Goal: Task Accomplishment & Management: Manage account settings

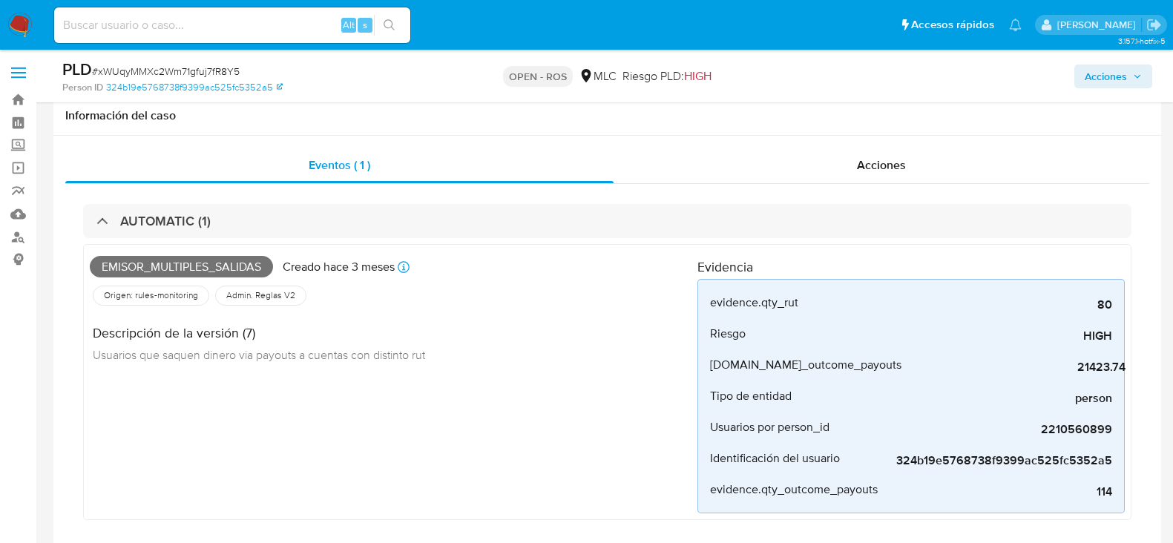
select select "10"
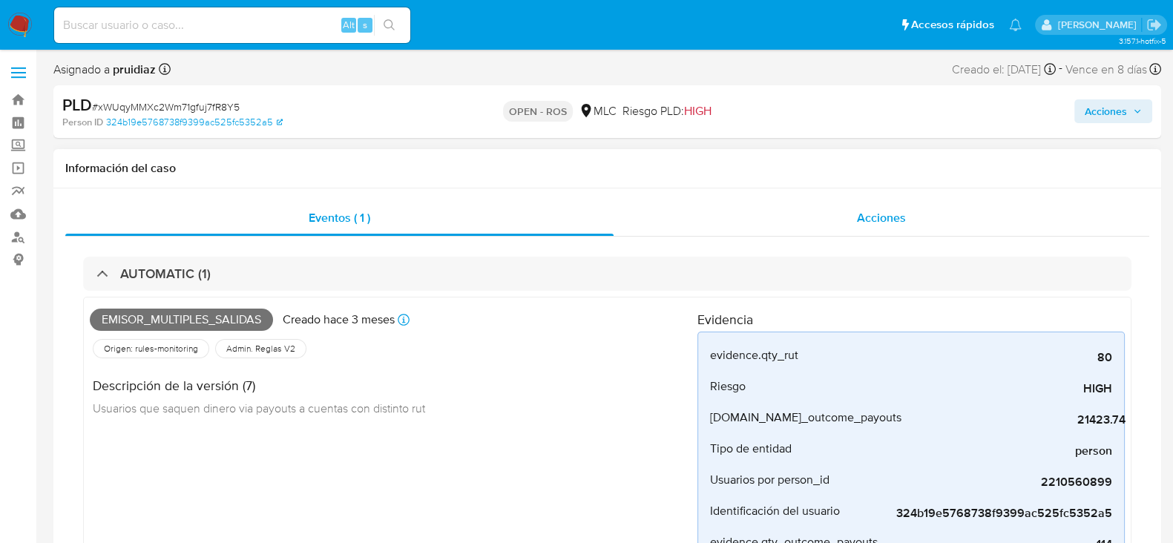
click at [877, 224] on span "Acciones" at bounding box center [881, 217] width 49 height 17
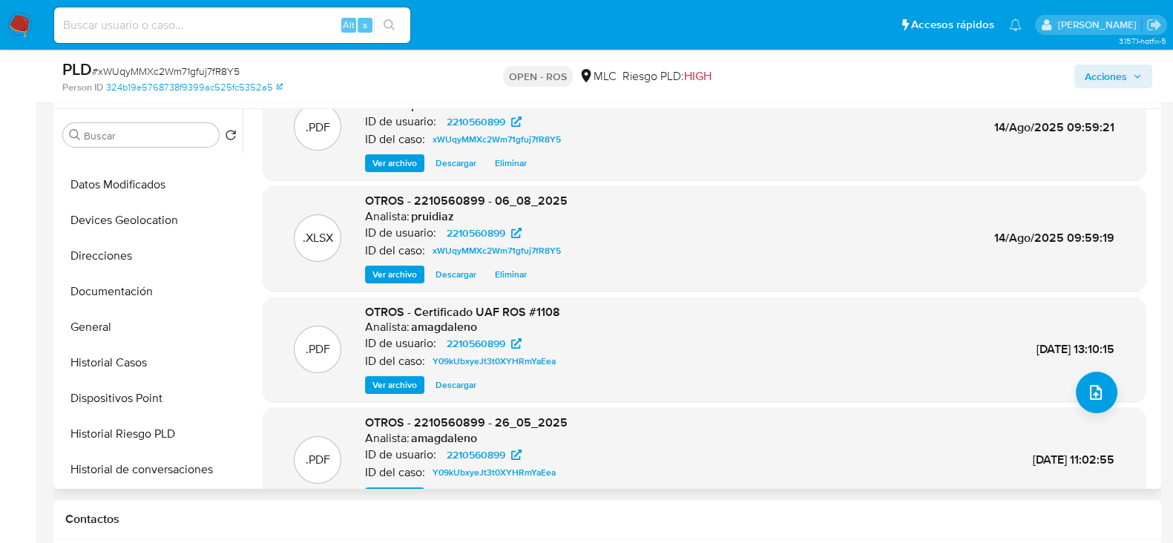
scroll to position [177, 0]
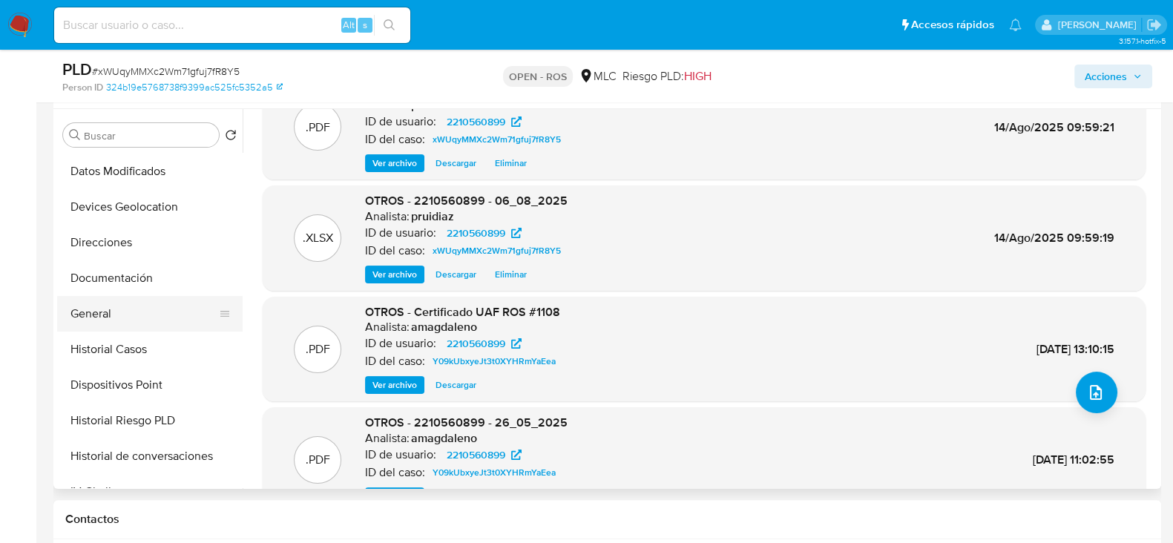
click at [111, 296] on button "General" at bounding box center [144, 314] width 174 height 36
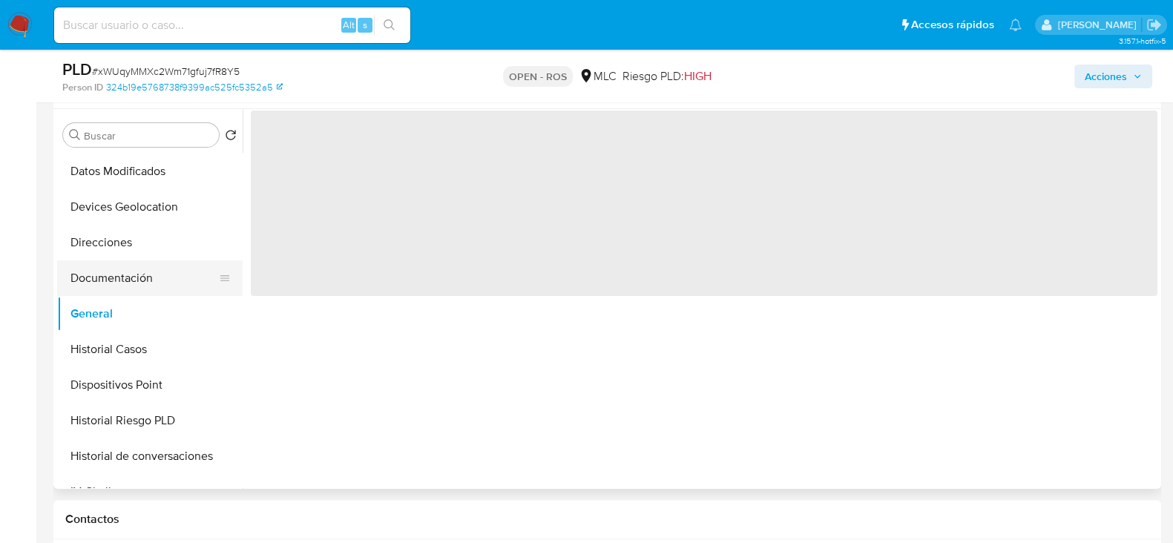
scroll to position [0, 0]
click at [110, 280] on button "Documentación" at bounding box center [144, 278] width 174 height 36
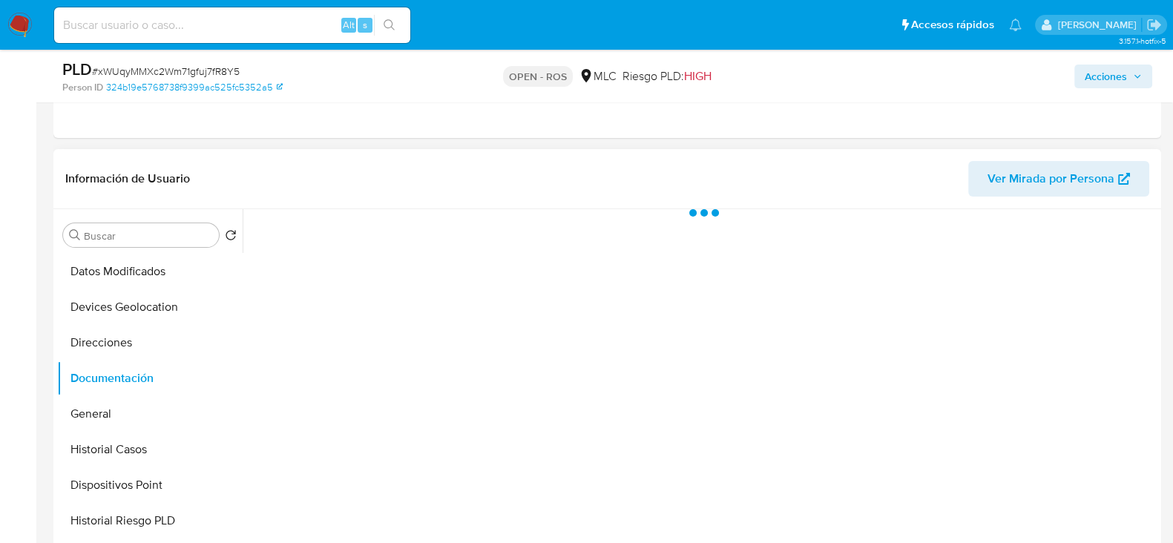
scroll to position [283, 0]
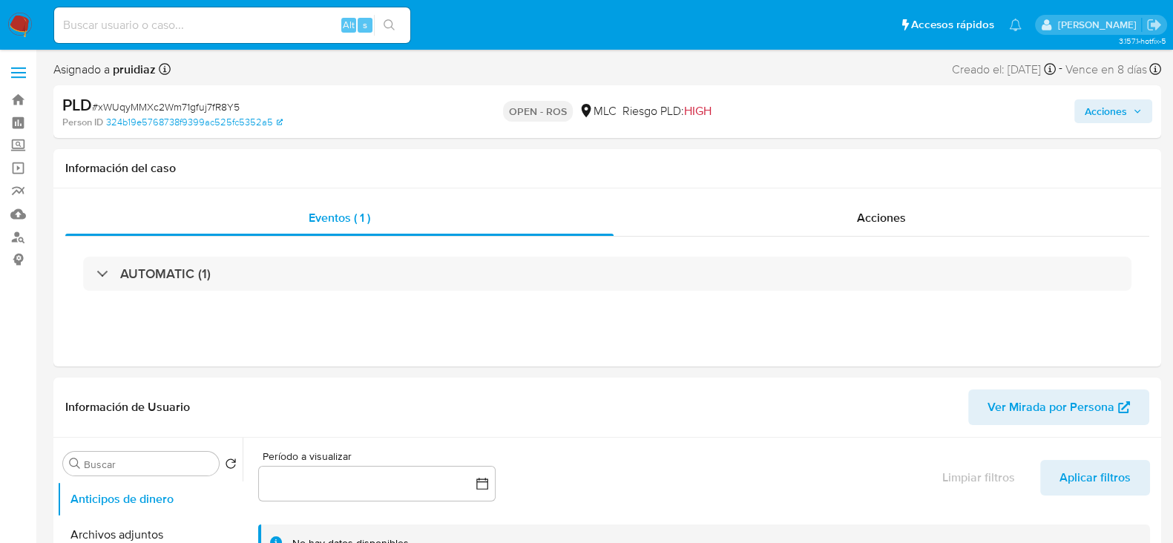
select select "10"
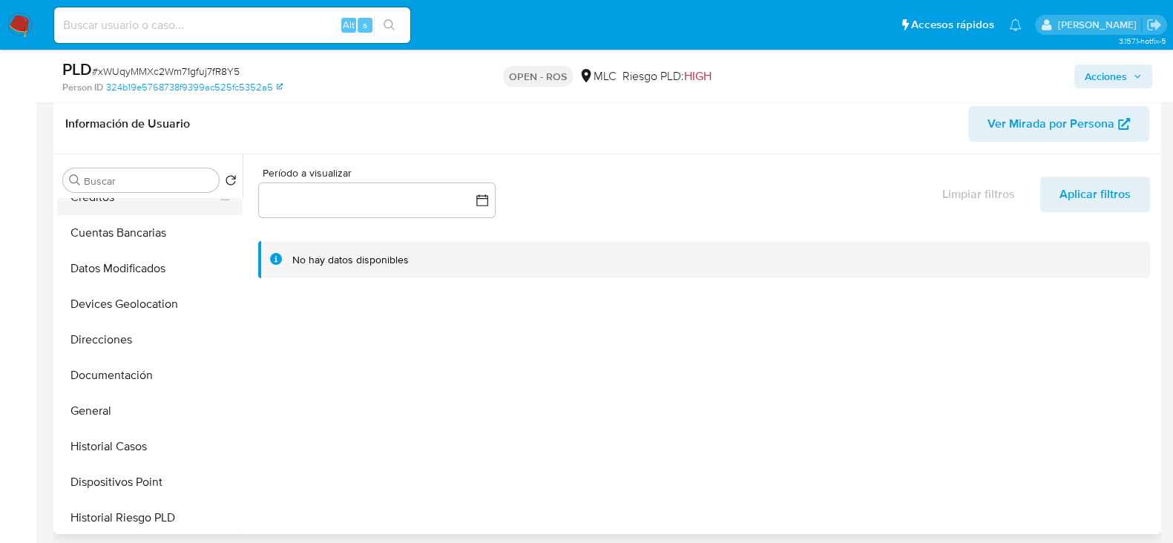
scroll to position [188, 0]
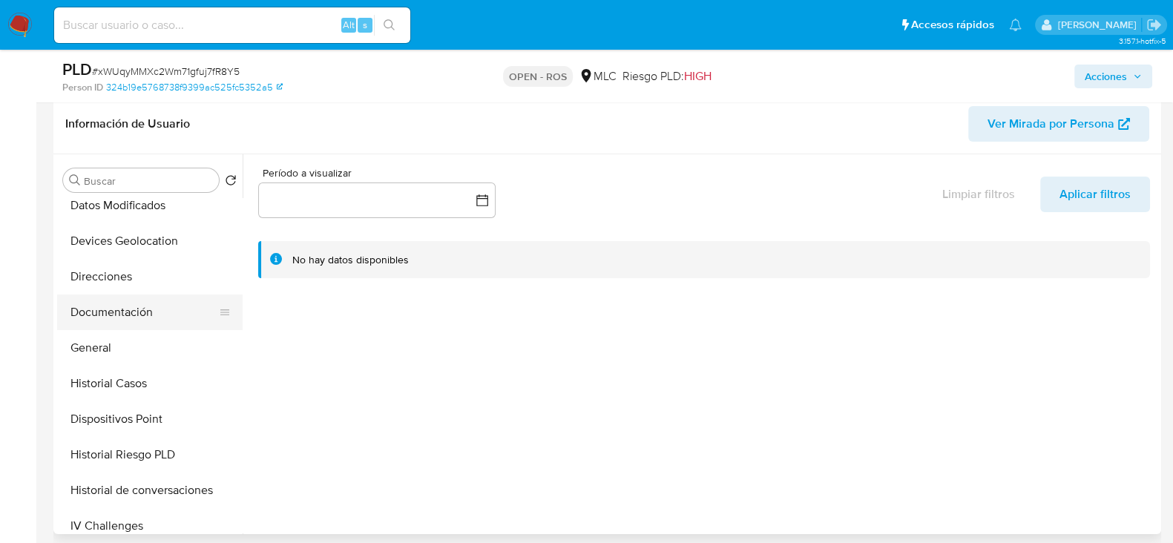
click at [104, 306] on button "Documentación" at bounding box center [144, 312] width 174 height 36
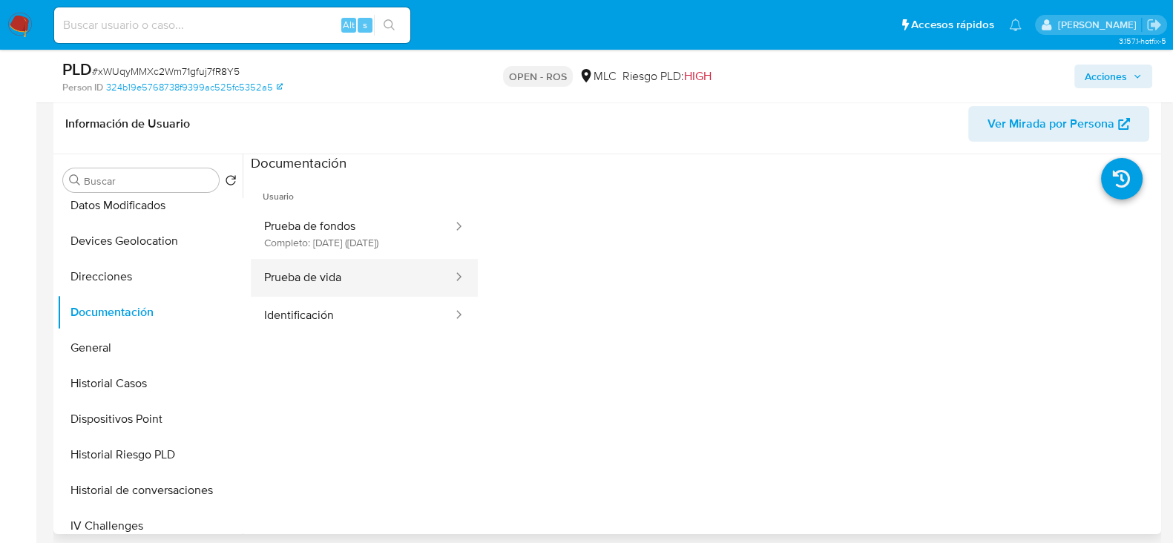
click at [398, 286] on button "Prueba de vida" at bounding box center [352, 278] width 203 height 38
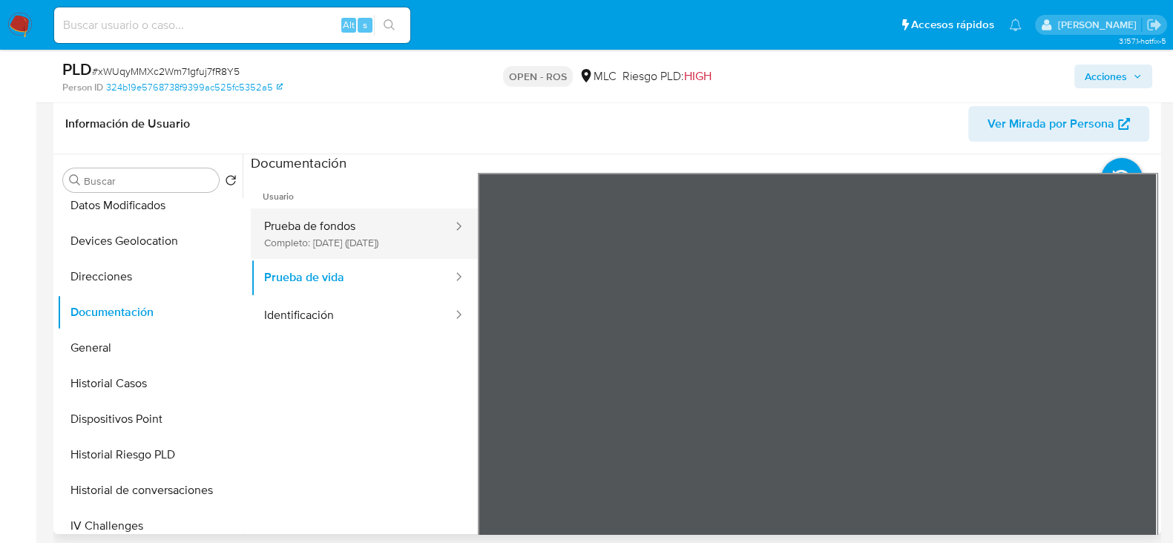
click at [309, 231] on button "Prueba de fondos Completo: 10/06/2025 (hace 3 meses)" at bounding box center [352, 233] width 203 height 50
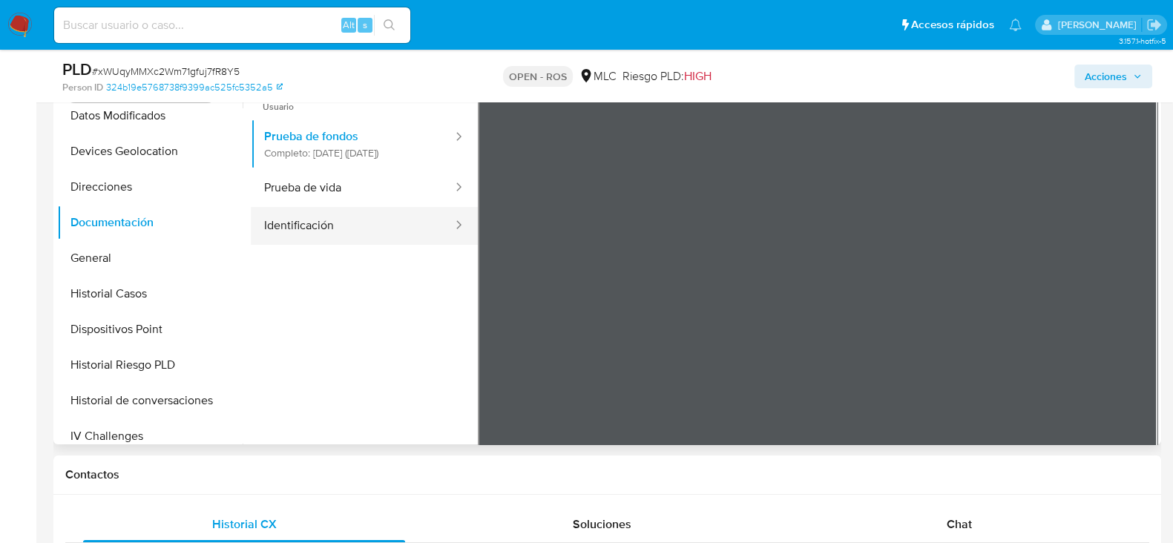
scroll to position [0, 0]
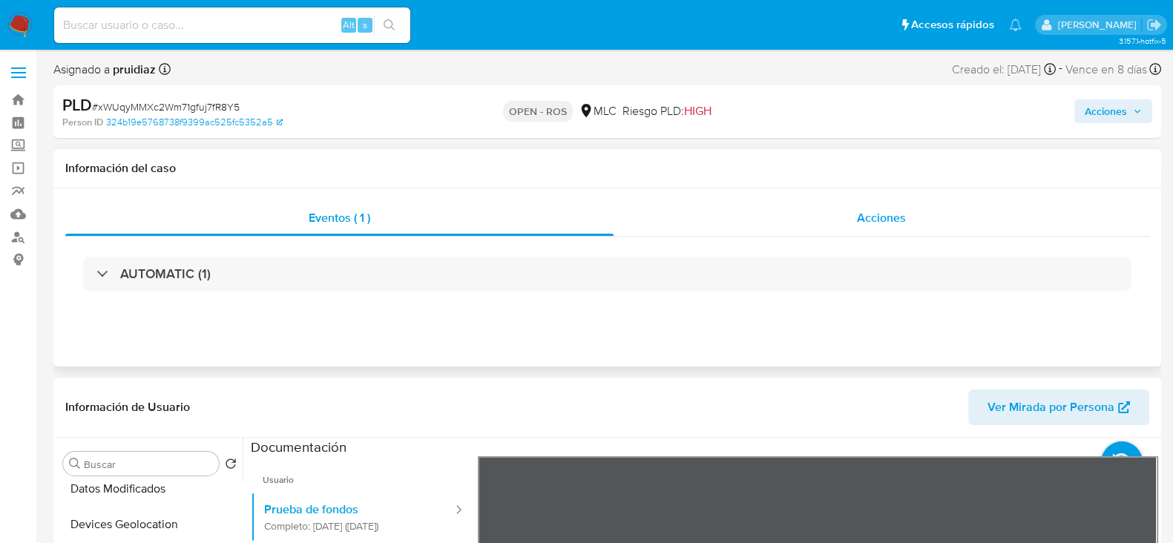
click at [881, 201] on div "Acciones" at bounding box center [881, 218] width 536 height 36
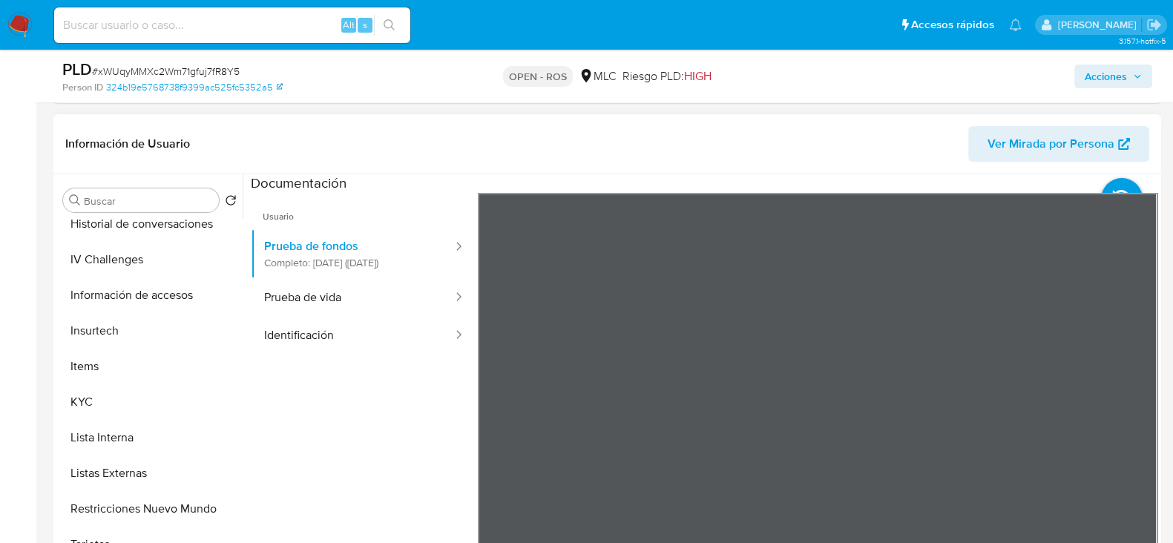
scroll to position [493, 0]
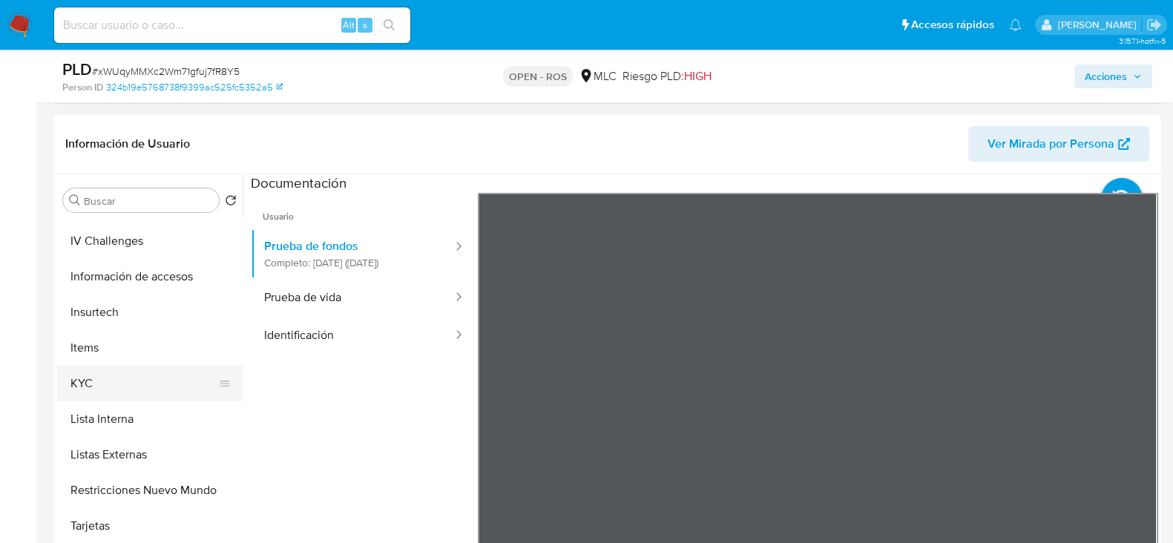
click at [85, 382] on button "KYC" at bounding box center [144, 384] width 174 height 36
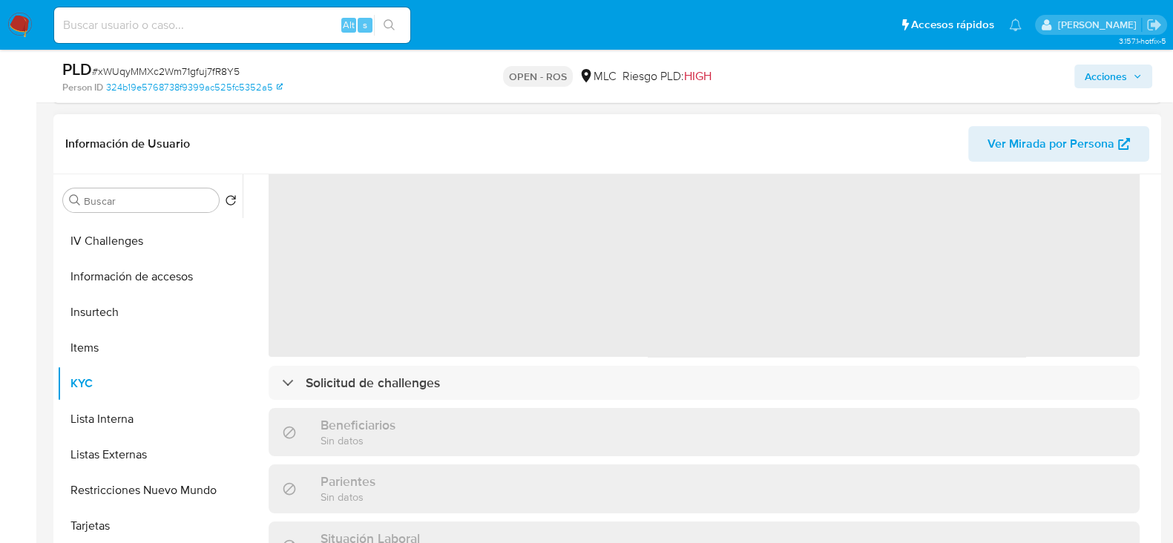
scroll to position [76, 0]
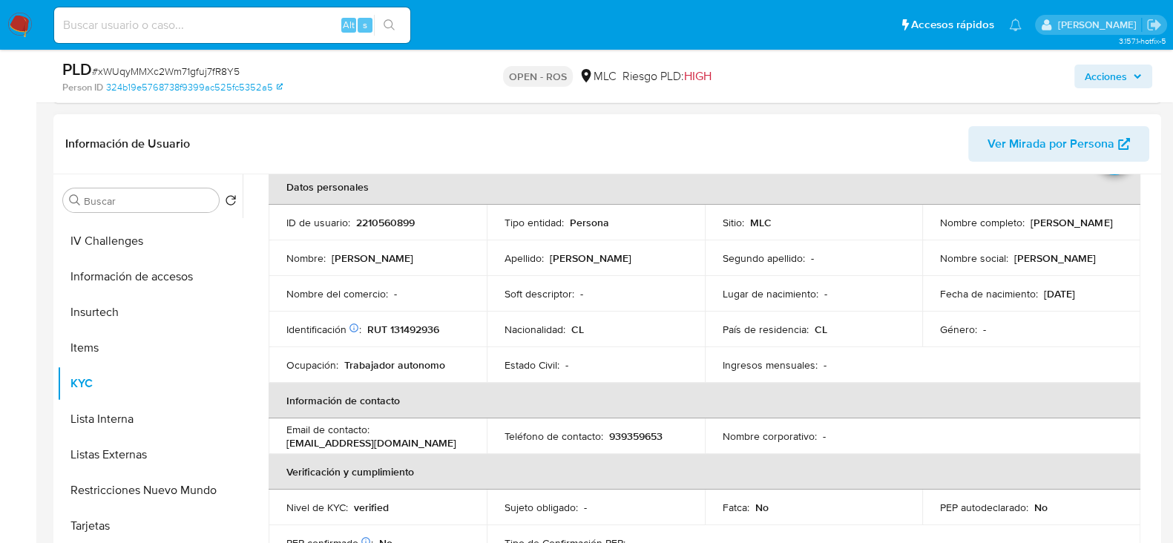
drag, startPoint x: 1080, startPoint y: 229, endPoint x: 929, endPoint y: 231, distance: 151.3
click at [929, 231] on td "Nombre completo : Roberto Carlos Rifo Rodríguez" at bounding box center [1031, 223] width 218 height 36
copy p "Roberto Carlos Rifo Rodríguez"
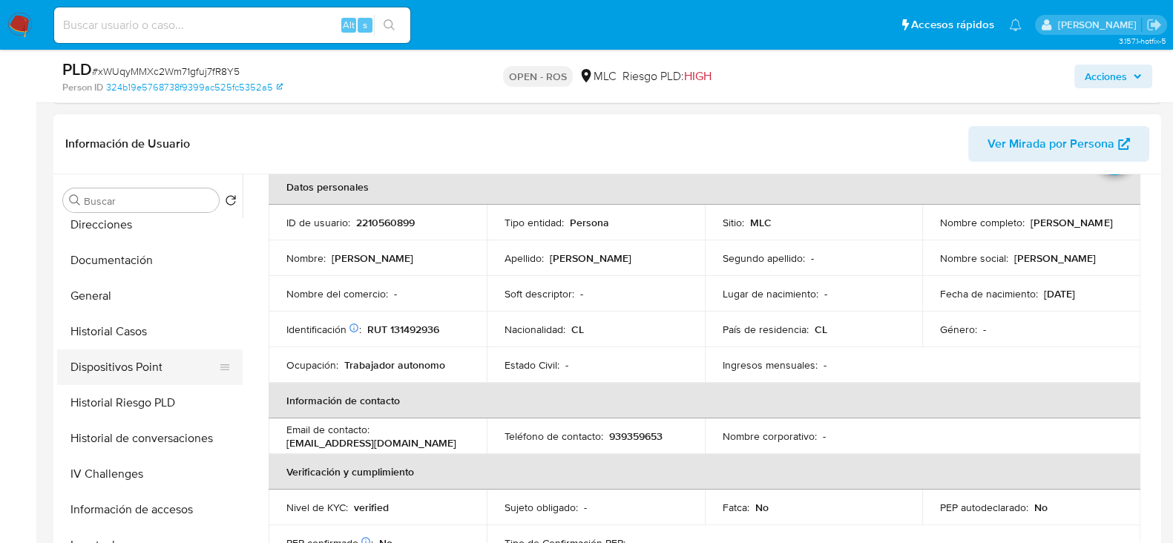
scroll to position [260, 0]
click at [96, 252] on button "Documentación" at bounding box center [144, 261] width 174 height 36
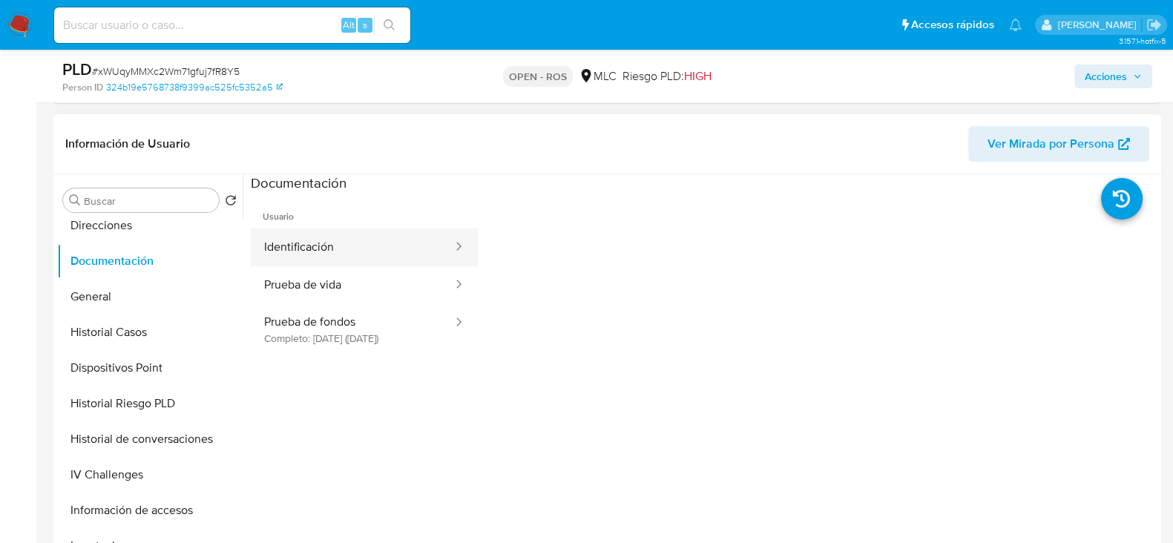
click at [314, 246] on button "Identificación" at bounding box center [352, 247] width 203 height 38
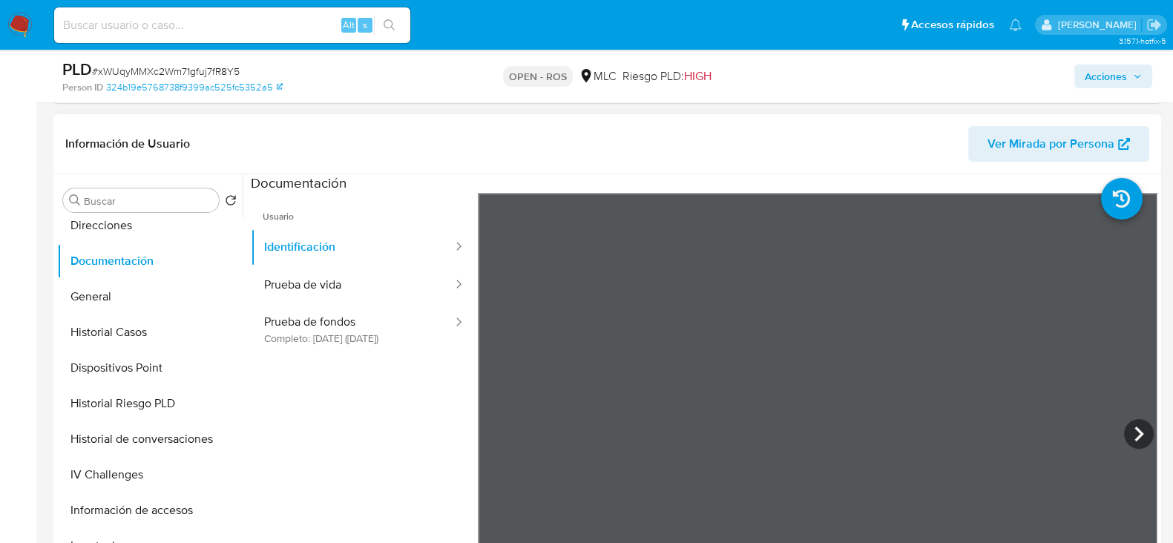
click at [896, 363] on div at bounding box center [818, 436] width 680 height 487
click at [1124, 429] on icon at bounding box center [1139, 434] width 30 height 30
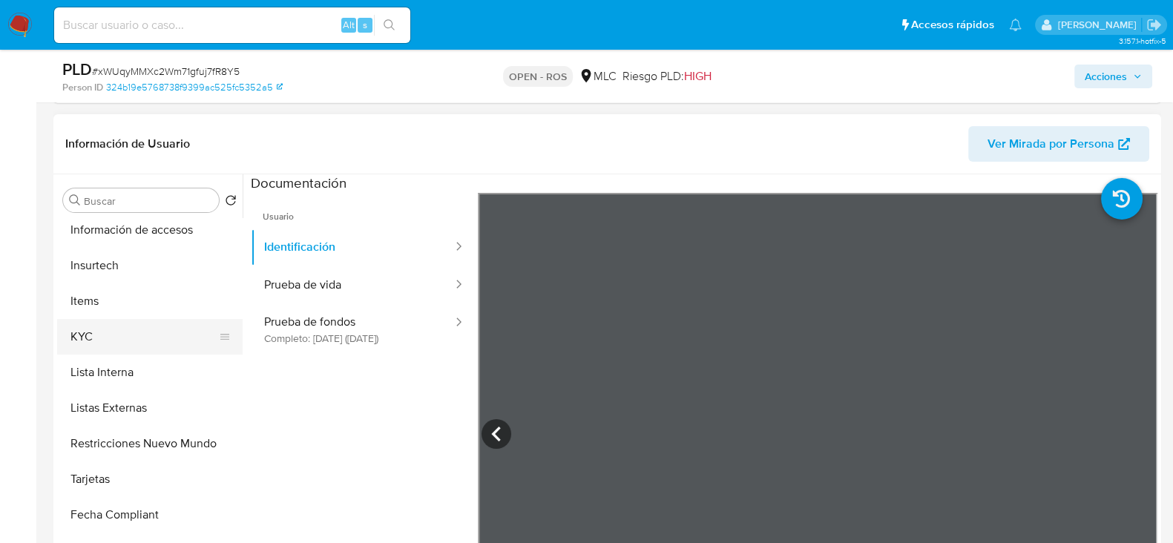
scroll to position [544, 0]
click at [74, 331] on button "KYC" at bounding box center [144, 332] width 174 height 36
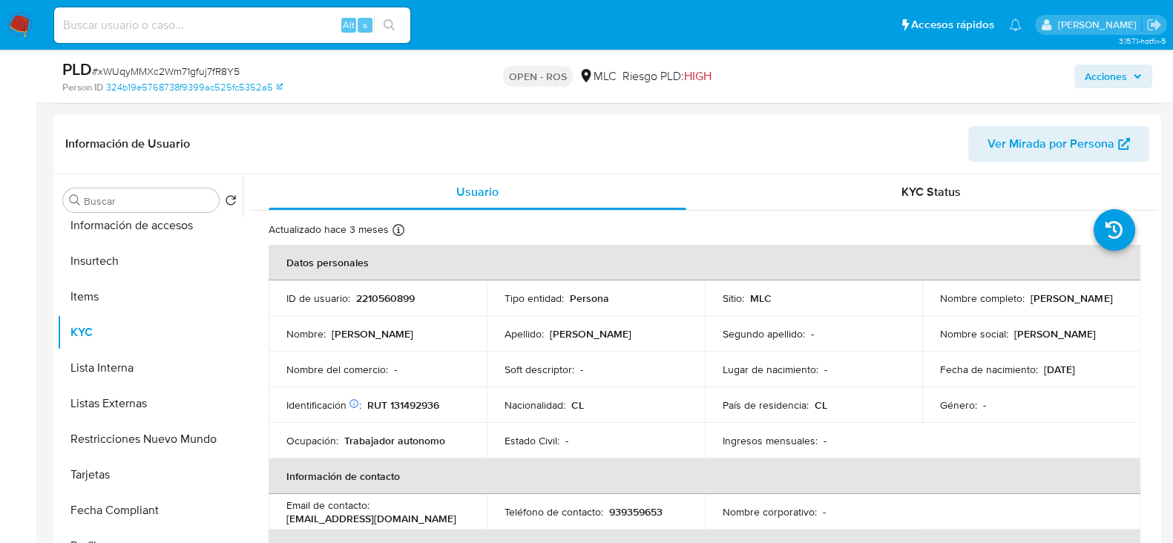
click at [415, 410] on p "RUT 131492936" at bounding box center [403, 404] width 72 height 13
copy p "131492936"
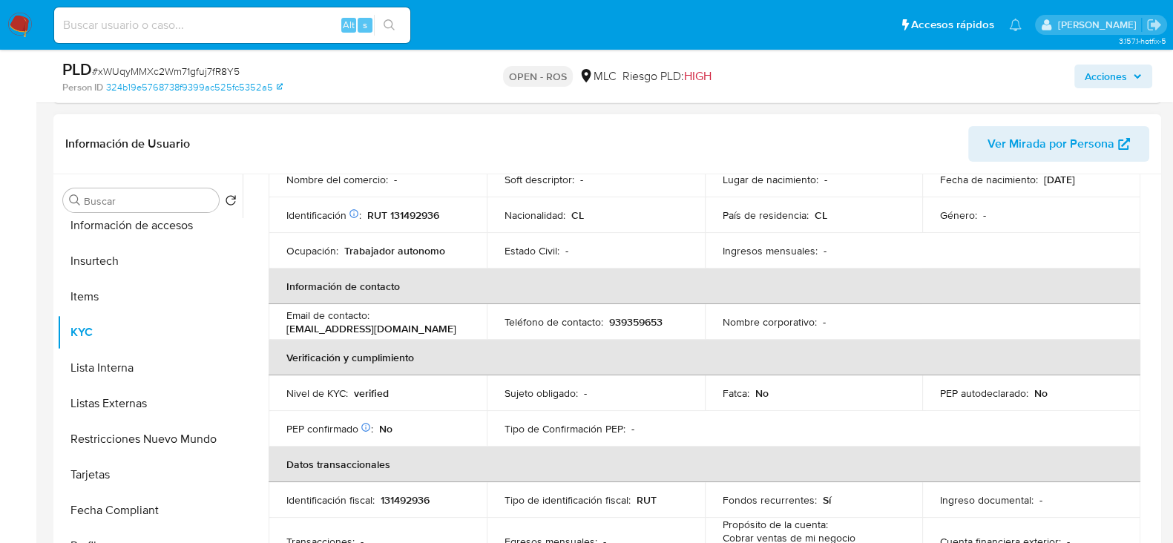
scroll to position [187, 0]
click at [642, 320] on p "939359653" at bounding box center [635, 324] width 53 height 13
copy p "939359653"
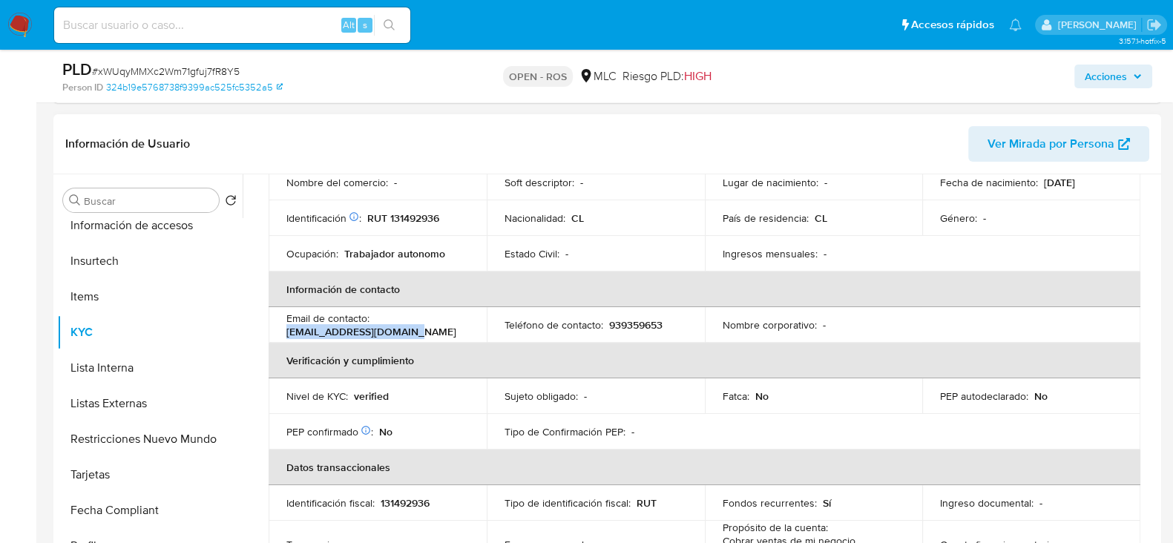
drag, startPoint x: 415, startPoint y: 338, endPoint x: 275, endPoint y: 337, distance: 139.5
click at [275, 337] on td "Email de contacto : robertorifo56@gmail.com" at bounding box center [378, 325] width 218 height 36
copy p "robertorifo56@gmail.com"
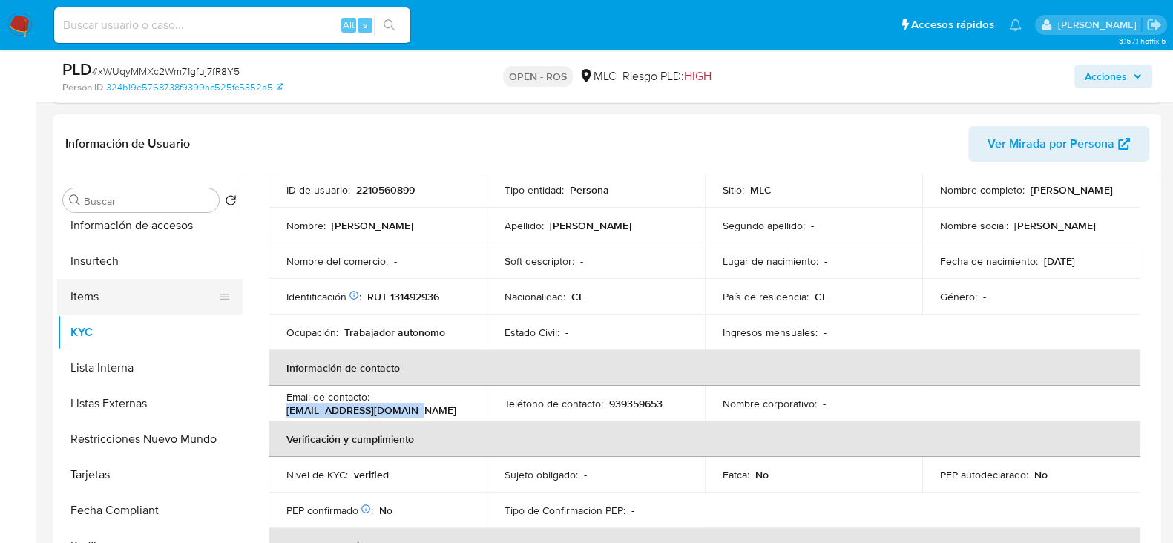
scroll to position [0, 0]
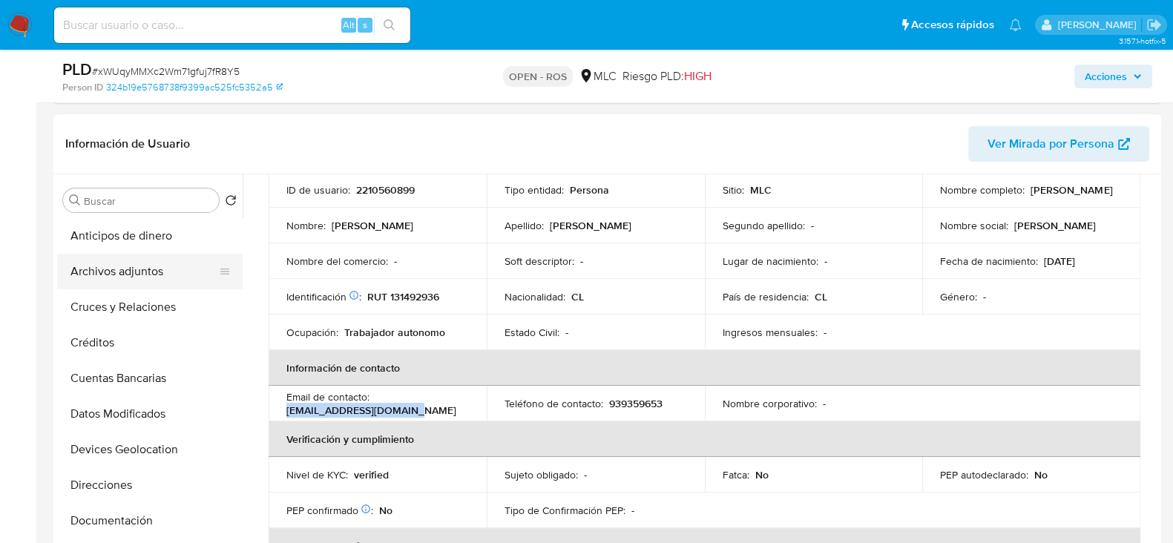
click at [109, 266] on button "Archivos adjuntos" at bounding box center [144, 272] width 174 height 36
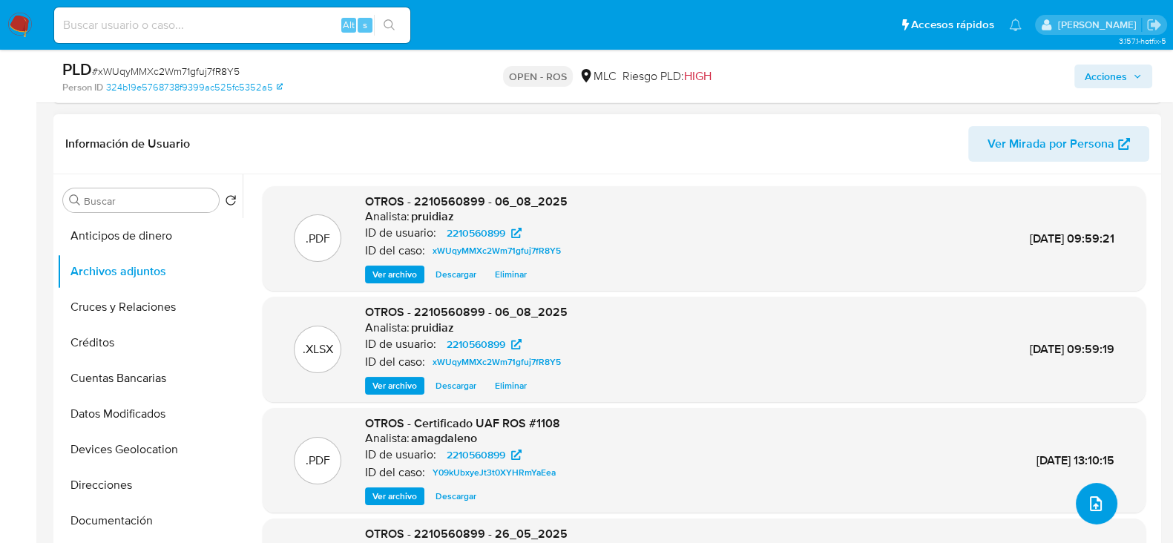
click at [1077, 502] on button "upload-file" at bounding box center [1097, 504] width 42 height 42
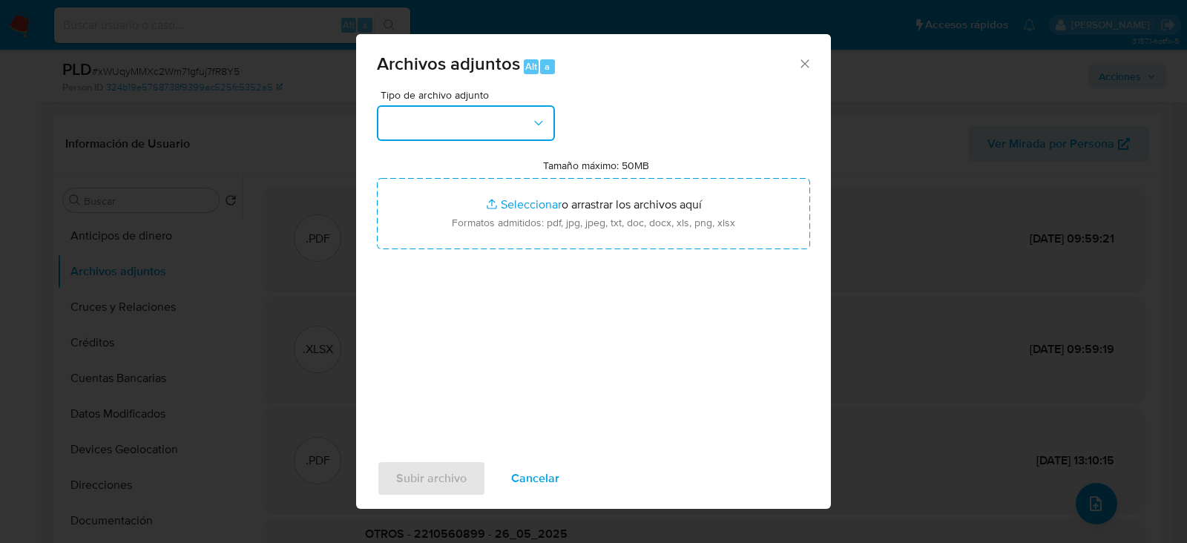
click at [518, 128] on button "button" at bounding box center [466, 123] width 178 height 36
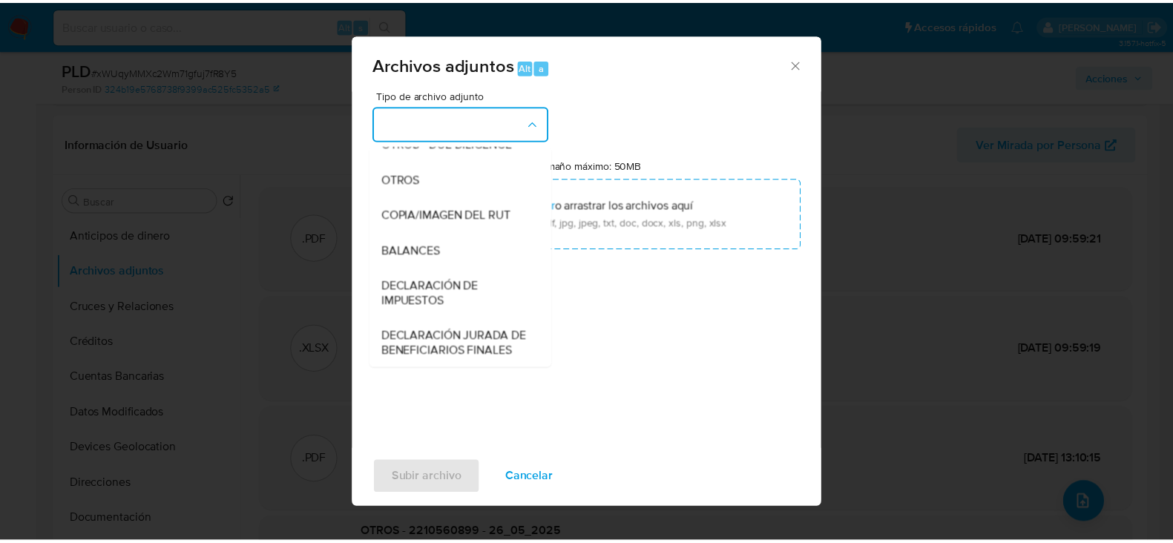
scroll to position [233, 0]
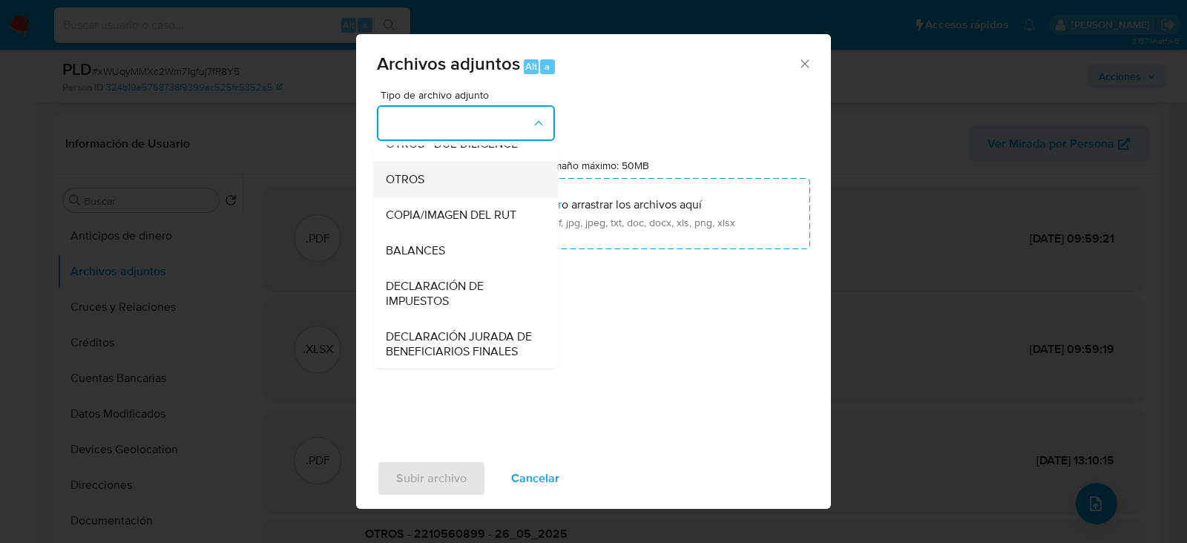
click at [417, 186] on span "OTROS" at bounding box center [405, 179] width 39 height 15
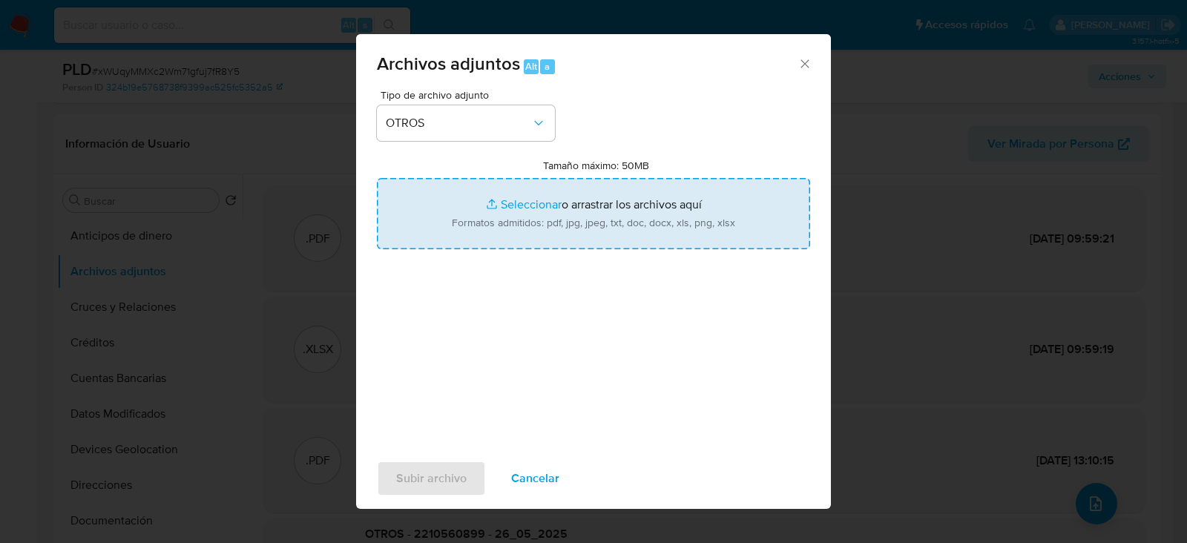
click at [605, 224] on input "Tamaño máximo: 50MB Seleccionar archivos" at bounding box center [593, 213] width 433 height 71
type input "C:\fakepath\Certificado UAF ROS #1243.pdf"
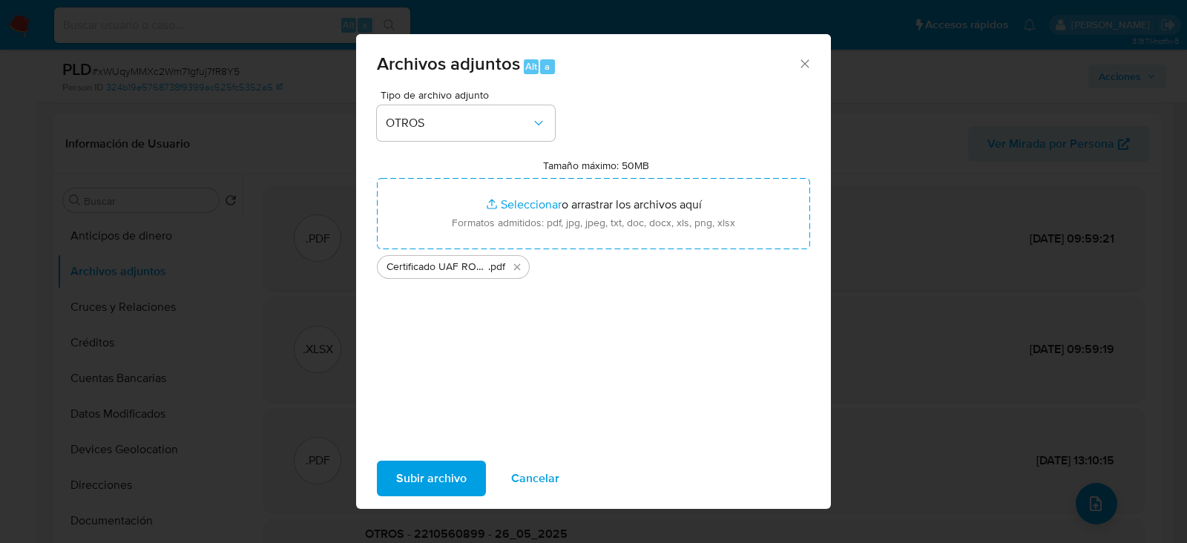
click at [426, 475] on span "Subir archivo" at bounding box center [431, 478] width 70 height 33
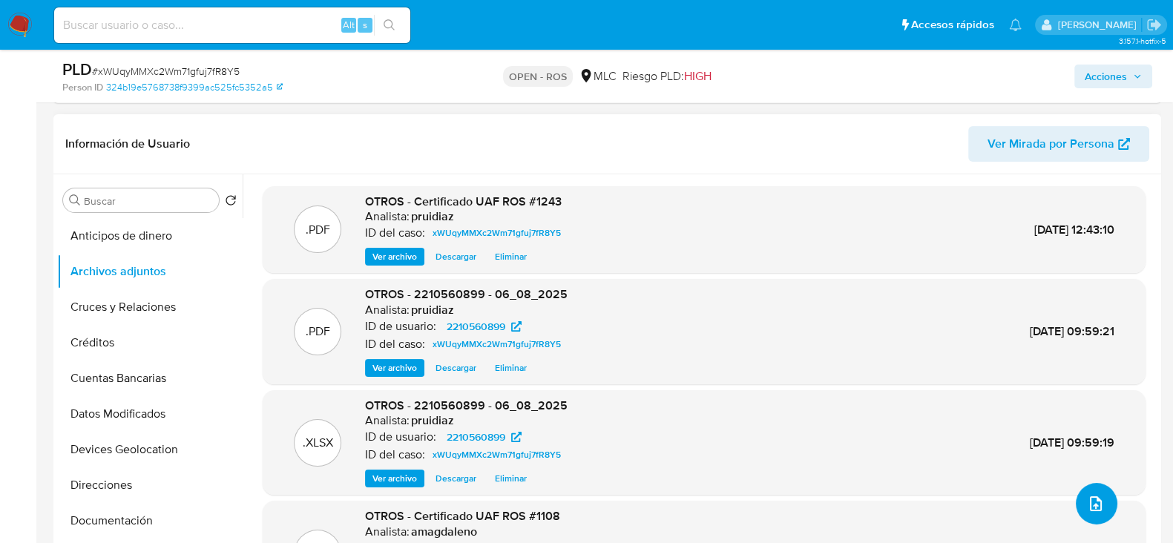
scroll to position [0, 0]
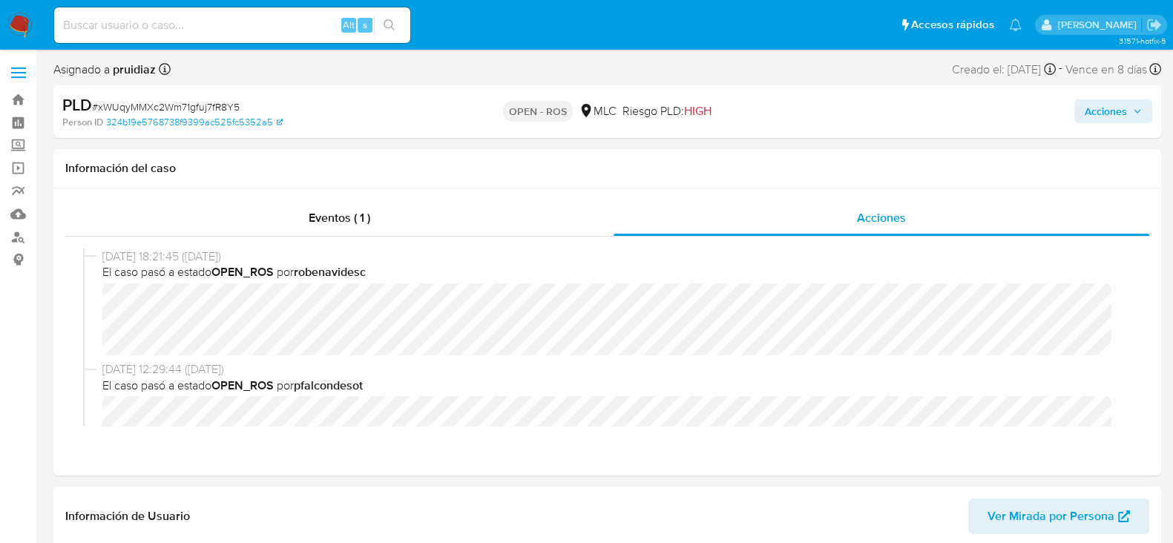
click at [1099, 109] on span "Acciones" at bounding box center [1105, 111] width 42 height 24
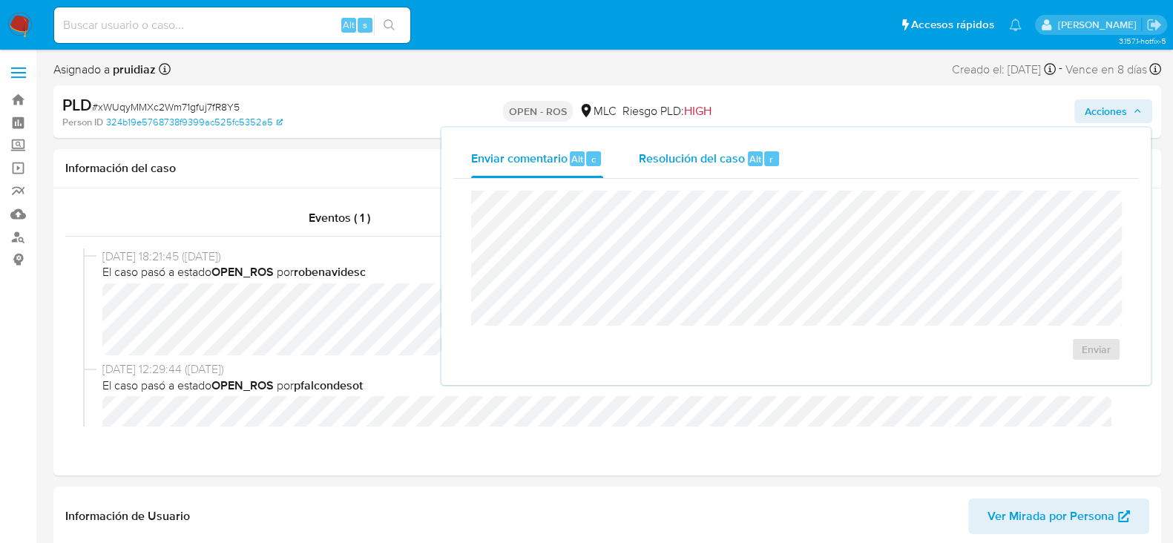
click at [728, 154] on span "Resolución del caso" at bounding box center [692, 158] width 106 height 17
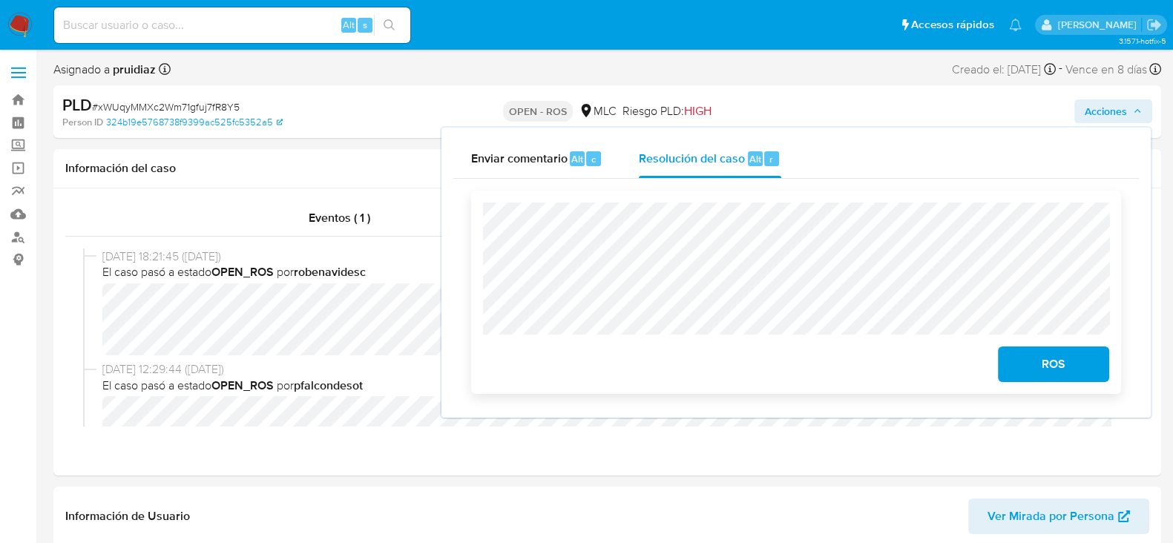
click at [1035, 360] on span "ROS" at bounding box center [1053, 364] width 73 height 33
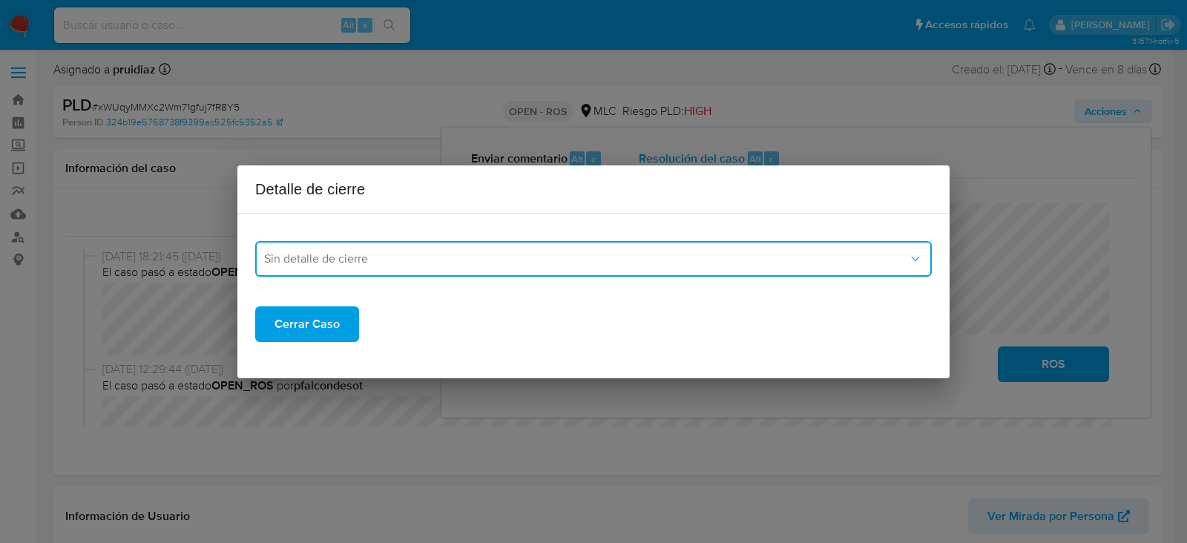
click at [396, 266] on button "Sin detalle de cierre" at bounding box center [593, 259] width 676 height 36
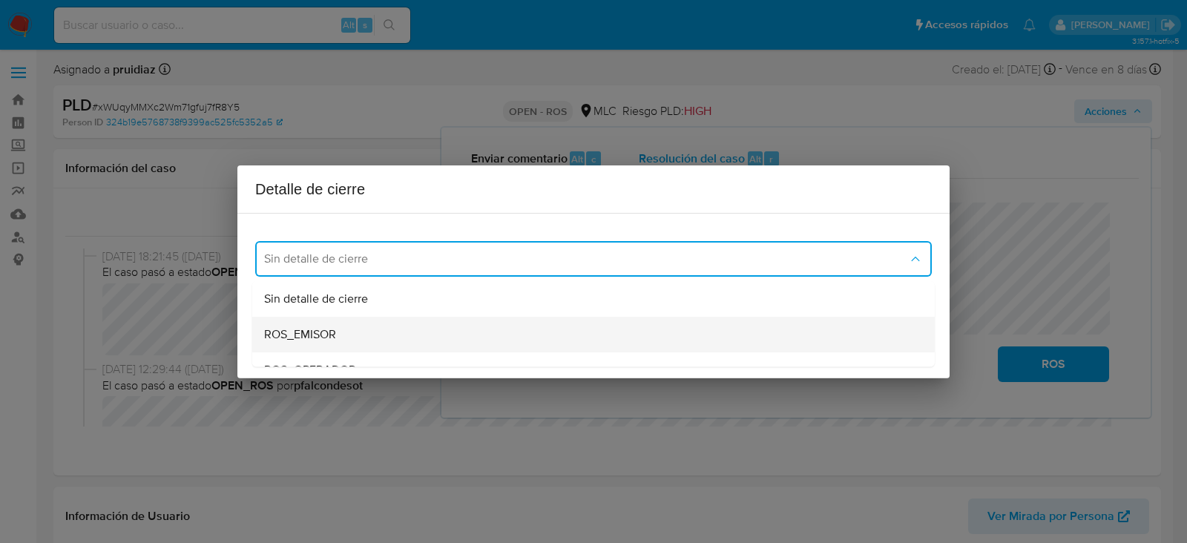
click at [323, 332] on span "ROS_EMISOR" at bounding box center [300, 334] width 72 height 15
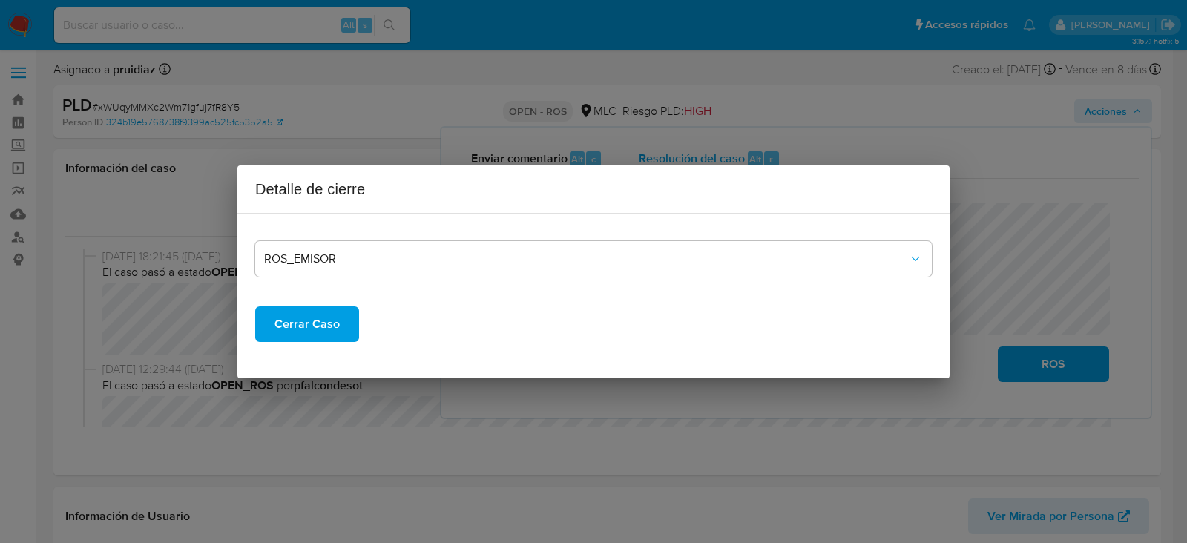
click at [312, 315] on span "Cerrar Caso" at bounding box center [306, 324] width 65 height 33
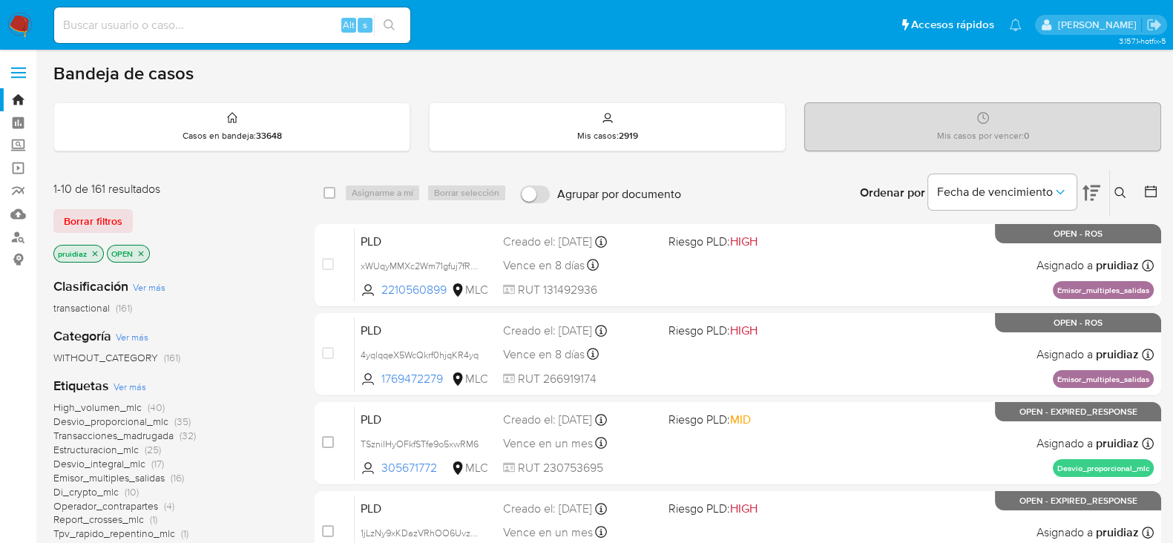
click at [16, 32] on img at bounding box center [19, 25] width 25 height 25
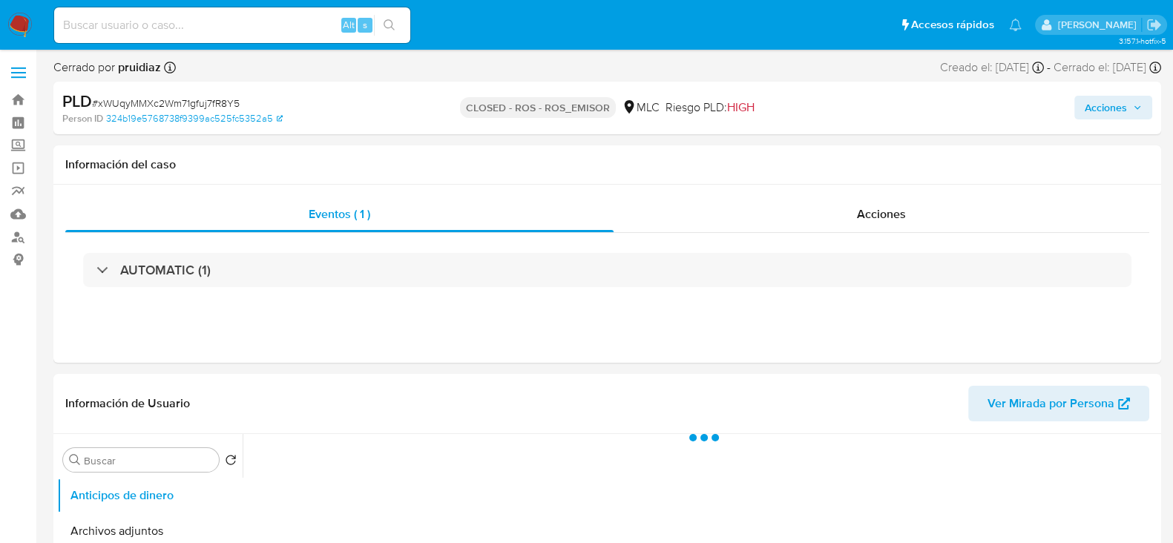
select select "10"
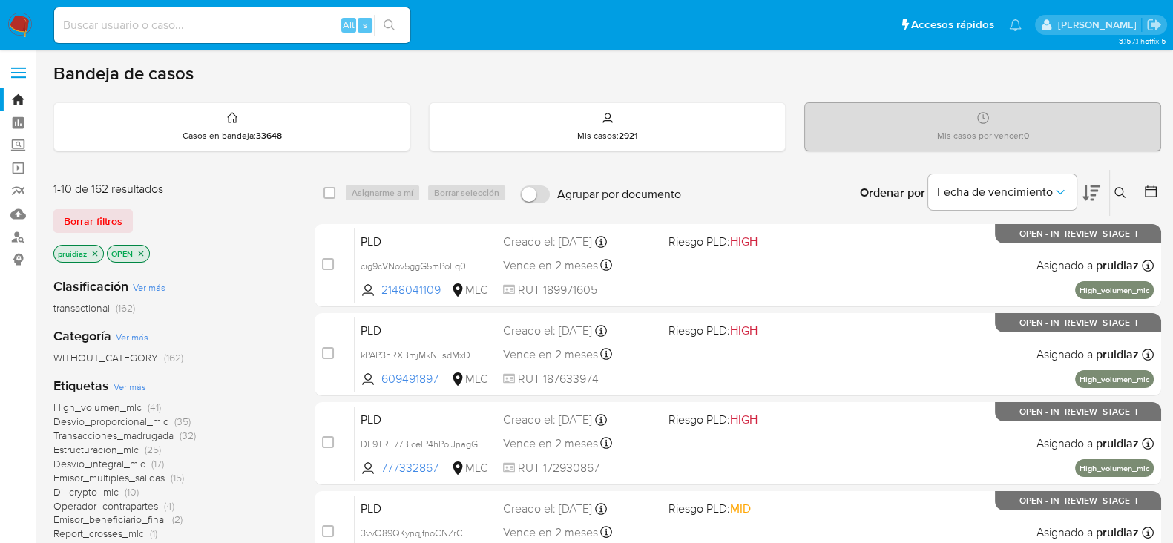
click at [1095, 187] on icon at bounding box center [1091, 193] width 18 height 18
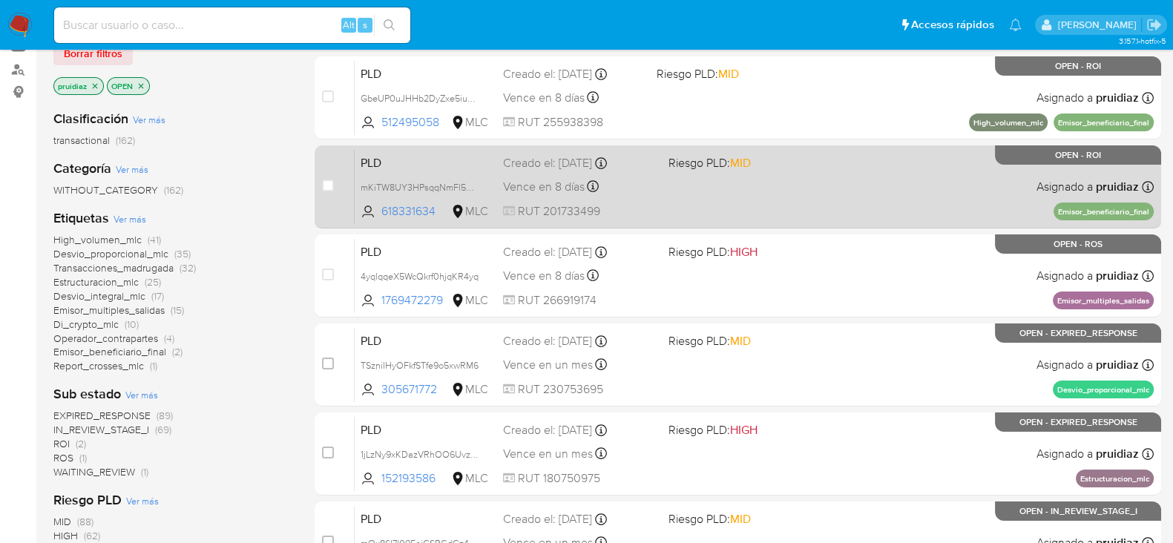
scroll to position [166, 0]
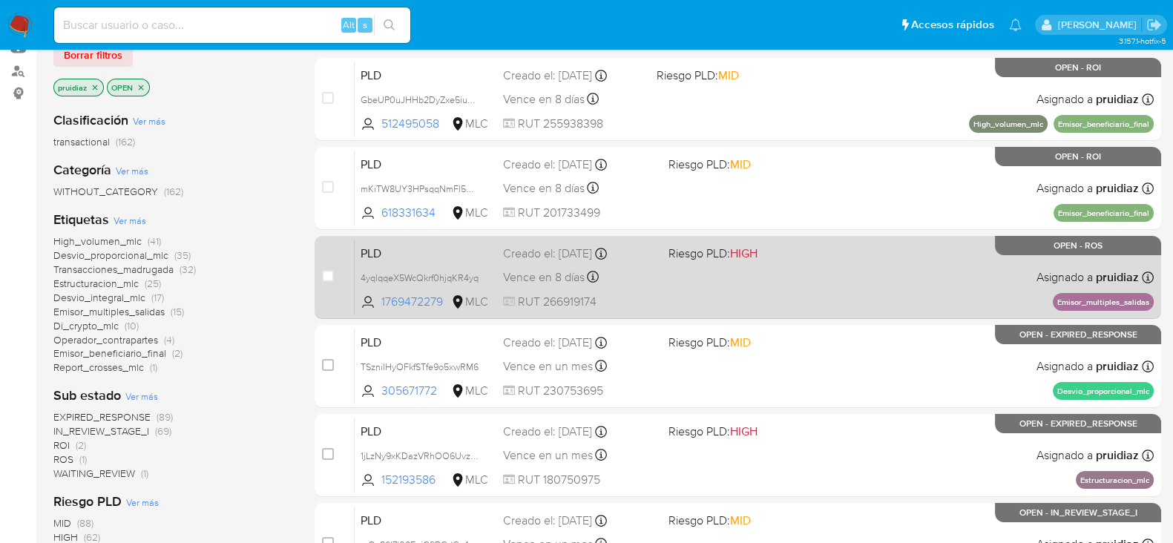
click at [851, 288] on div "PLD 4yqlqqeX5WcQkrf0hjqKR4yq 1769472279 MLC Riesgo PLD: HIGH Creado el: 12/06/2…" at bounding box center [754, 277] width 799 height 75
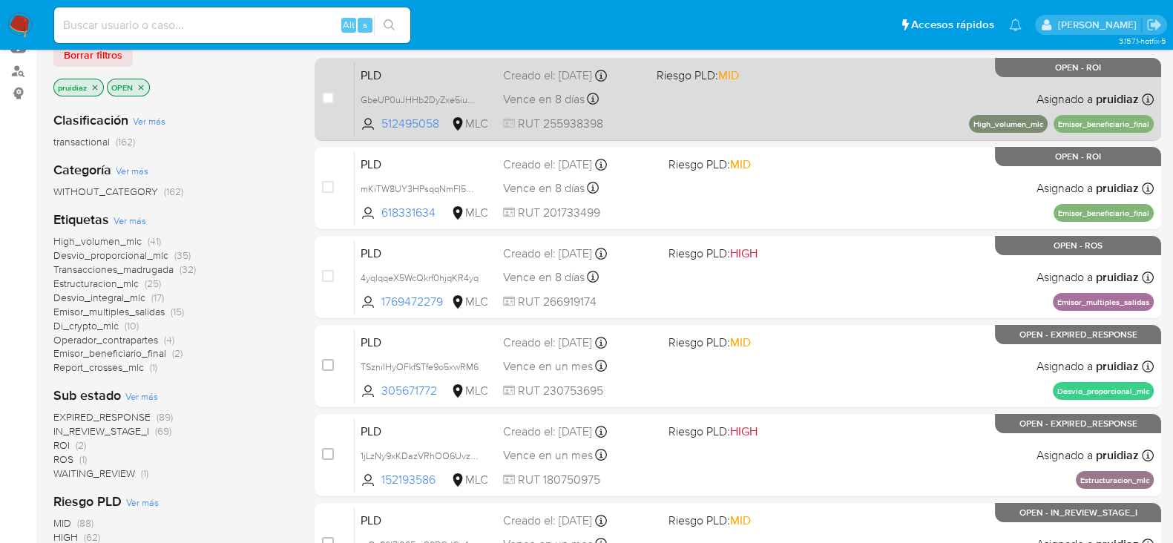
scroll to position [0, 0]
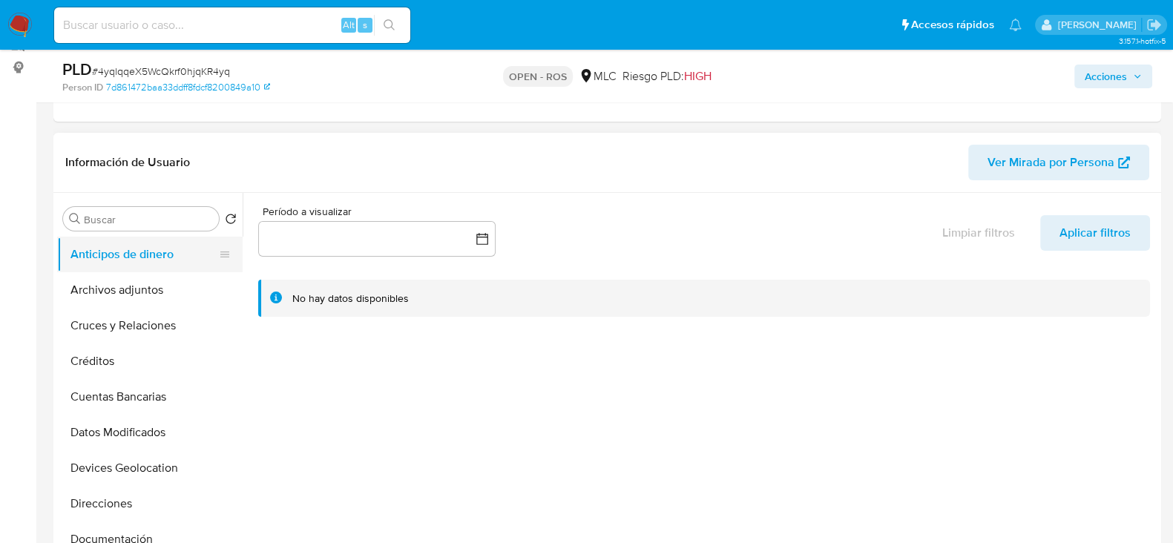
scroll to position [70, 0]
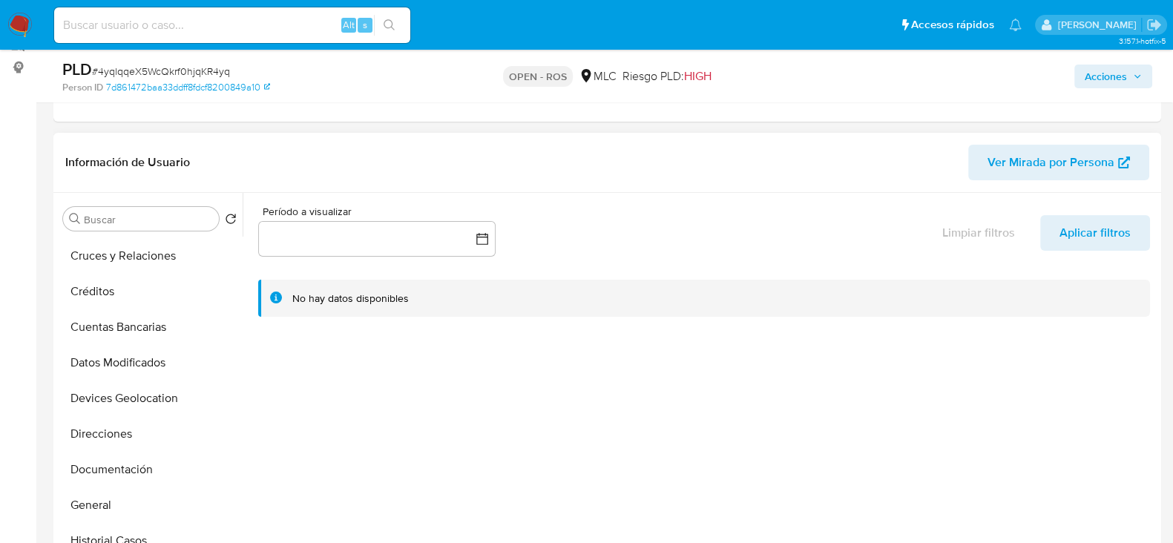
select select "10"
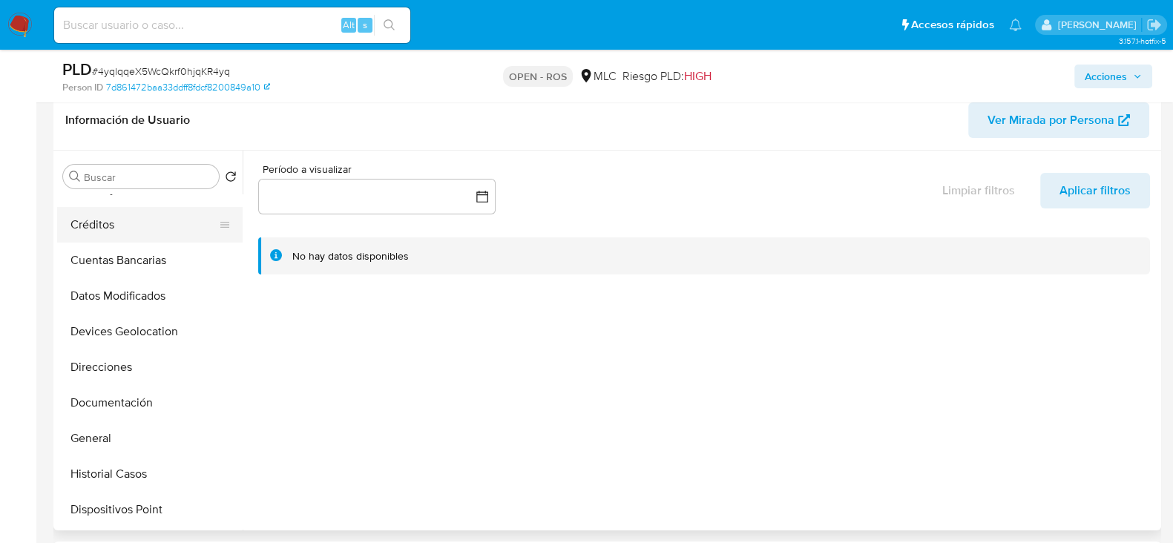
scroll to position [139, 0]
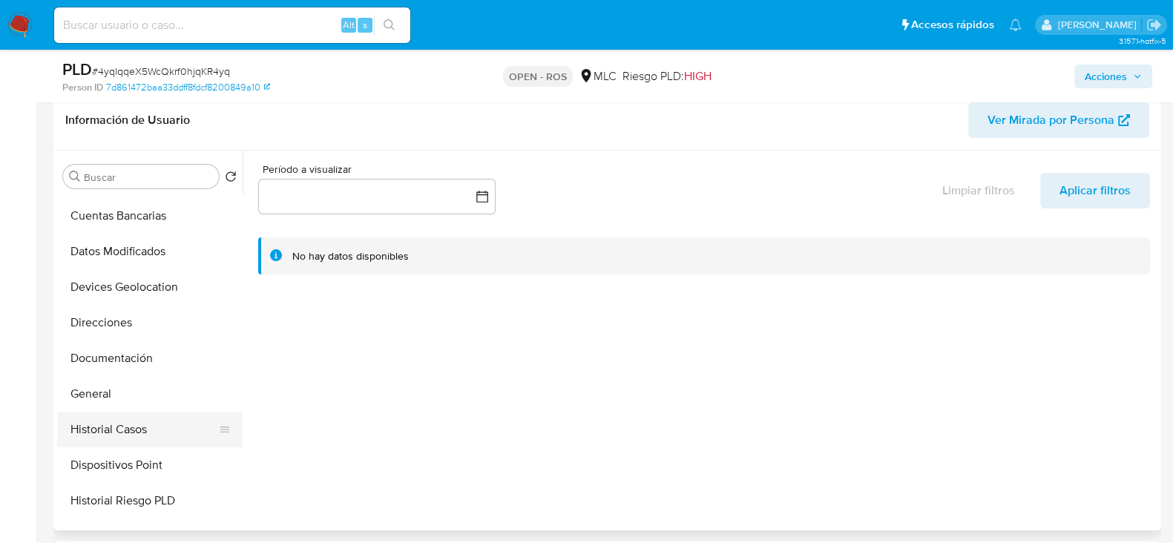
click at [96, 424] on button "Historial Casos" at bounding box center [144, 430] width 174 height 36
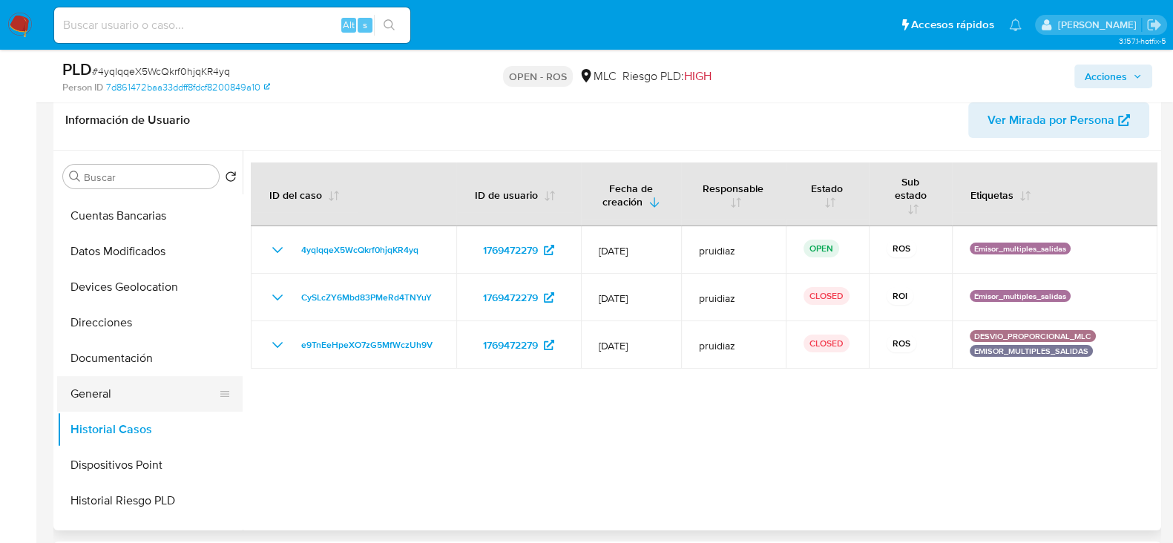
click at [114, 401] on button "General" at bounding box center [144, 394] width 174 height 36
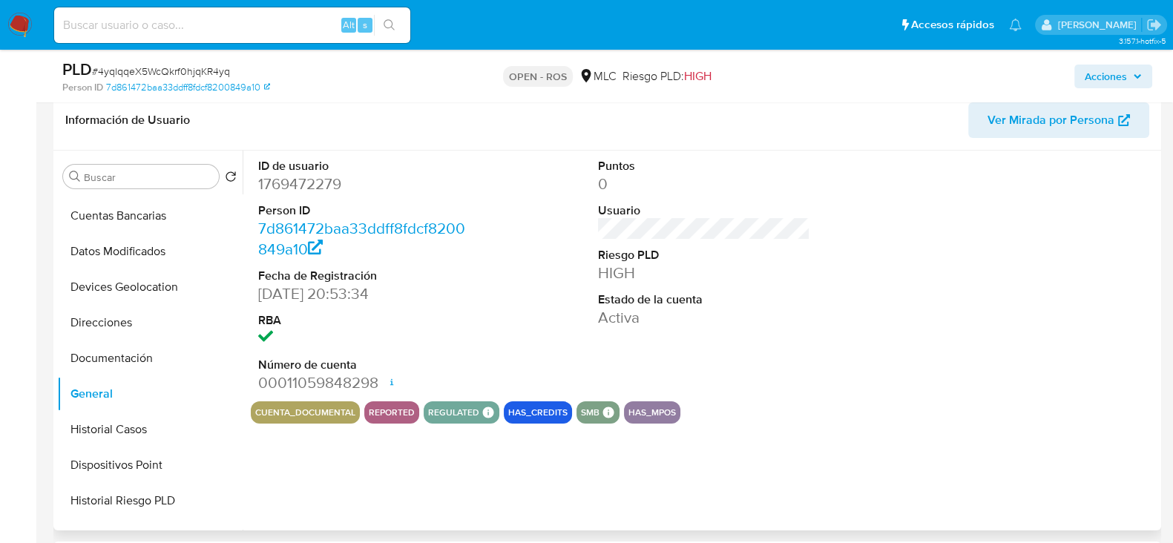
click at [317, 191] on dd "1769472279" at bounding box center [364, 184] width 212 height 21
click at [317, 176] on dd "1769472279" at bounding box center [364, 184] width 212 height 21
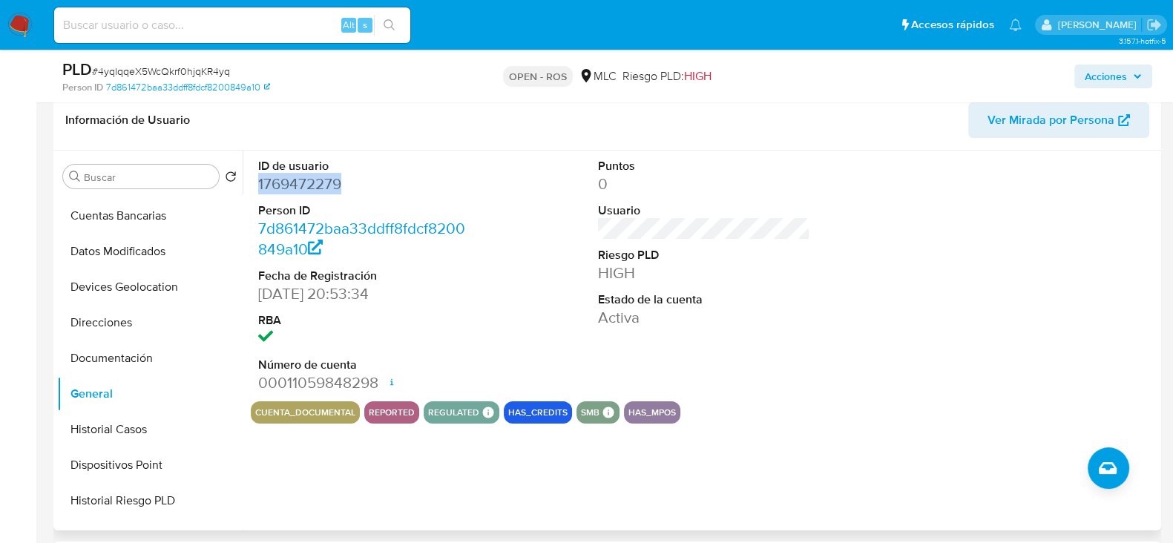
scroll to position [0, 0]
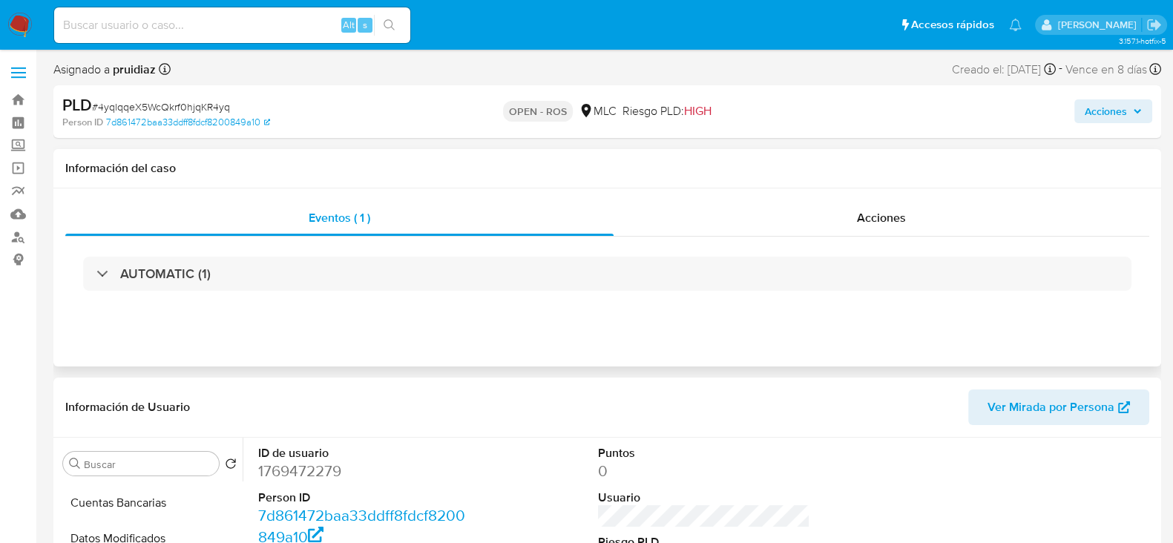
click at [911, 243] on div "AUTOMATIC (1)" at bounding box center [607, 274] width 1084 height 74
click at [897, 227] on div "Acciones" at bounding box center [881, 218] width 536 height 36
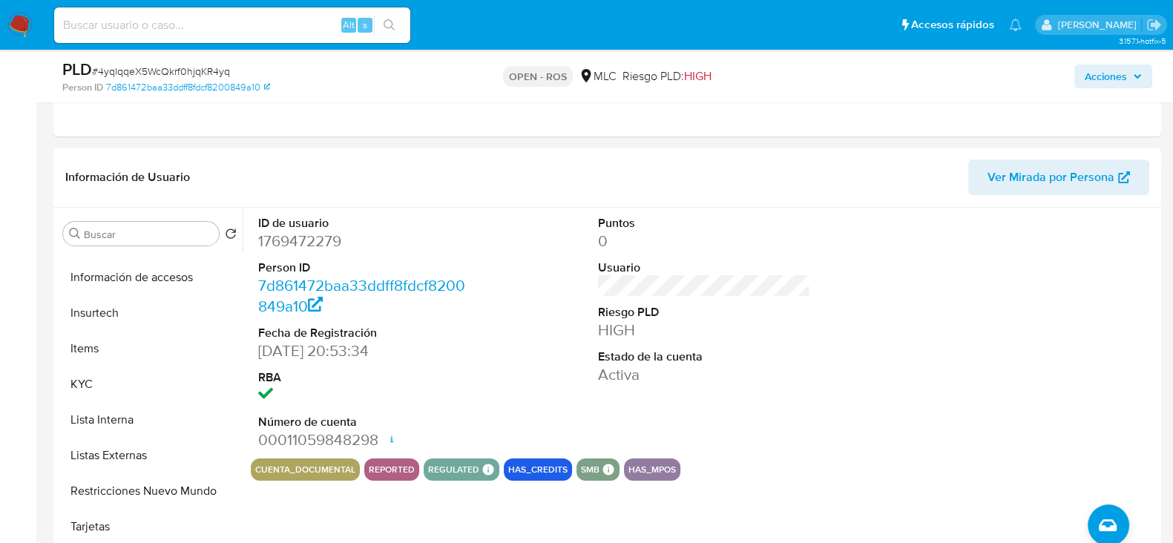
scroll to position [536, 0]
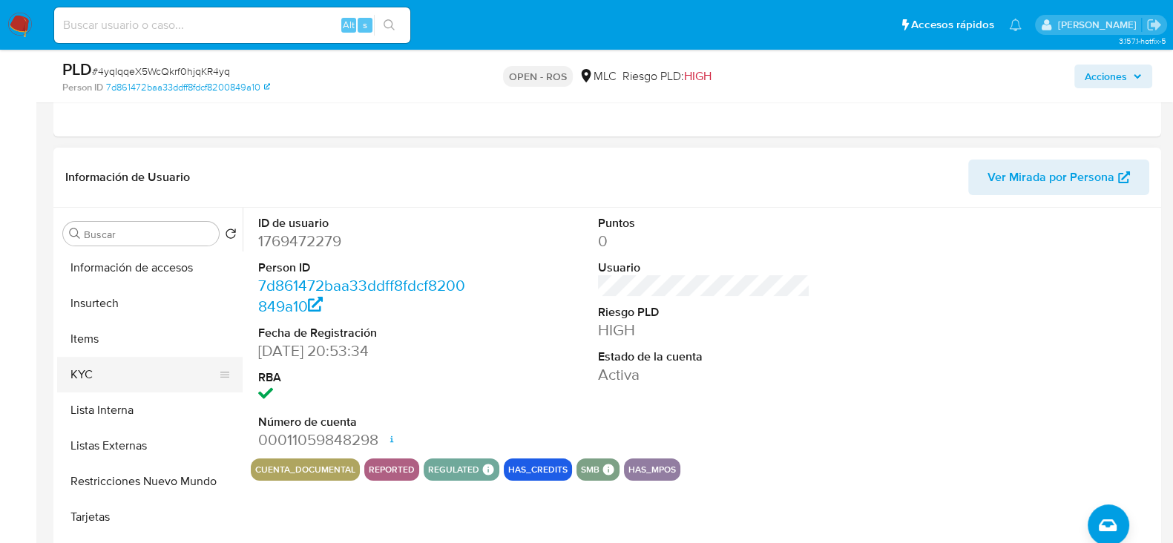
click at [89, 369] on button "KYC" at bounding box center [144, 375] width 174 height 36
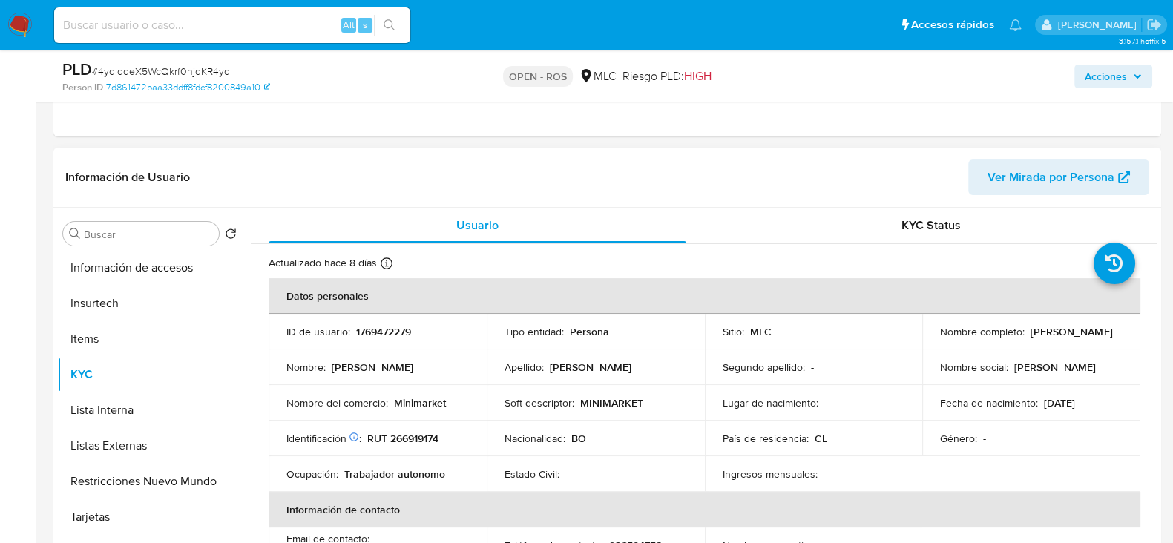
scroll to position [36, 0]
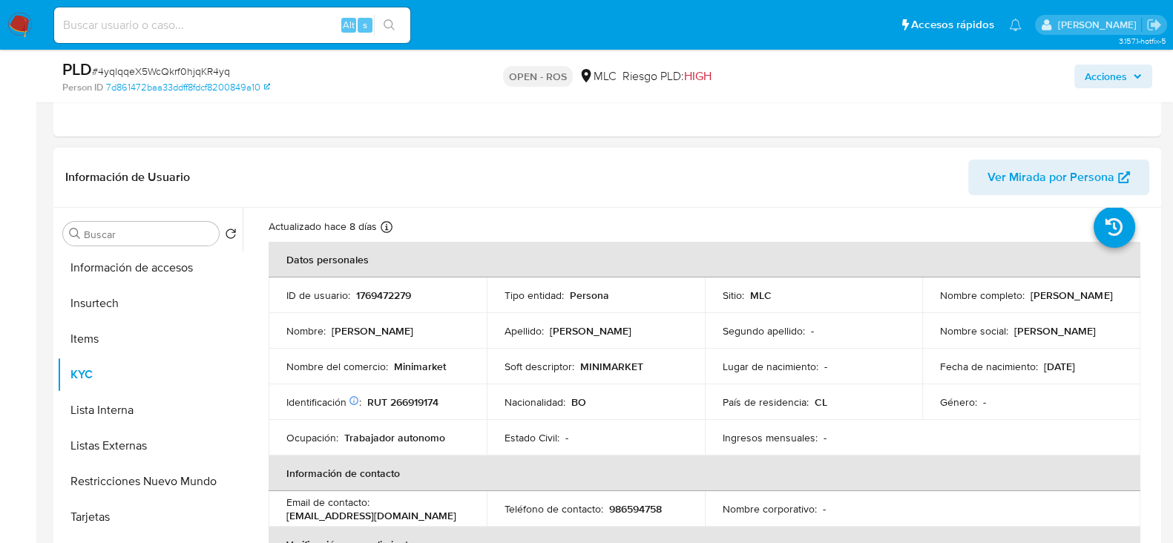
click at [414, 392] on td "Identificación Nº de serie: 603640622 : RUT 266919174" at bounding box center [378, 402] width 218 height 36
click at [414, 395] on p "RUT 266919174" at bounding box center [402, 401] width 71 height 13
copy p "266919174"
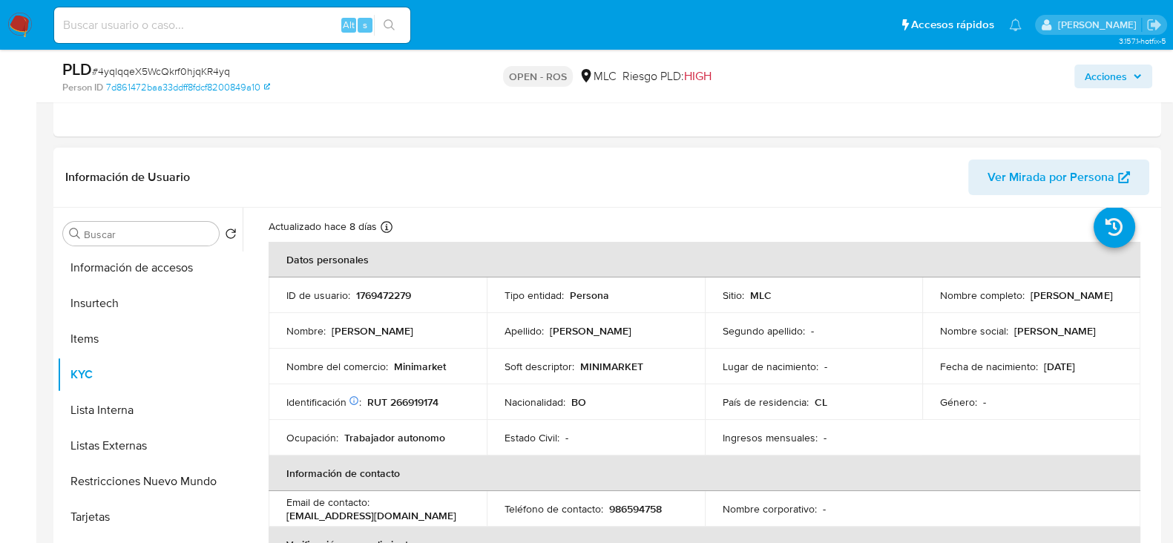
click at [408, 297] on p "1769472279" at bounding box center [383, 295] width 55 height 13
copy p "1769472279"
click at [375, 296] on p "1769472279" at bounding box center [383, 295] width 55 height 13
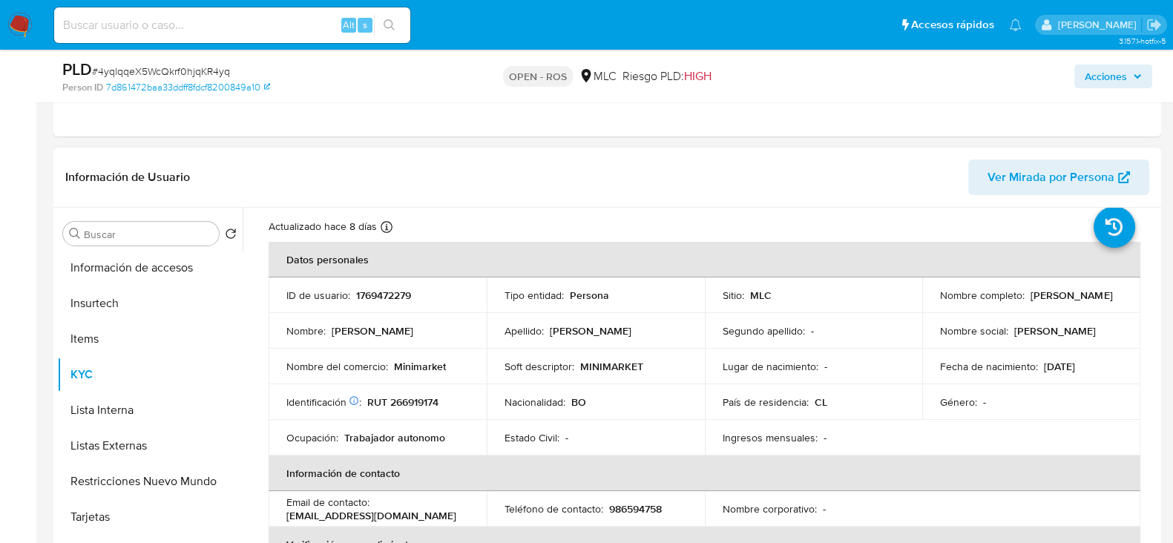
click at [418, 398] on p "RUT 266919174" at bounding box center [402, 401] width 71 height 13
copy p "266919174"
click at [382, 289] on p "1769472279" at bounding box center [383, 295] width 55 height 13
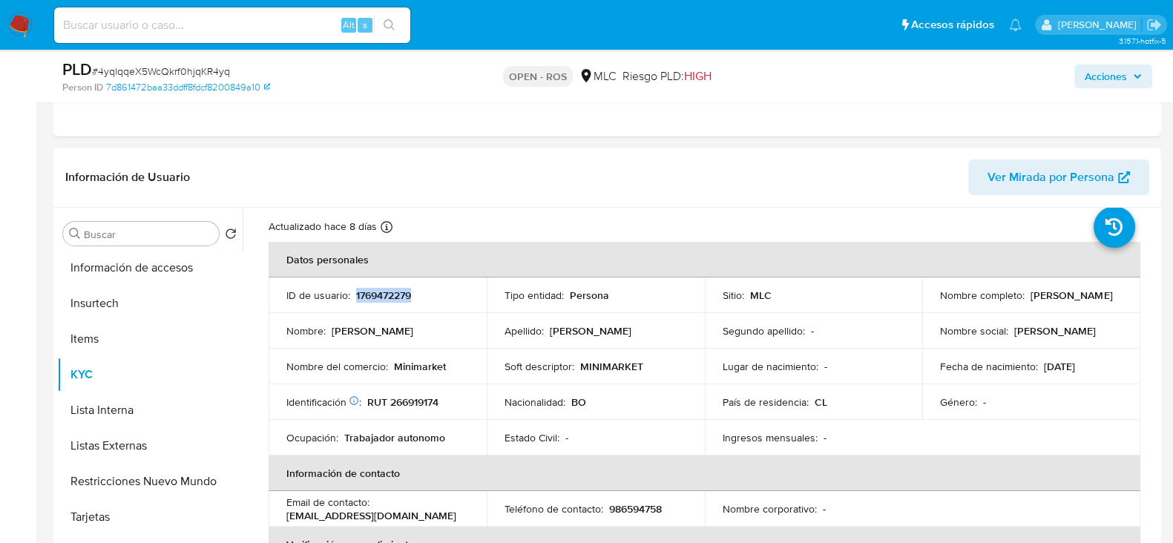
copy p "1769472279"
click at [166, 72] on span "# 4yqlqqeX5WcQkrf0hjqKR4yq" at bounding box center [161, 71] width 138 height 15
copy span "4yqlqqeX5WcQkrf0hjqKR4yq"
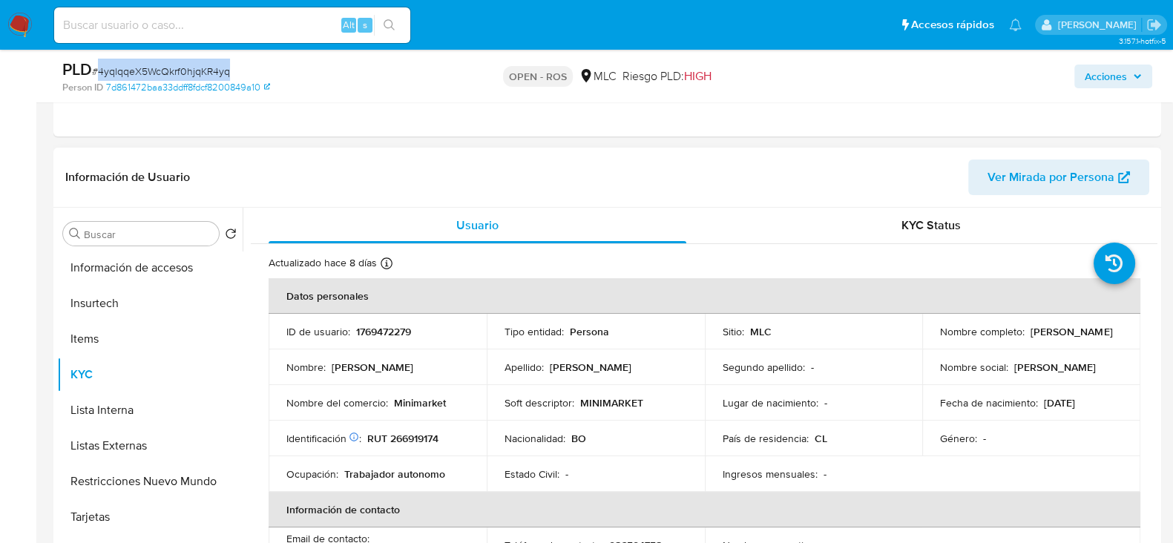
scroll to position [0, 0]
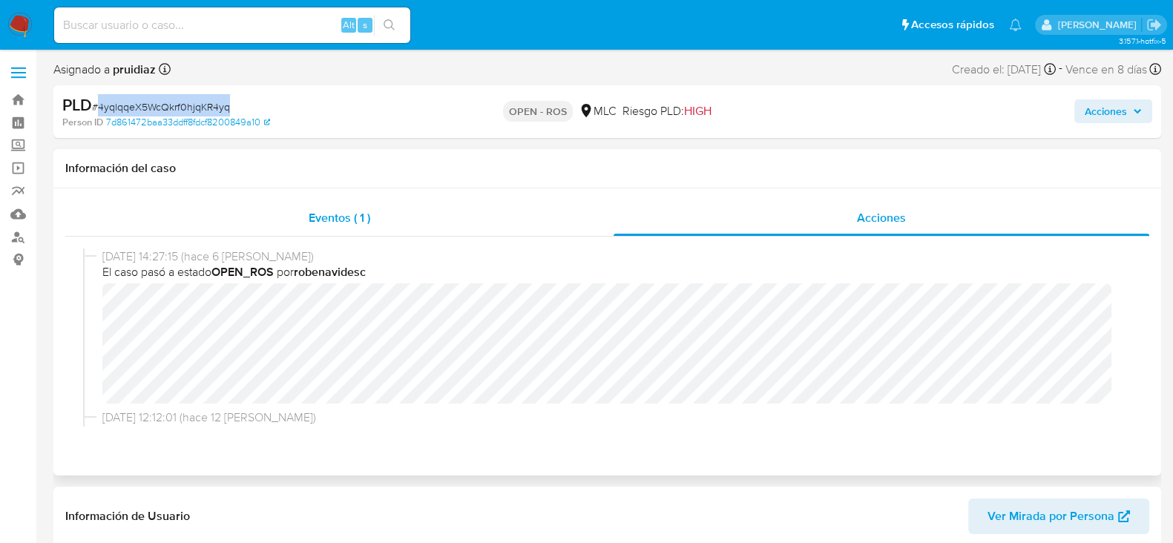
click at [303, 223] on div "Eventos ( 1 )" at bounding box center [339, 218] width 548 height 36
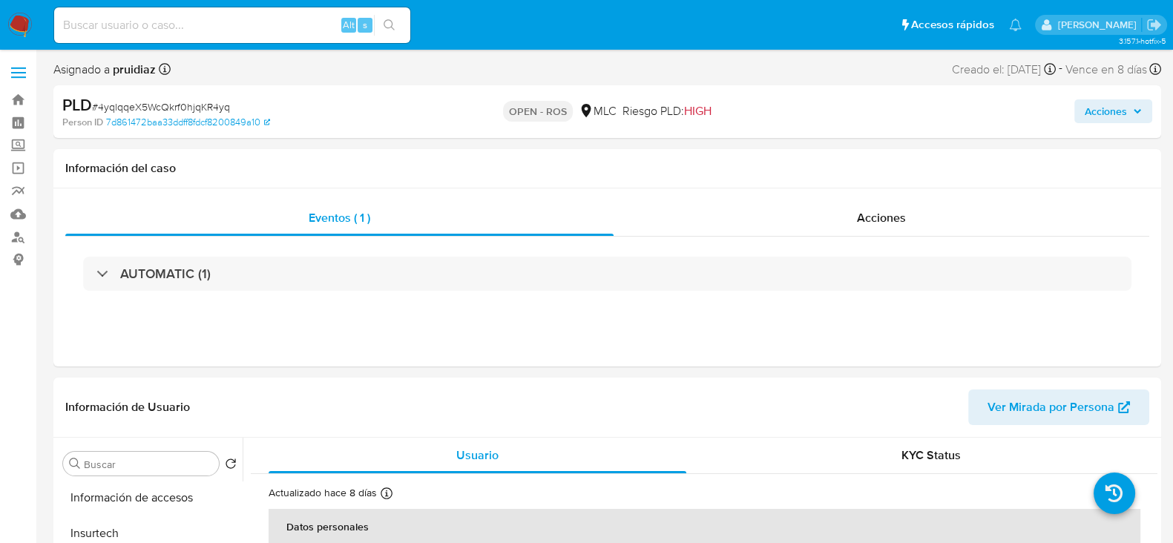
click at [218, 275] on div "AUTOMATIC (1)" at bounding box center [607, 274] width 1048 height 34
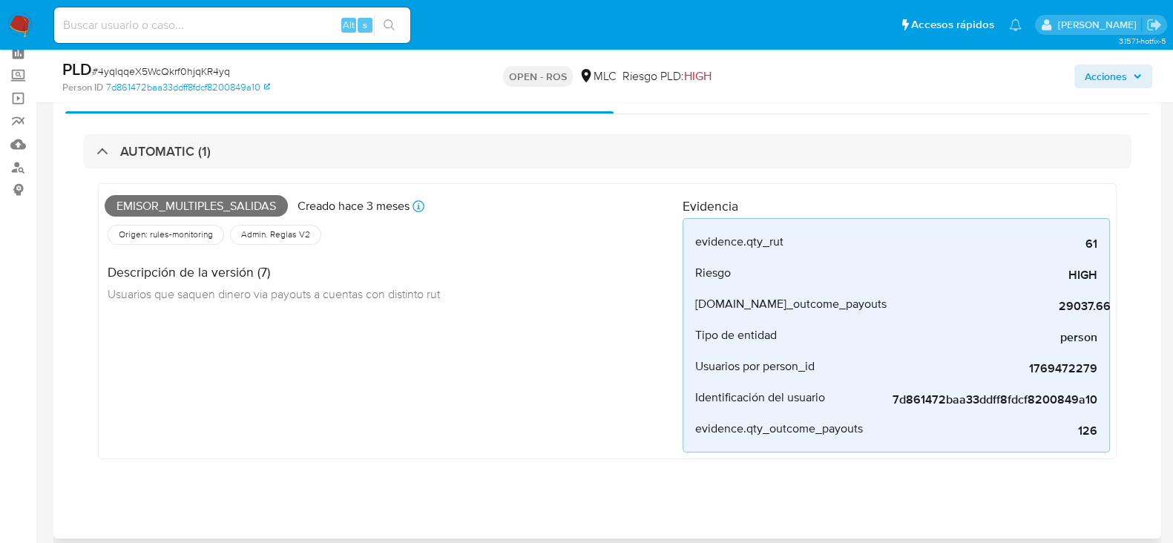
scroll to position [67, 0]
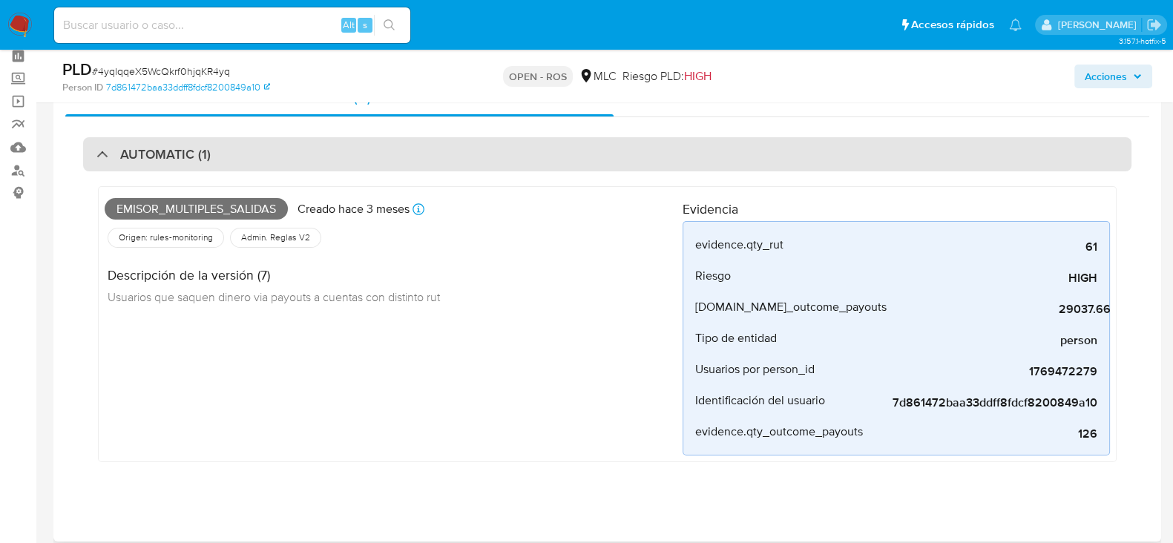
click at [353, 150] on div "AUTOMATIC (1)" at bounding box center [607, 154] width 1048 height 34
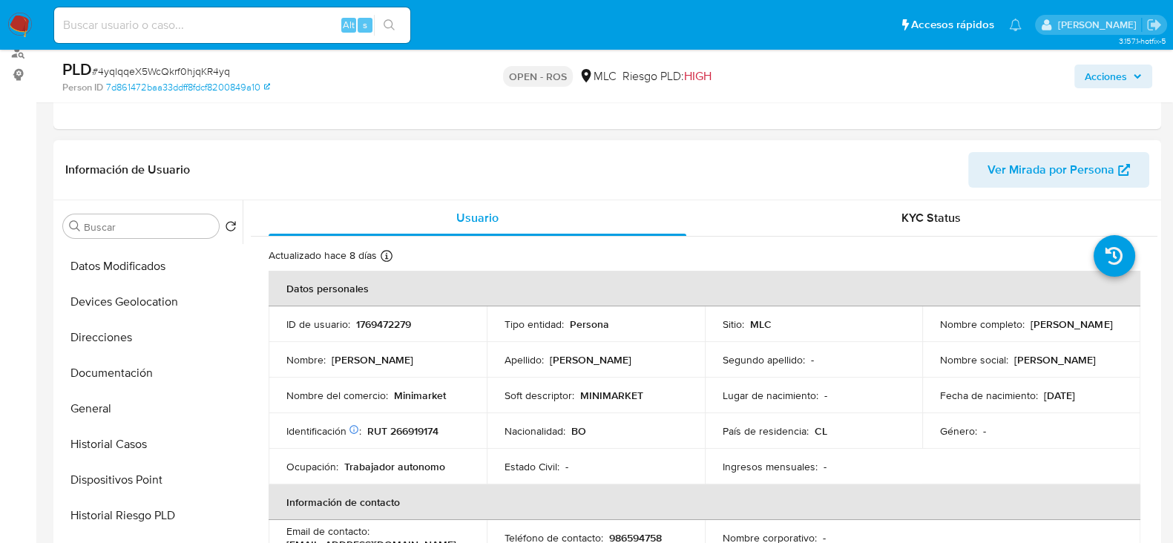
scroll to position [0, 0]
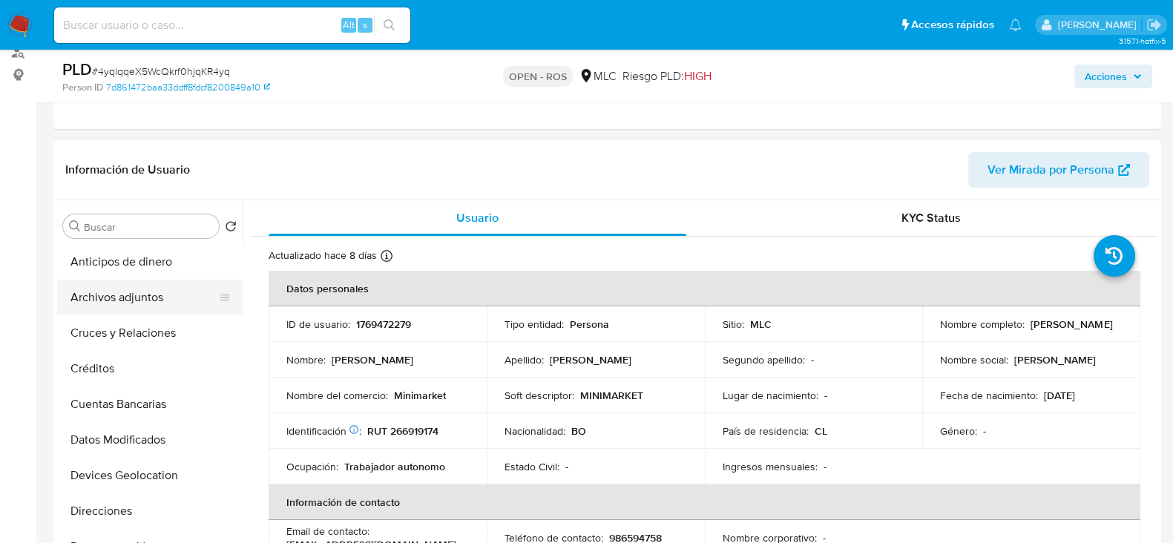
click at [122, 294] on button "Archivos adjuntos" at bounding box center [144, 298] width 174 height 36
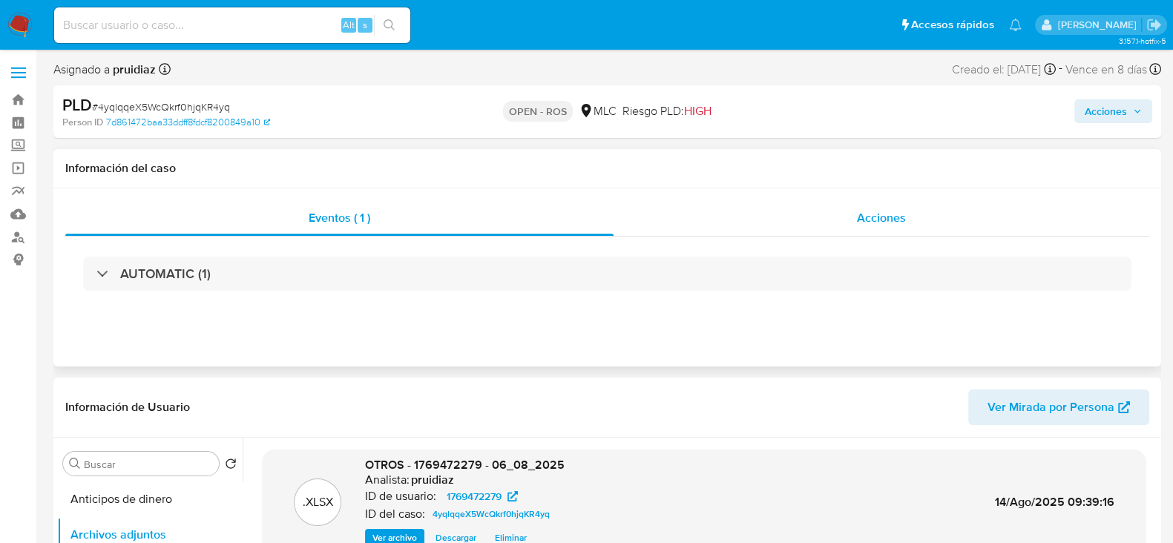
click at [942, 216] on div "Acciones" at bounding box center [881, 218] width 536 height 36
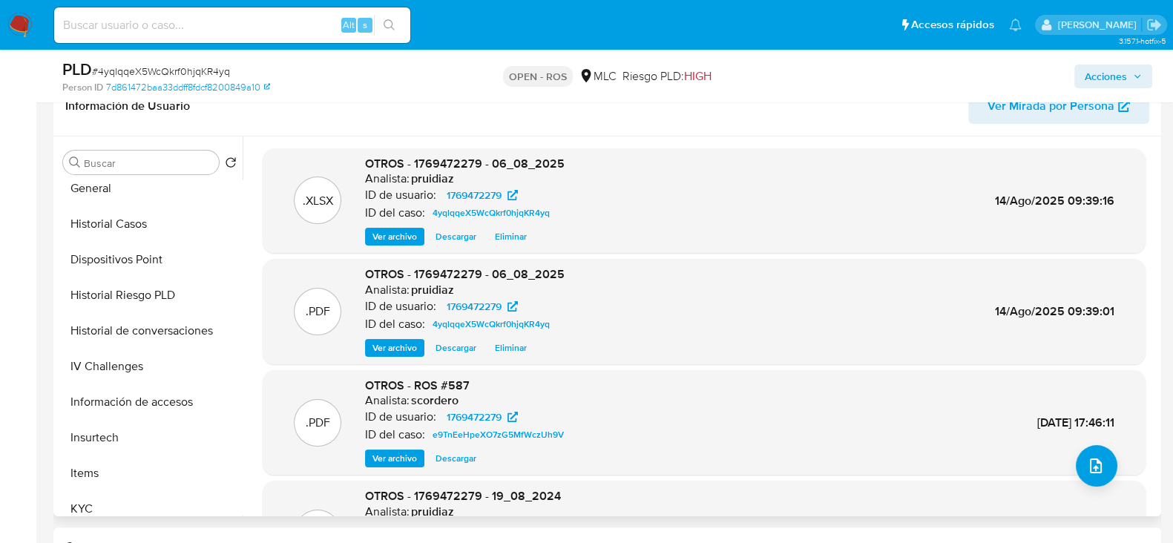
scroll to position [374, 0]
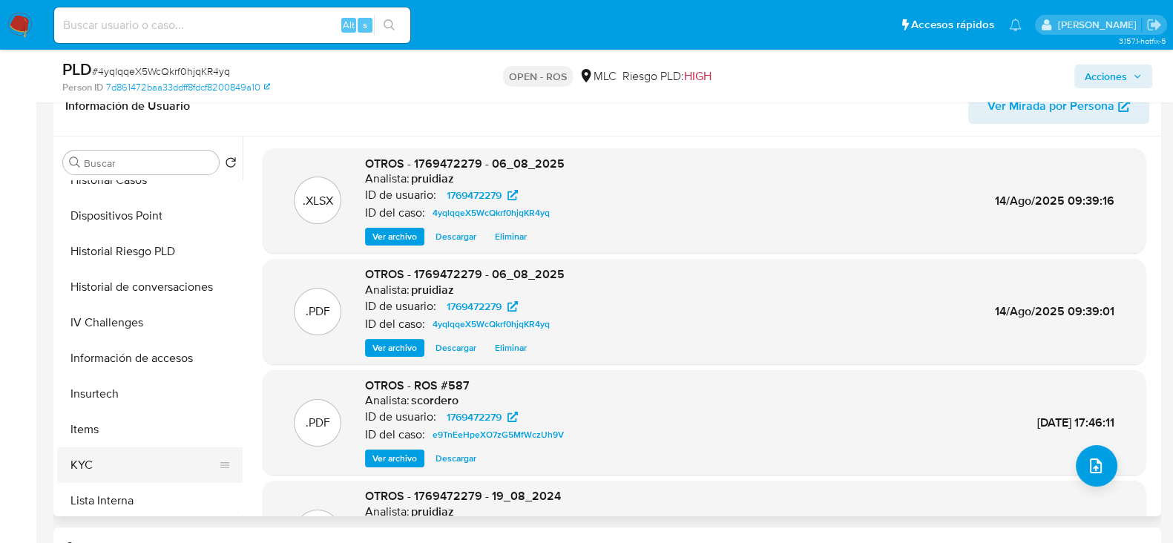
click at [88, 473] on button "KYC" at bounding box center [144, 465] width 174 height 36
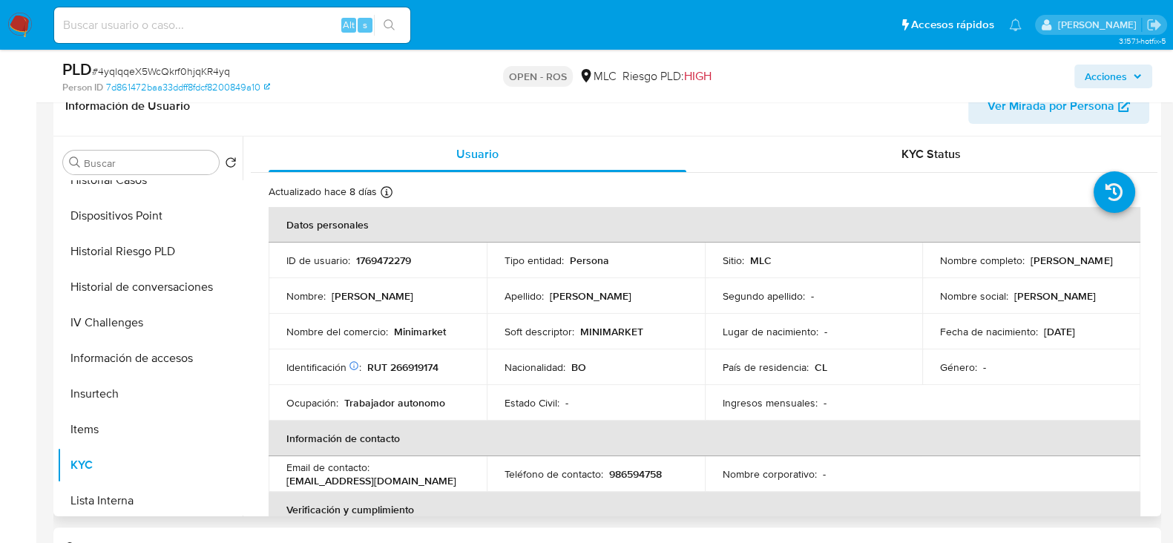
drag, startPoint x: 1029, startPoint y: 269, endPoint x: 923, endPoint y: 266, distance: 105.4
click at [923, 266] on td "Nombre completo : Vanessa Zambrana" at bounding box center [1031, 261] width 218 height 36
copy p "Vanessa Zambrana"
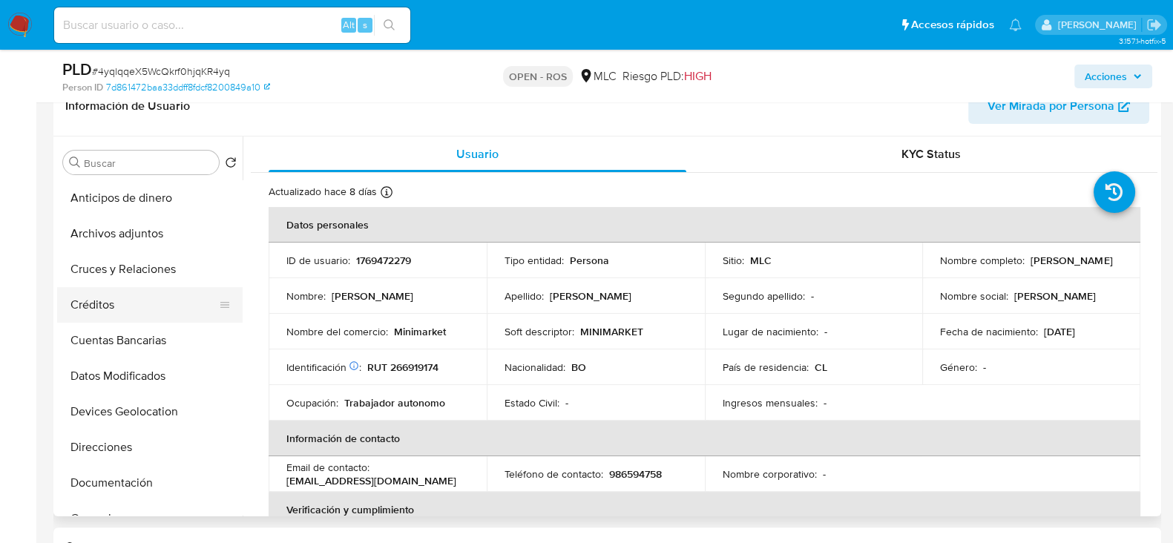
scroll to position [77, 0]
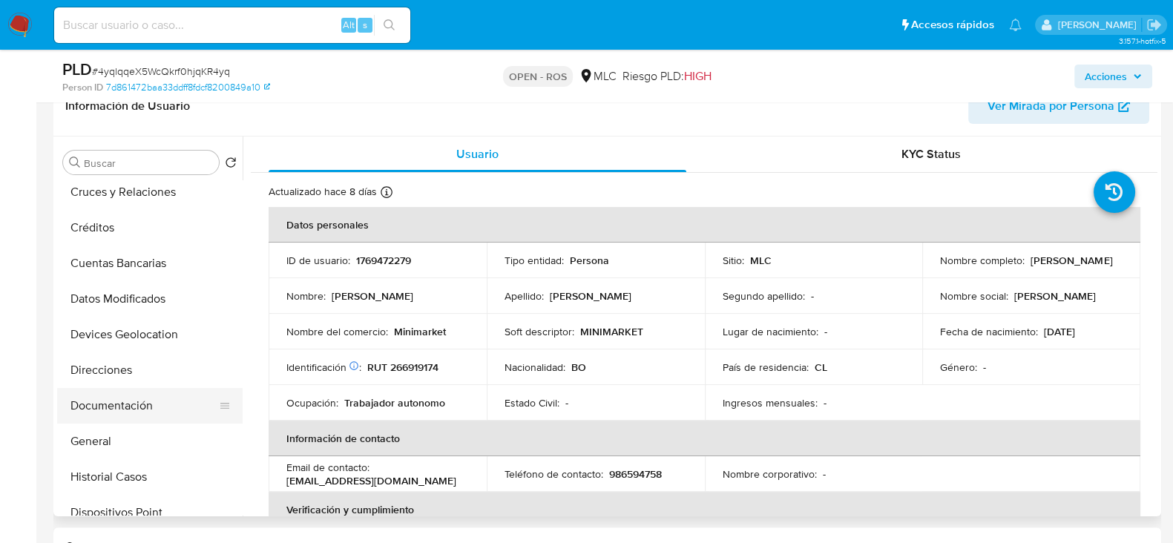
click at [93, 401] on button "Documentación" at bounding box center [144, 406] width 174 height 36
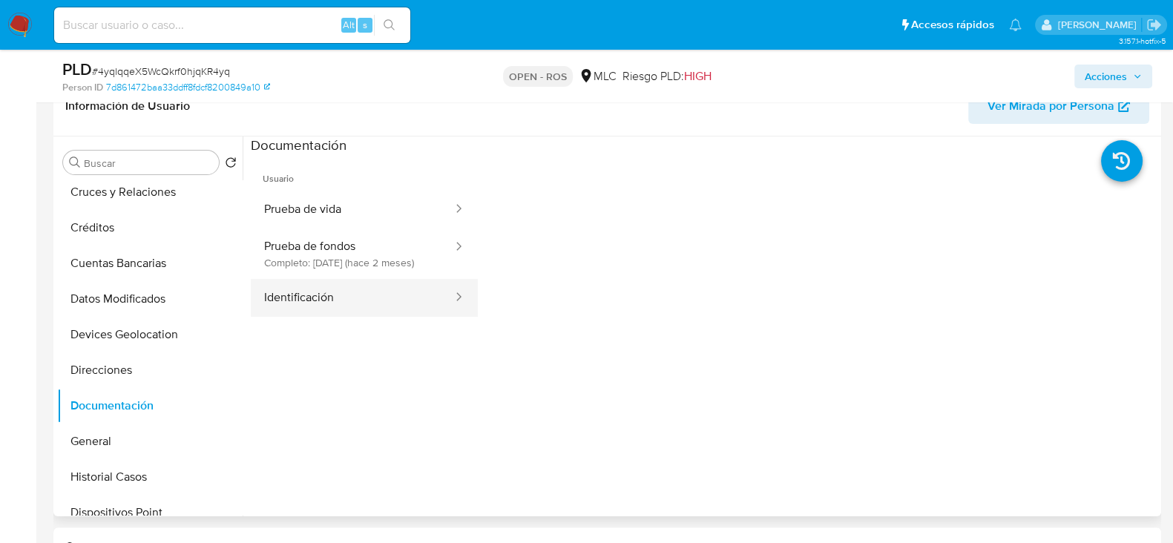
click at [317, 314] on button "Identificación" at bounding box center [352, 298] width 203 height 38
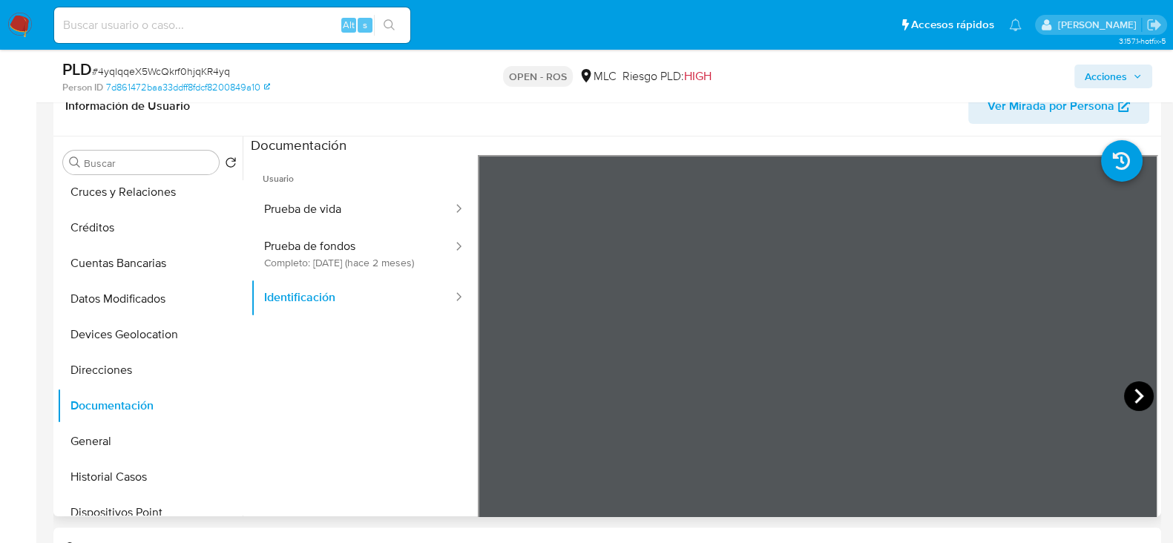
click at [1128, 390] on icon at bounding box center [1139, 396] width 30 height 30
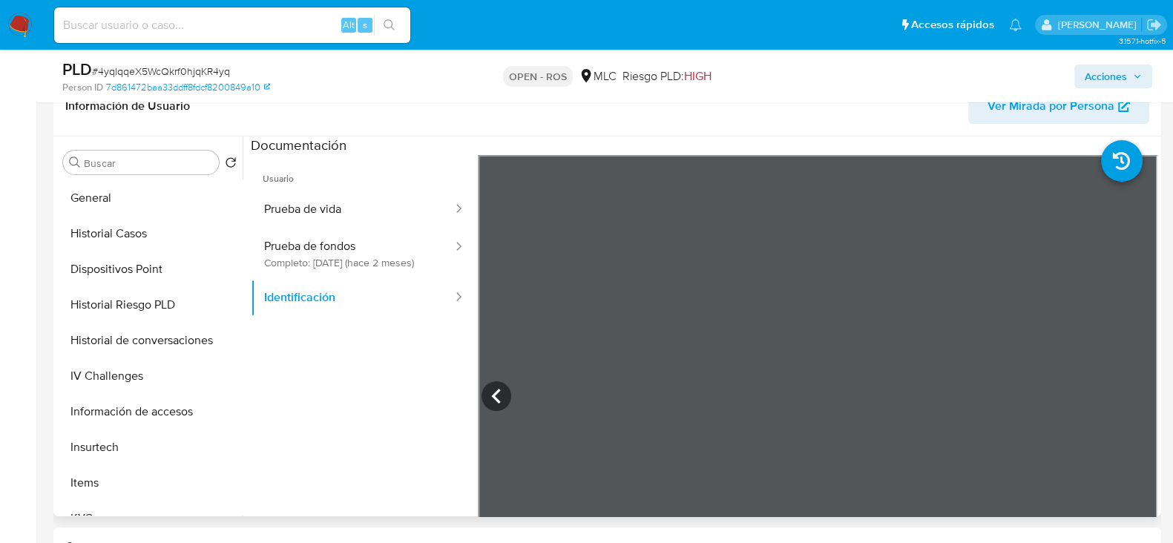
scroll to position [337, 0]
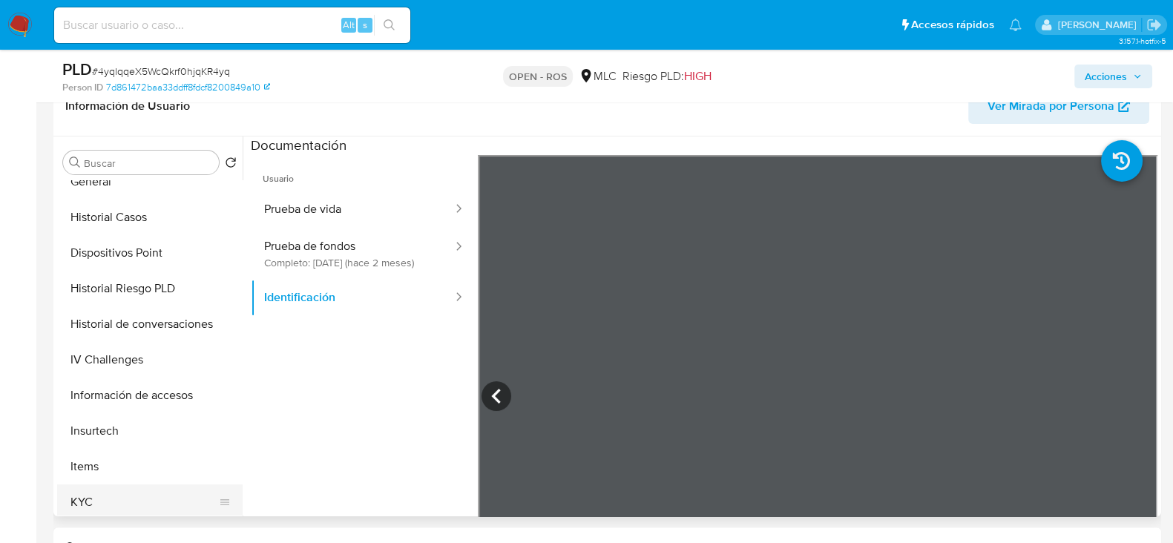
click at [101, 489] on button "KYC" at bounding box center [144, 502] width 174 height 36
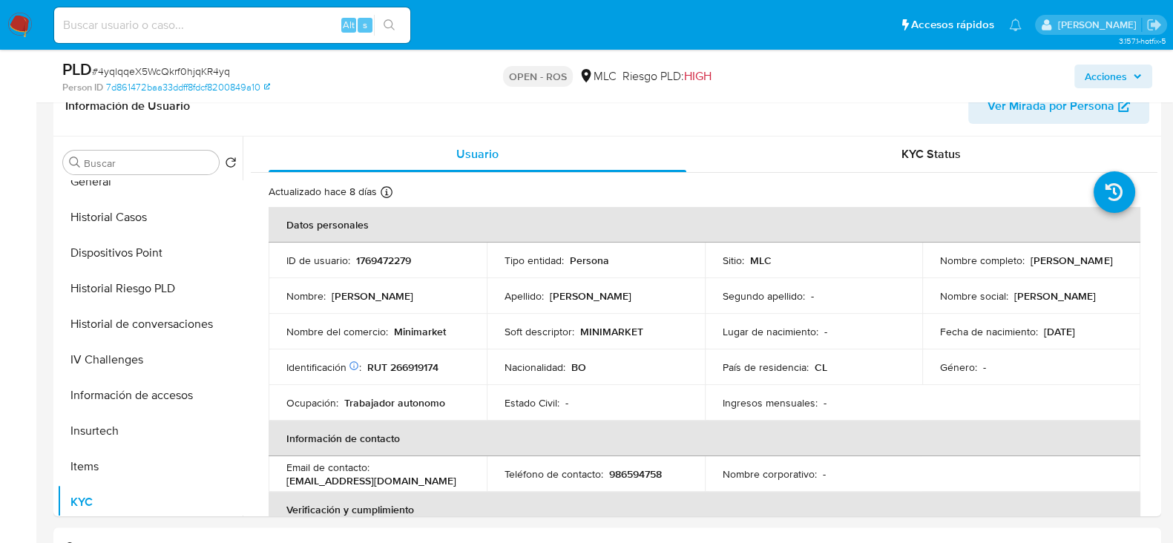
click at [426, 366] on p "RUT 266919174" at bounding box center [402, 366] width 71 height 13
copy p "266919174"
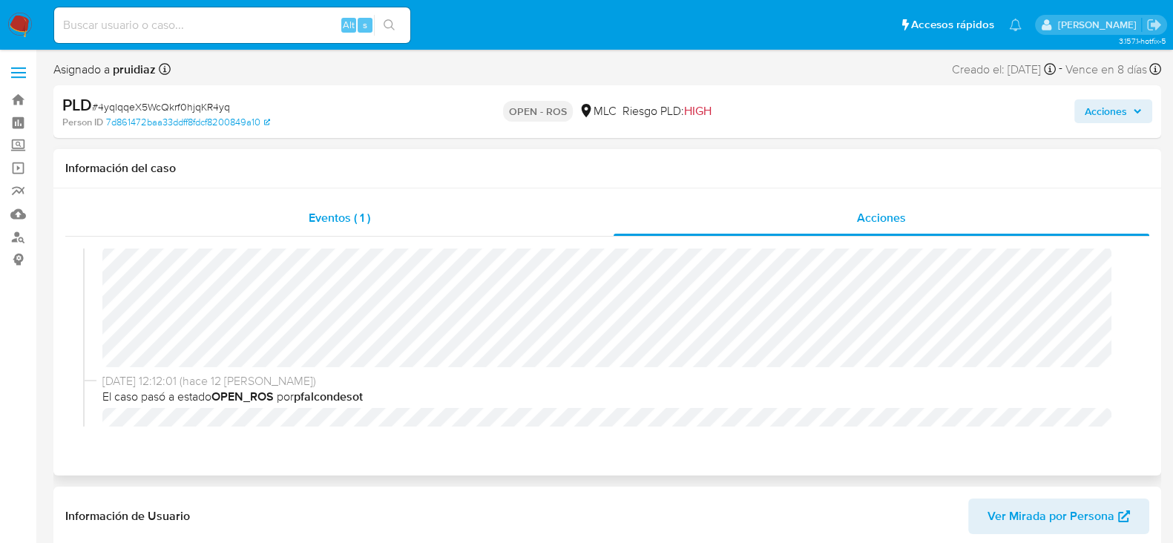
click at [346, 227] on div "Eventos ( 1 )" at bounding box center [339, 218] width 548 height 36
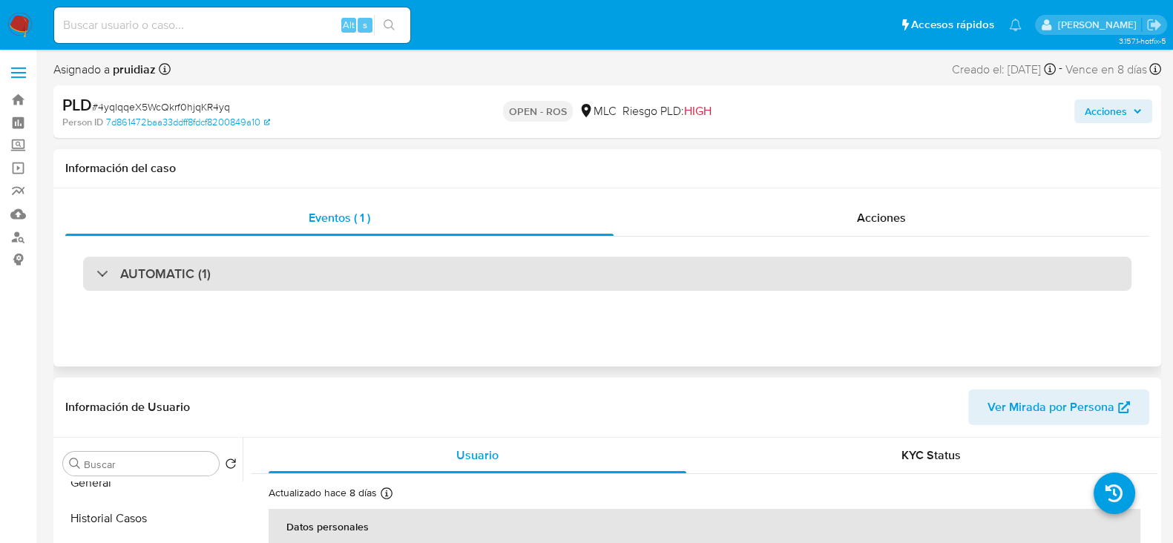
click at [192, 275] on h3 "AUTOMATIC (1)" at bounding box center [165, 274] width 90 height 16
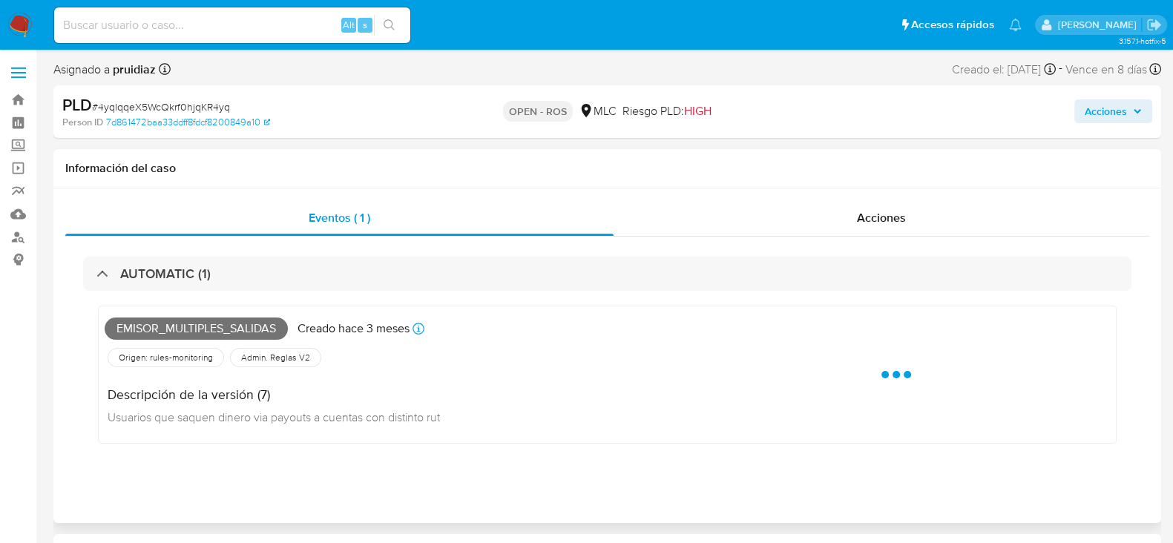
click at [188, 329] on span "Emisor_multiples_salidas" at bounding box center [196, 328] width 183 height 22
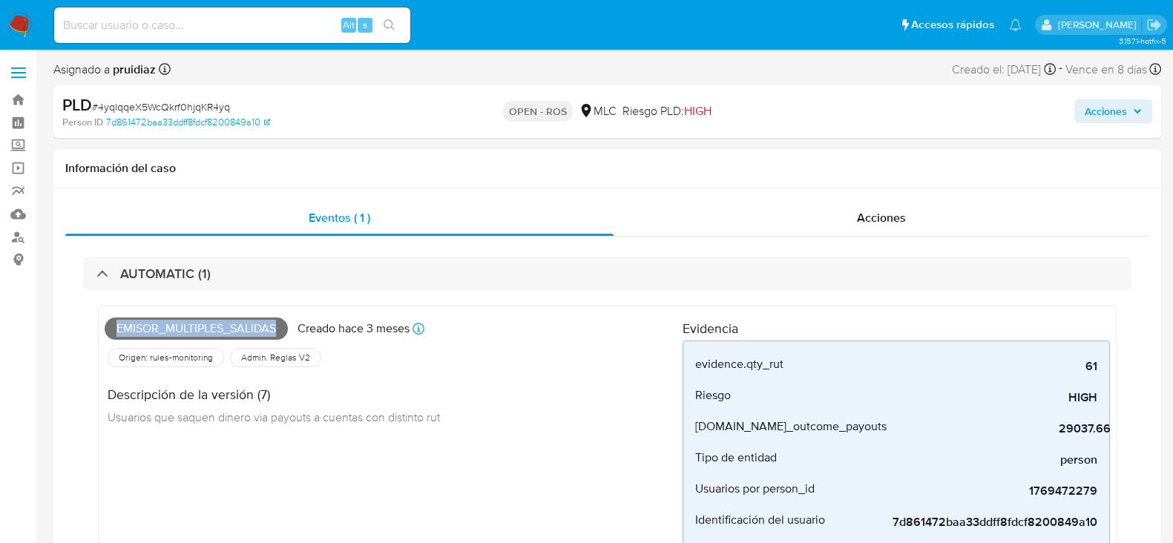
copy span "Emisor_multiples_salidas"
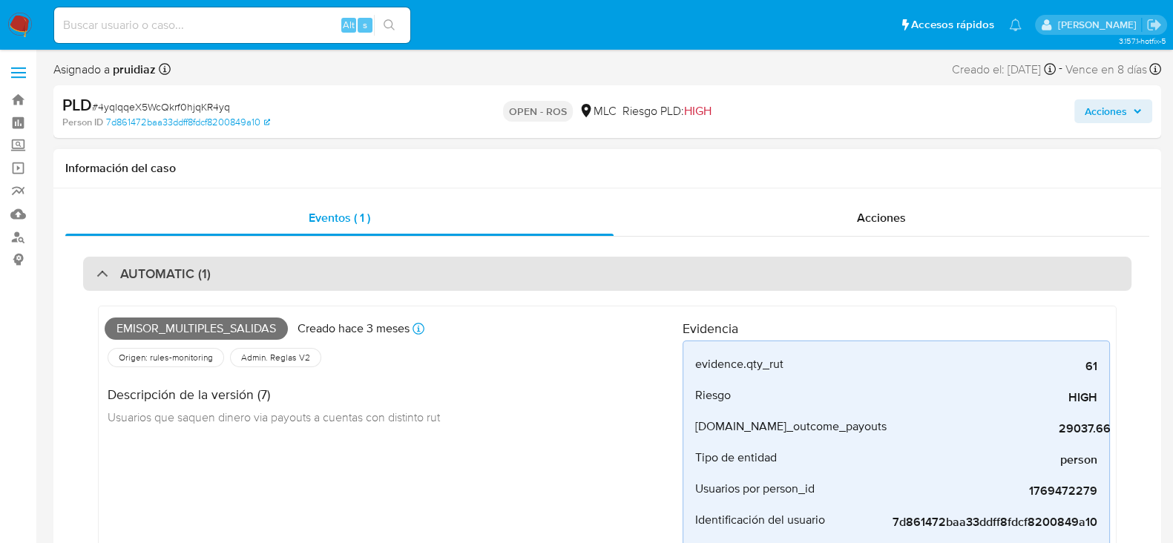
click at [237, 270] on div "AUTOMATIC (1)" at bounding box center [607, 274] width 1048 height 34
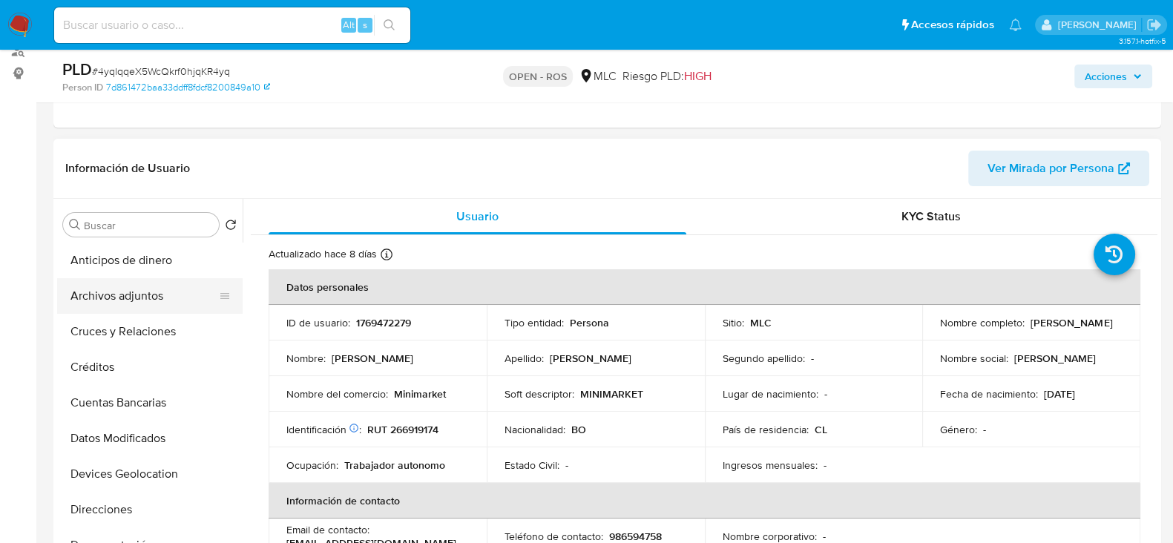
click at [136, 288] on button "Archivos adjuntos" at bounding box center [144, 296] width 174 height 36
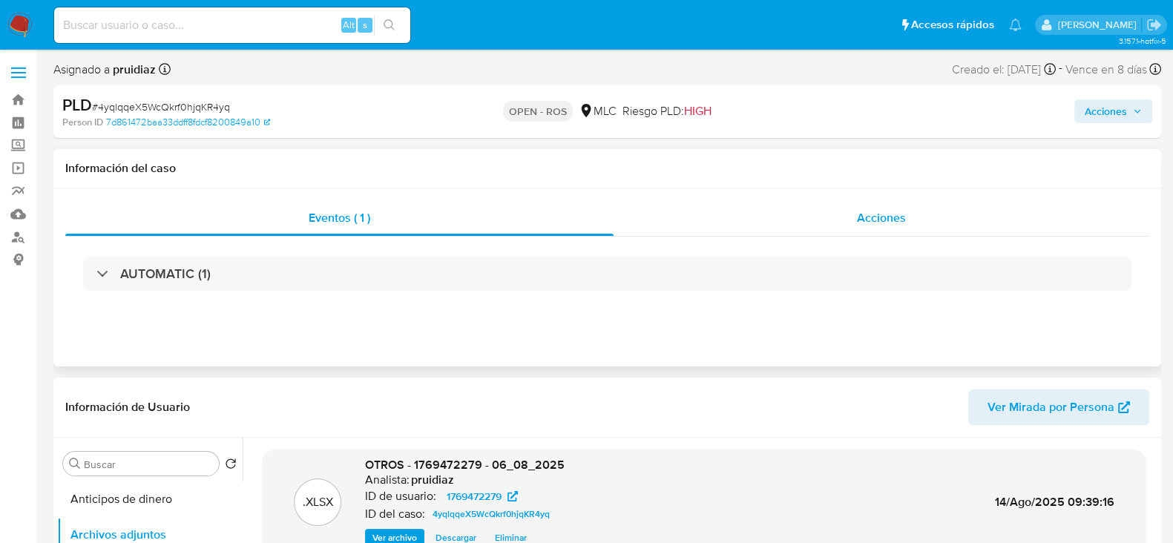
click at [902, 228] on div "Acciones" at bounding box center [881, 218] width 536 height 36
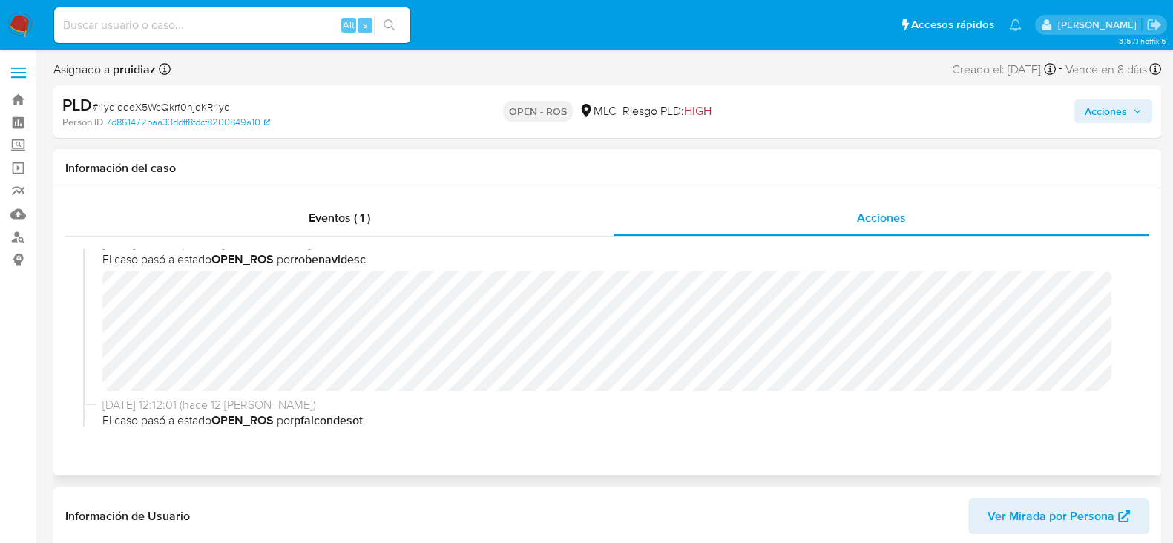
scroll to position [15, 0]
click at [184, 109] on span "# 4yqlqqeX5WcQkrf0hjqKR4yq" at bounding box center [161, 106] width 138 height 15
copy span "4yqlqqeX5WcQkrf0hjqKR4yq"
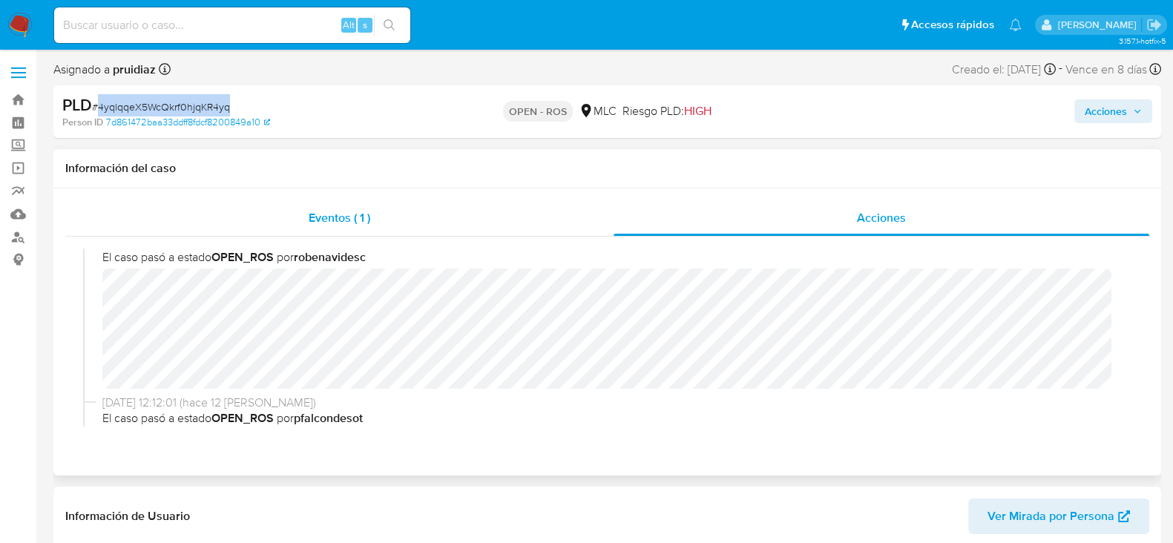
click at [327, 213] on span "Eventos ( 1 )" at bounding box center [340, 217] width 62 height 17
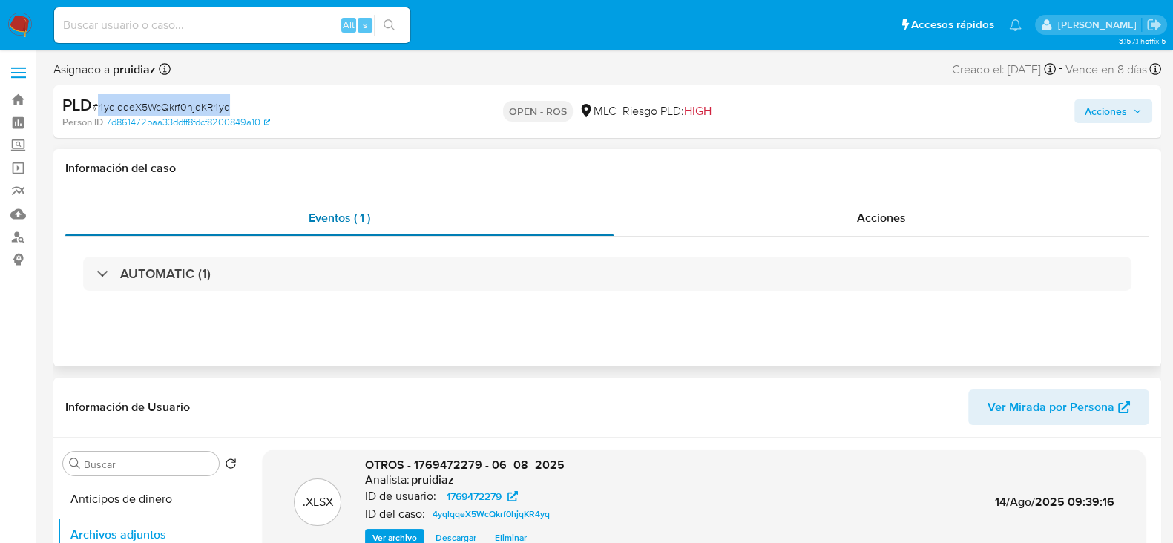
click at [327, 213] on span "Eventos ( 1 )" at bounding box center [340, 217] width 62 height 17
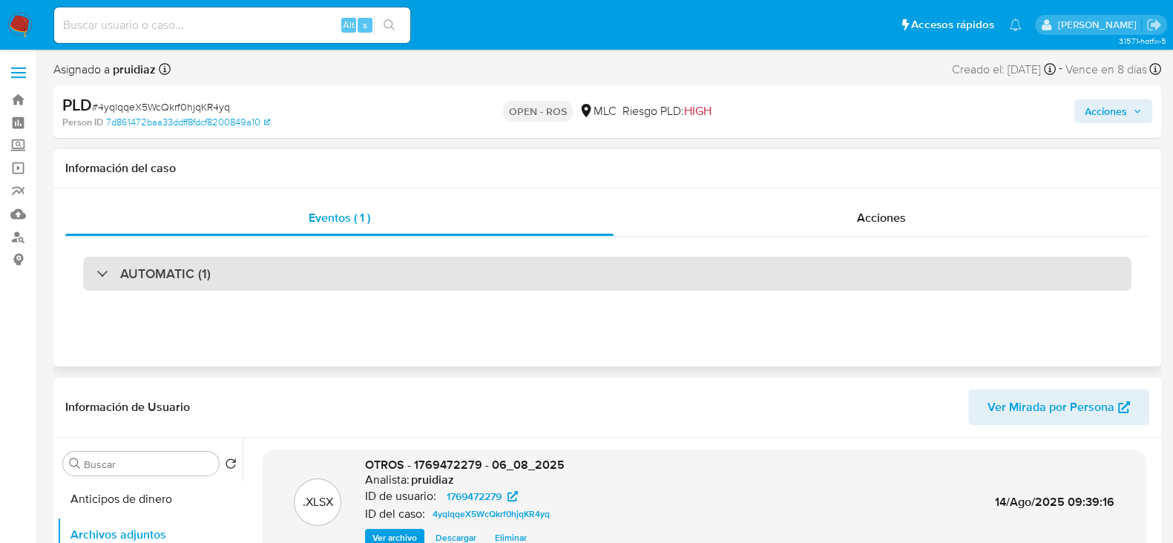
click at [438, 269] on div "AUTOMATIC (1)" at bounding box center [607, 274] width 1048 height 34
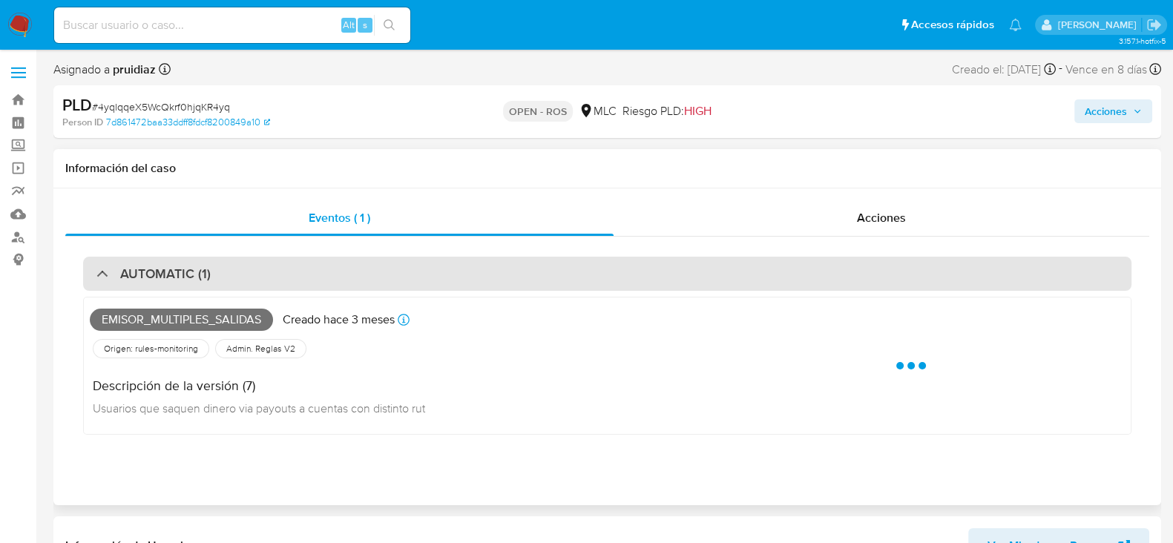
click at [438, 269] on div "AUTOMATIC (1)" at bounding box center [607, 274] width 1048 height 34
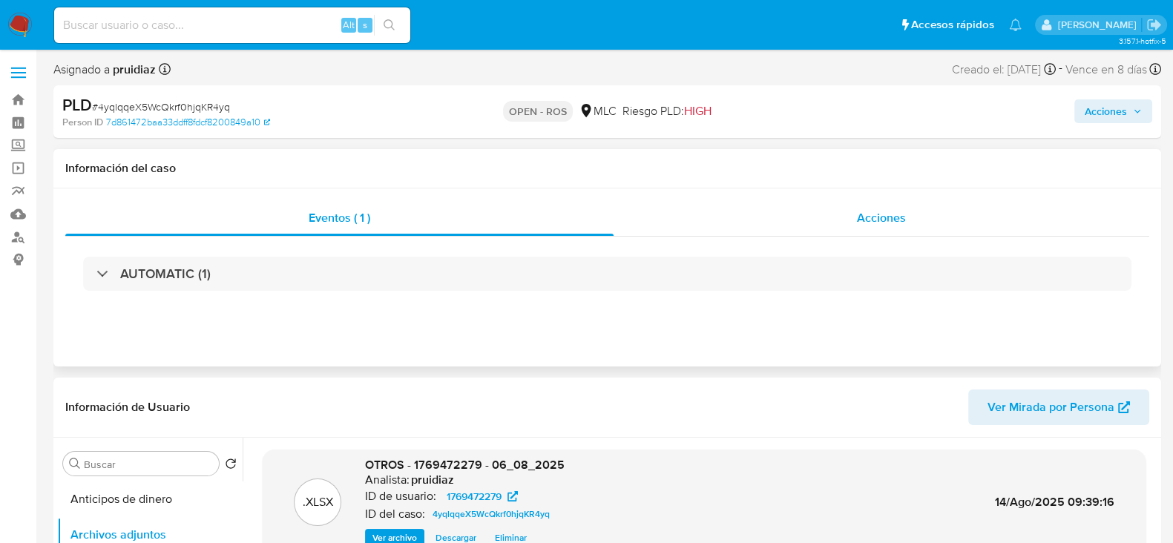
click at [853, 209] on div "Acciones" at bounding box center [881, 218] width 536 height 36
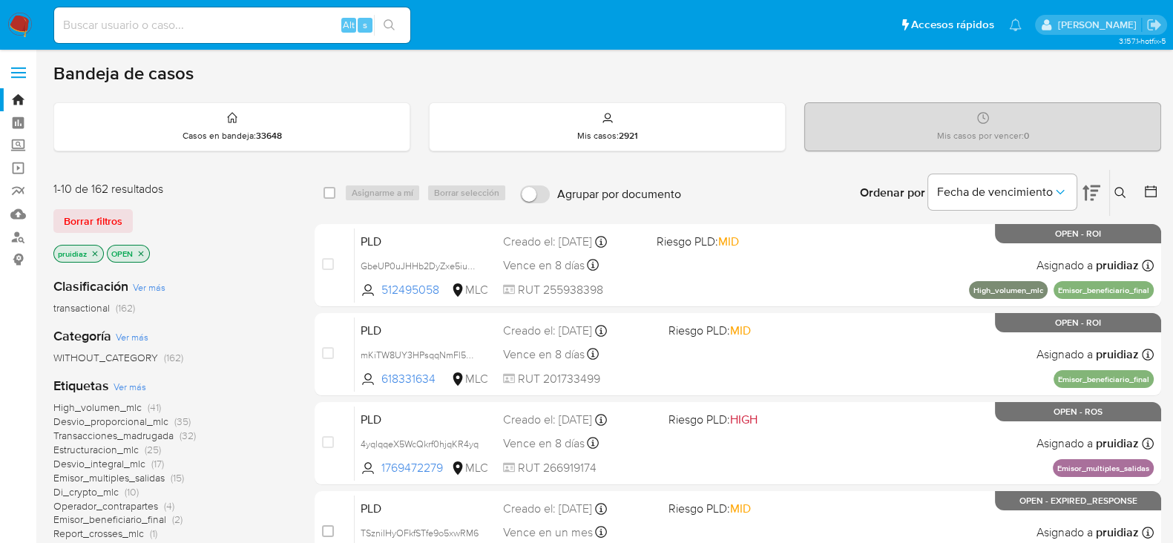
click at [19, 36] on img at bounding box center [19, 25] width 25 height 25
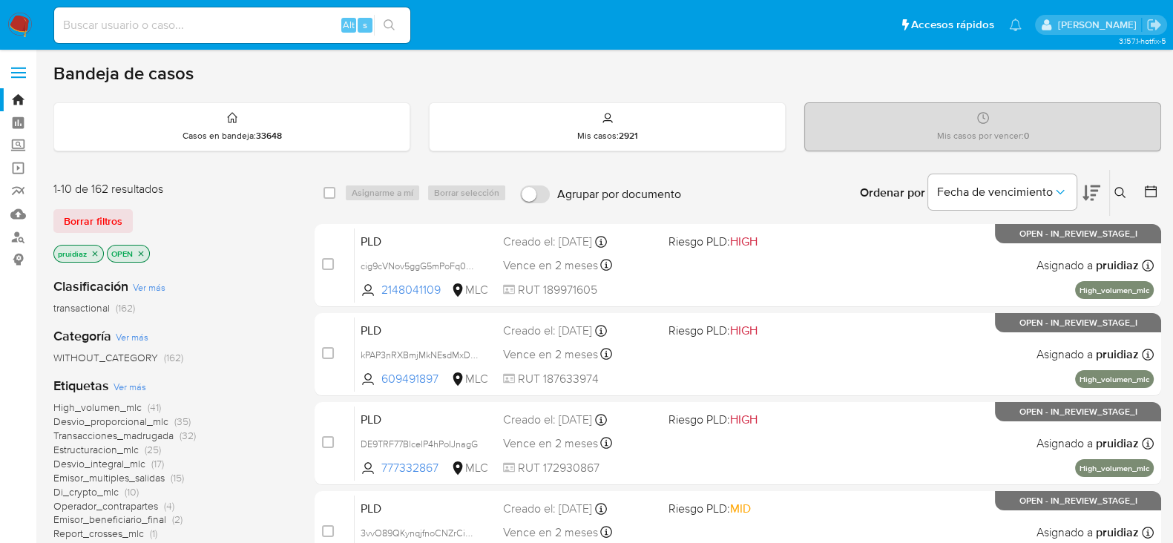
click at [1084, 191] on icon at bounding box center [1091, 193] width 18 height 18
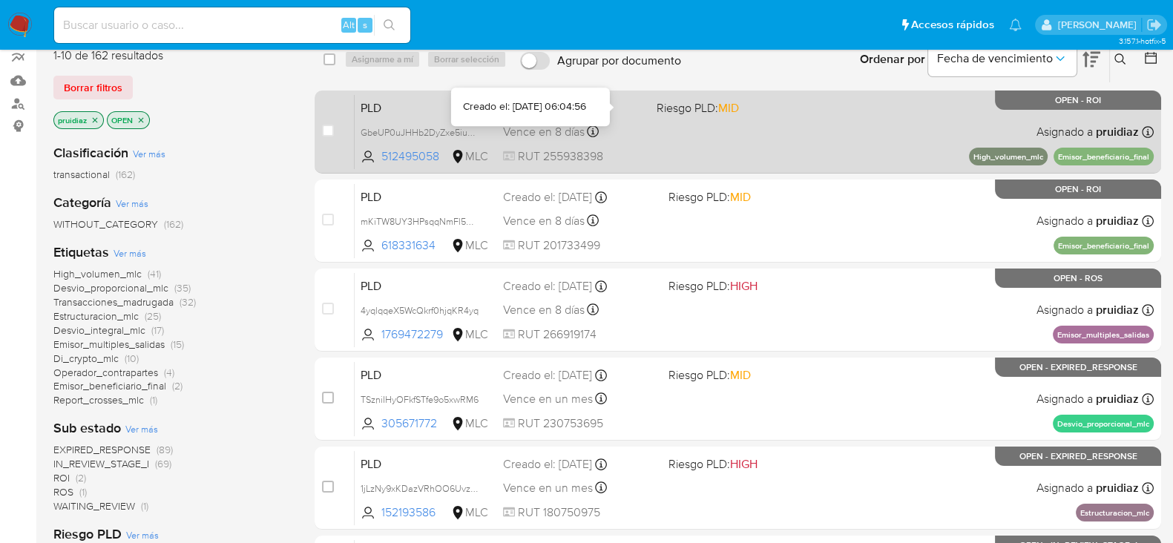
scroll to position [131, 0]
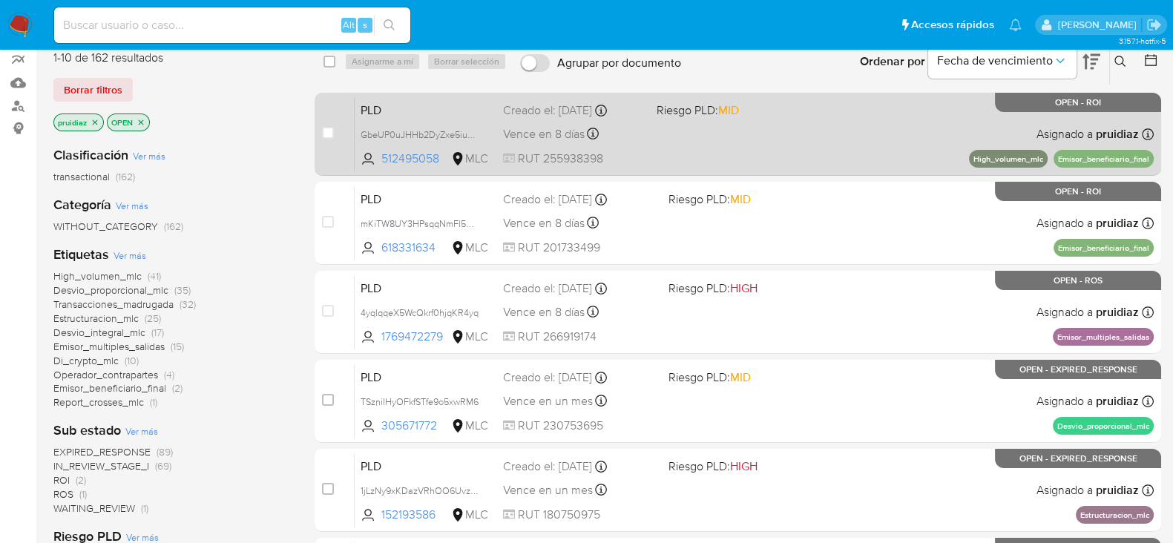
click at [895, 149] on div "PLD GbeUP0uJHHb2DyZxe5iukCrX 512495058 MLC Riesgo PLD: MID Creado el: 12/06/202…" at bounding box center [754, 133] width 799 height 75
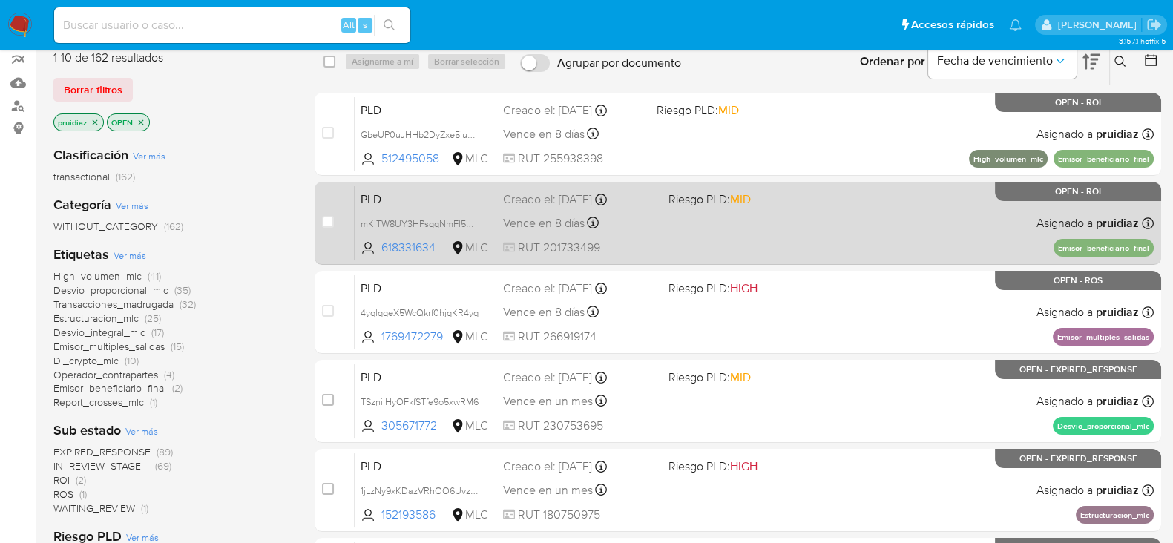
click at [852, 211] on div "PLD mKiTW8UY3HPsqqNmFl5BSeK4 618331634 MLC Riesgo PLD: MID Creado el: 12/06/202…" at bounding box center [754, 222] width 799 height 75
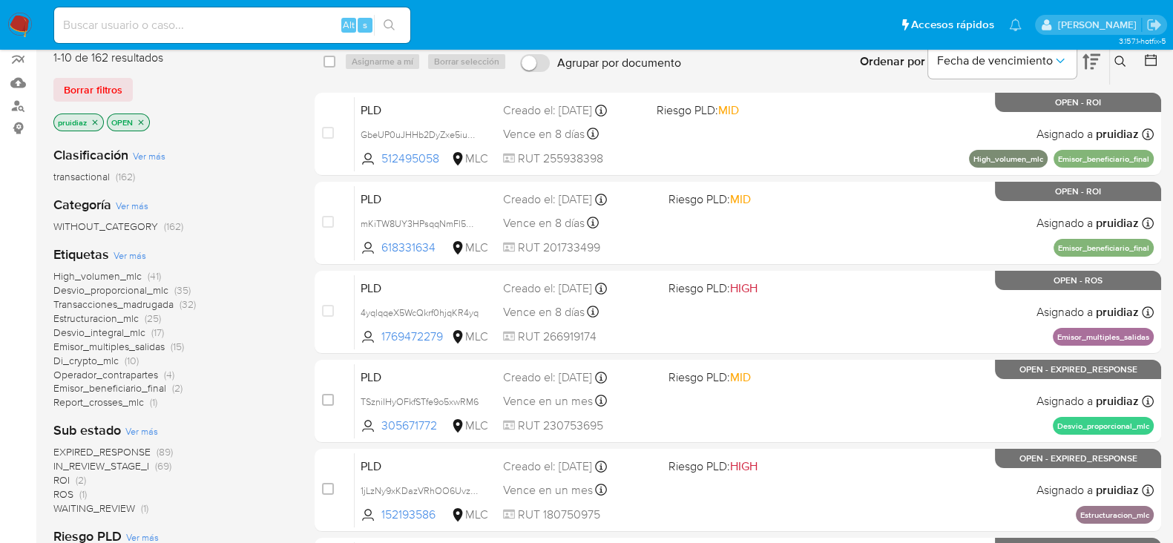
click at [30, 23] on img at bounding box center [19, 25] width 25 height 25
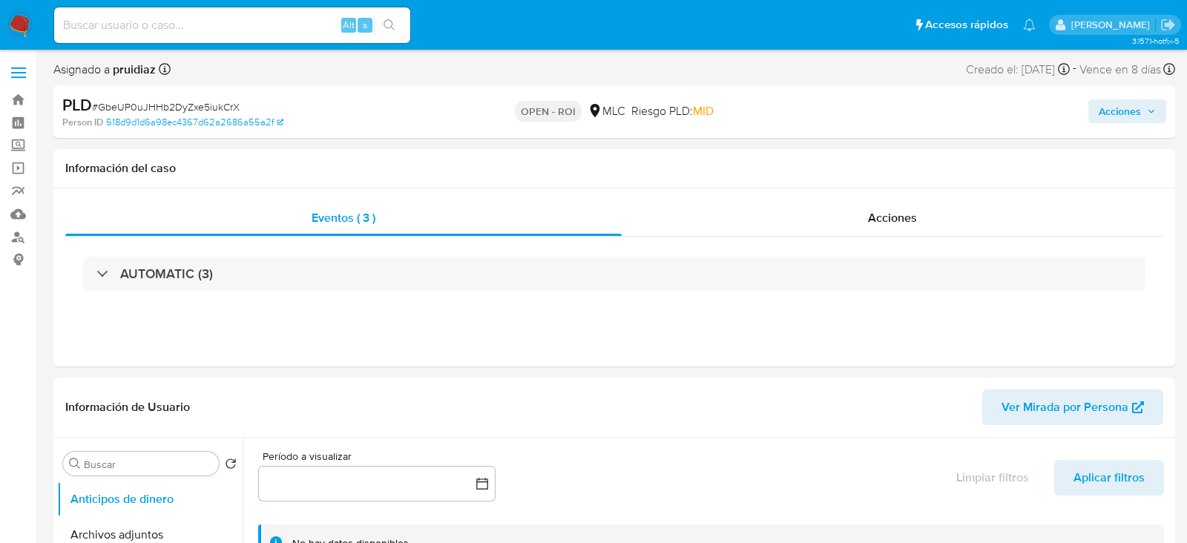
select select "10"
click at [837, 225] on div "Acciones" at bounding box center [882, 218] width 535 height 36
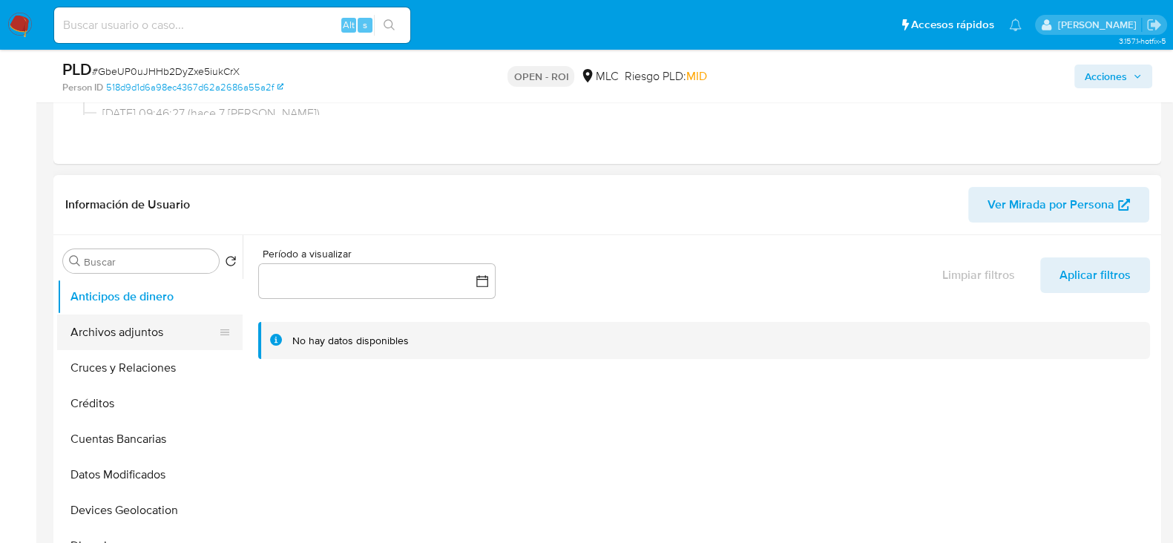
scroll to position [260, 0]
click at [117, 321] on button "Archivos adjuntos" at bounding box center [144, 332] width 174 height 36
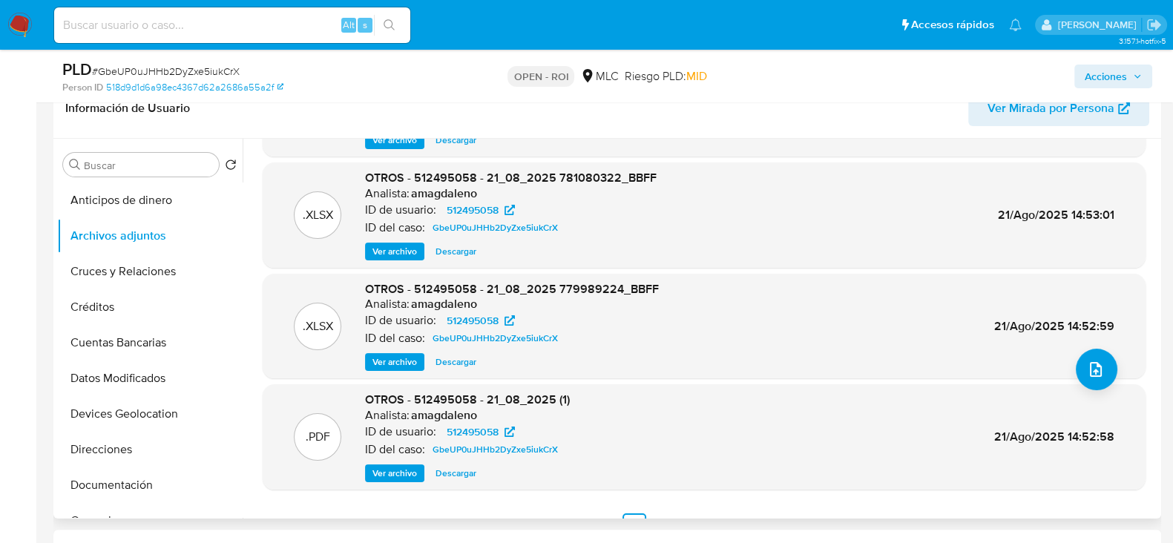
scroll to position [125, 0]
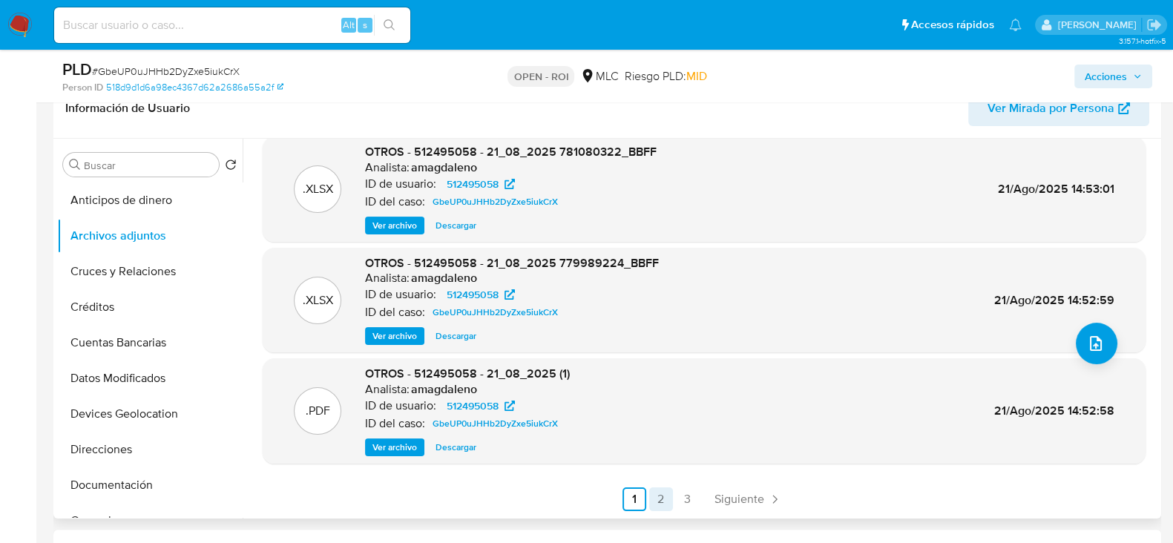
click at [655, 501] on link "2" at bounding box center [661, 499] width 24 height 24
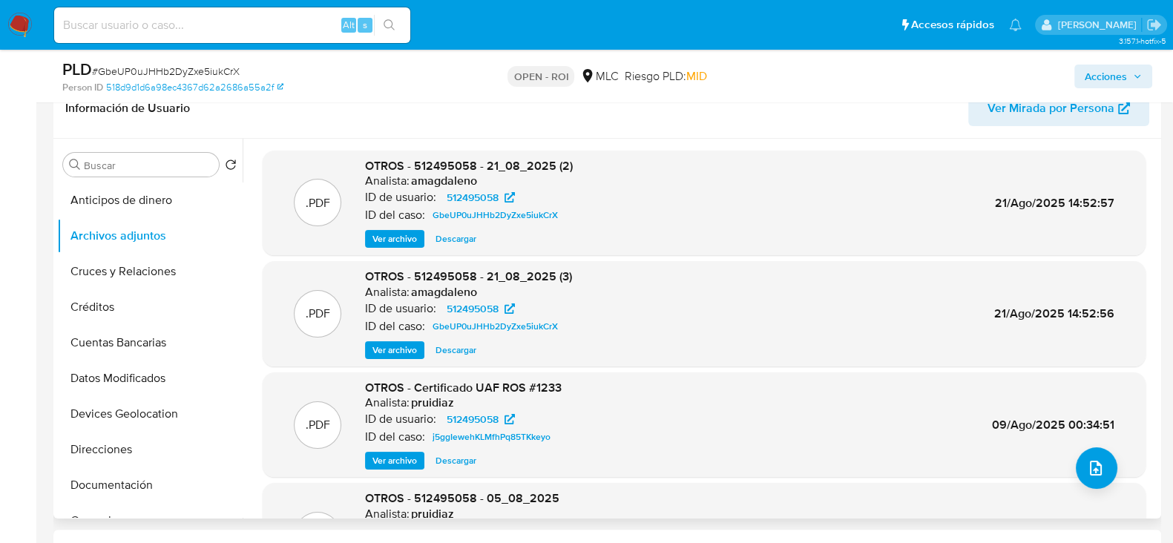
scroll to position [0, 0]
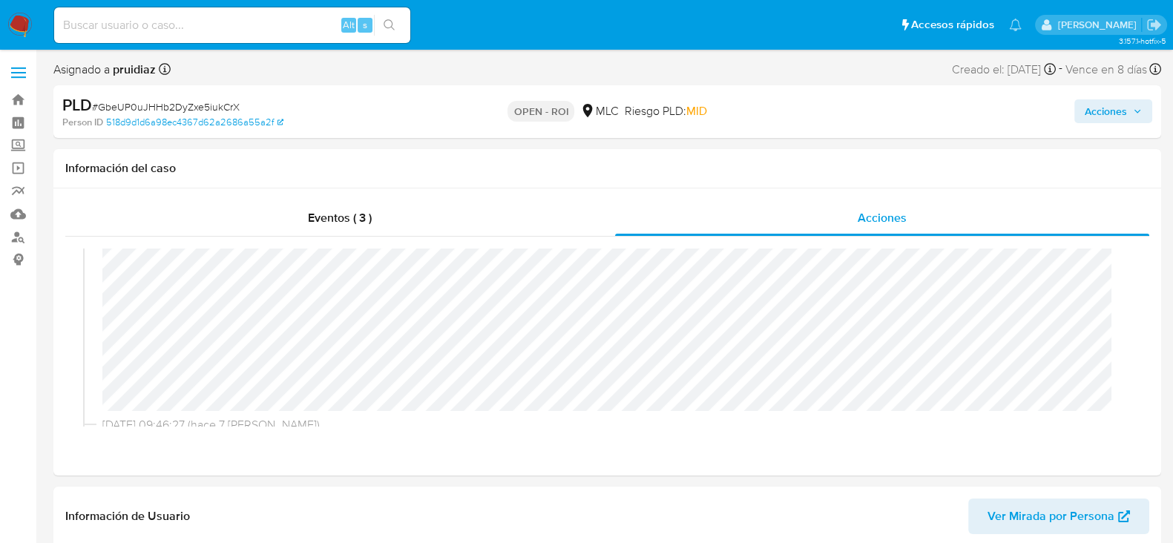
click at [1093, 113] on span "Acciones" at bounding box center [1105, 111] width 42 height 24
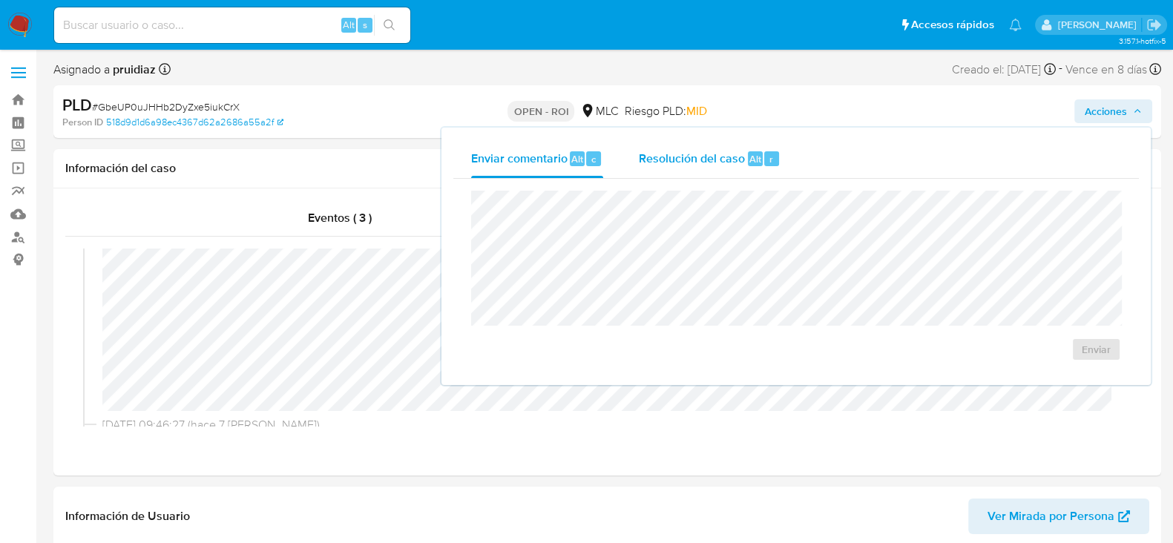
click at [712, 150] on span "Resolución del caso" at bounding box center [692, 158] width 106 height 17
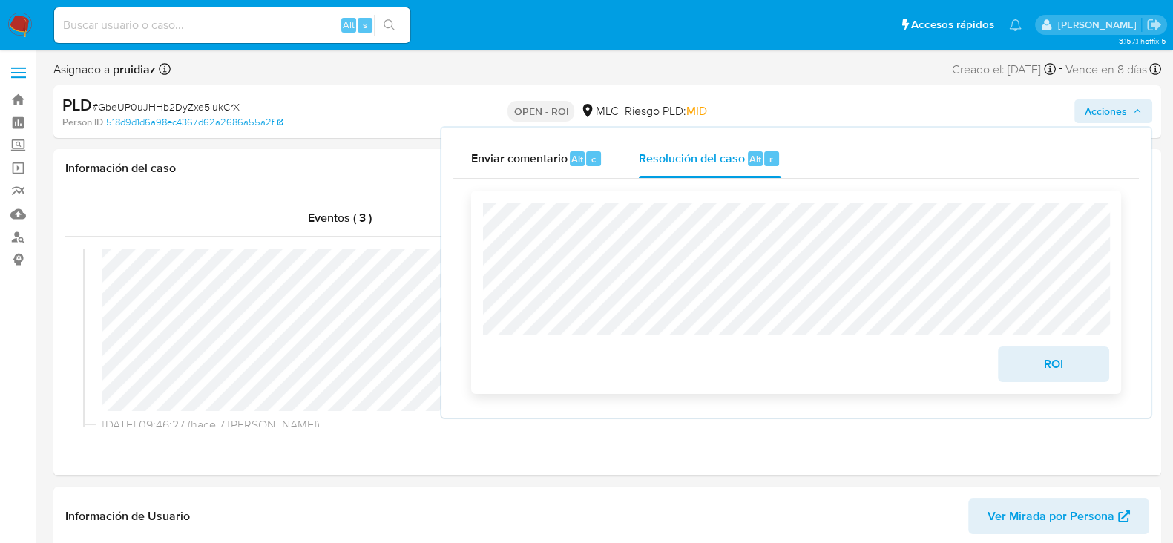
click at [1048, 371] on span "ROI" at bounding box center [1053, 364] width 73 height 33
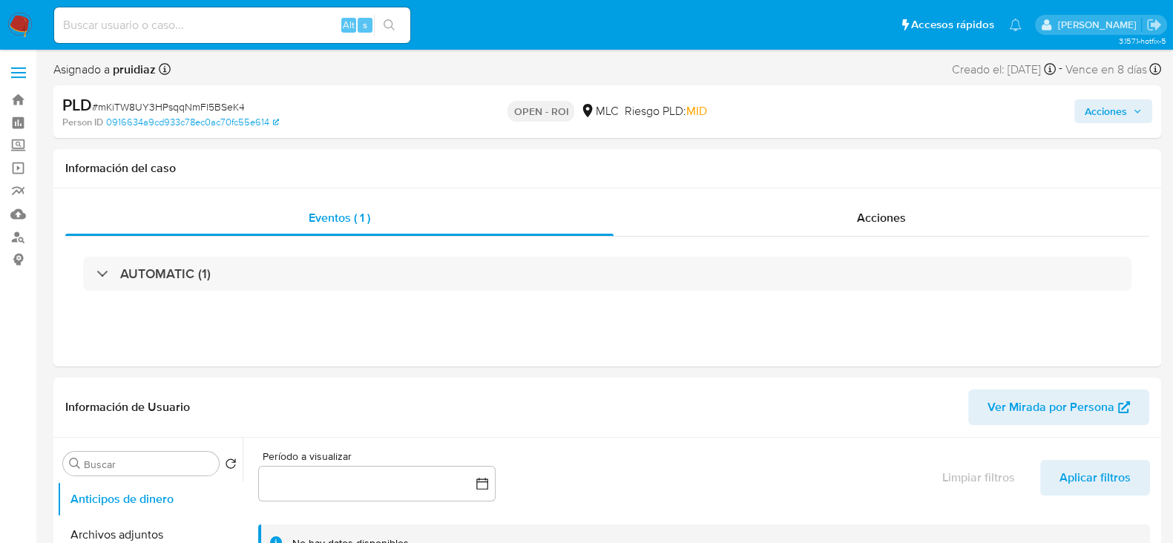
select select "10"
click at [906, 225] on div "Acciones" at bounding box center [881, 218] width 536 height 36
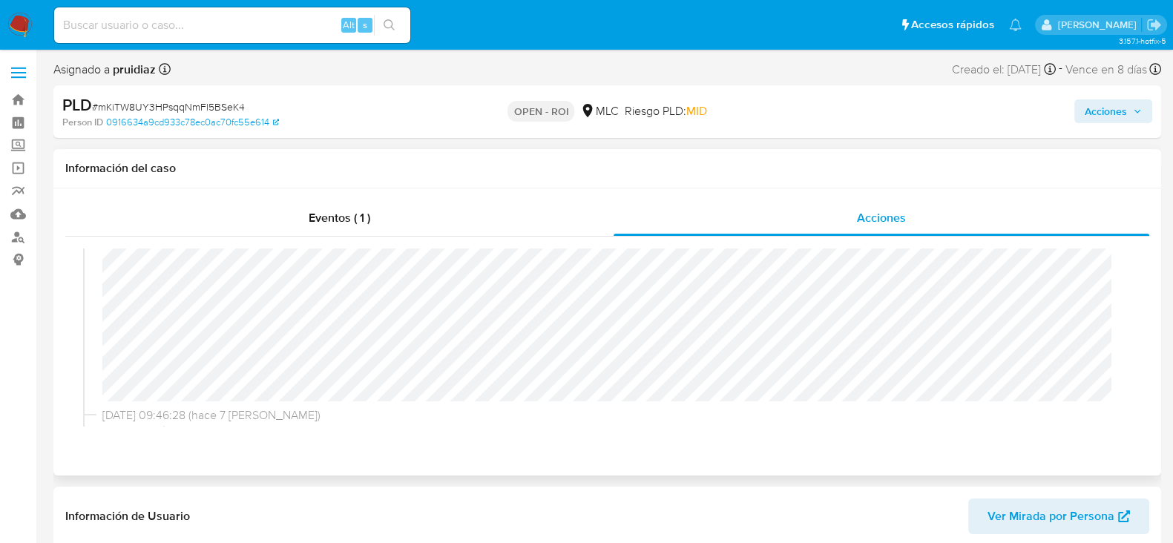
scroll to position [122, 0]
click at [842, 223] on div "Acciones" at bounding box center [881, 218] width 536 height 36
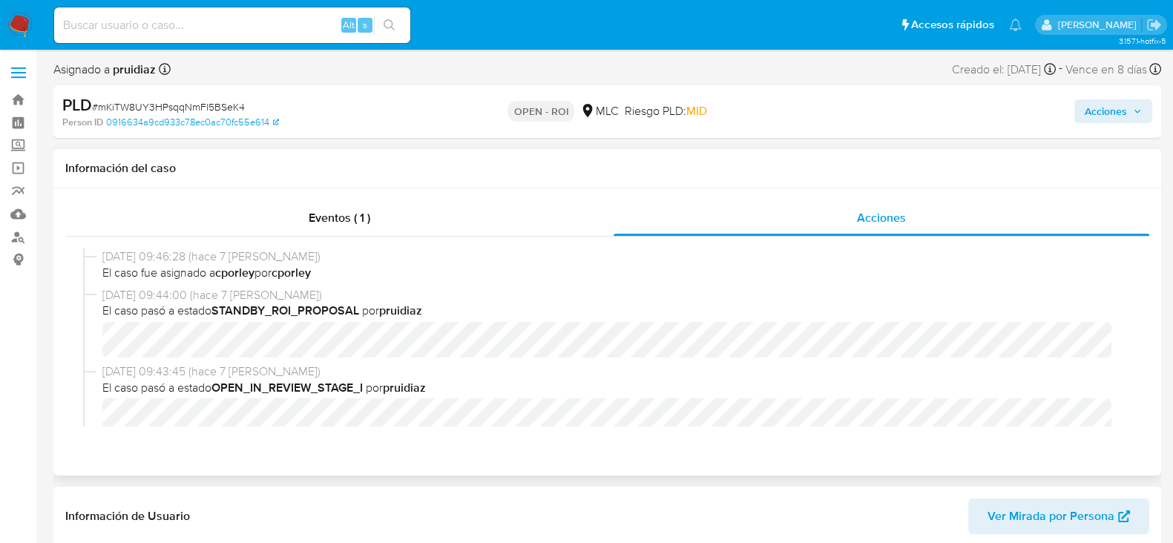
scroll to position [0, 0]
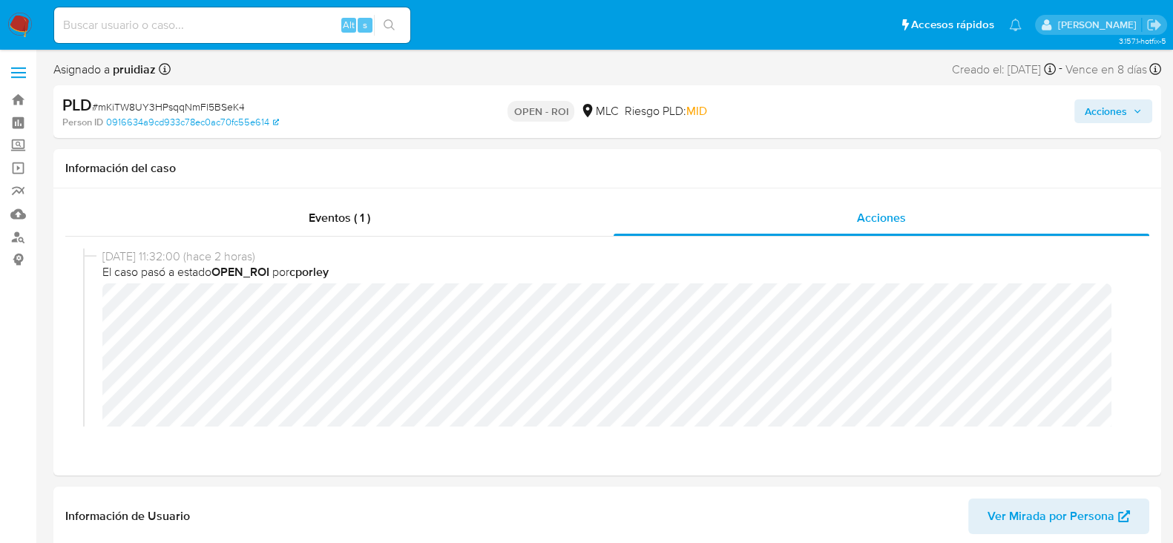
click at [1116, 110] on span "Acciones" at bounding box center [1105, 111] width 42 height 24
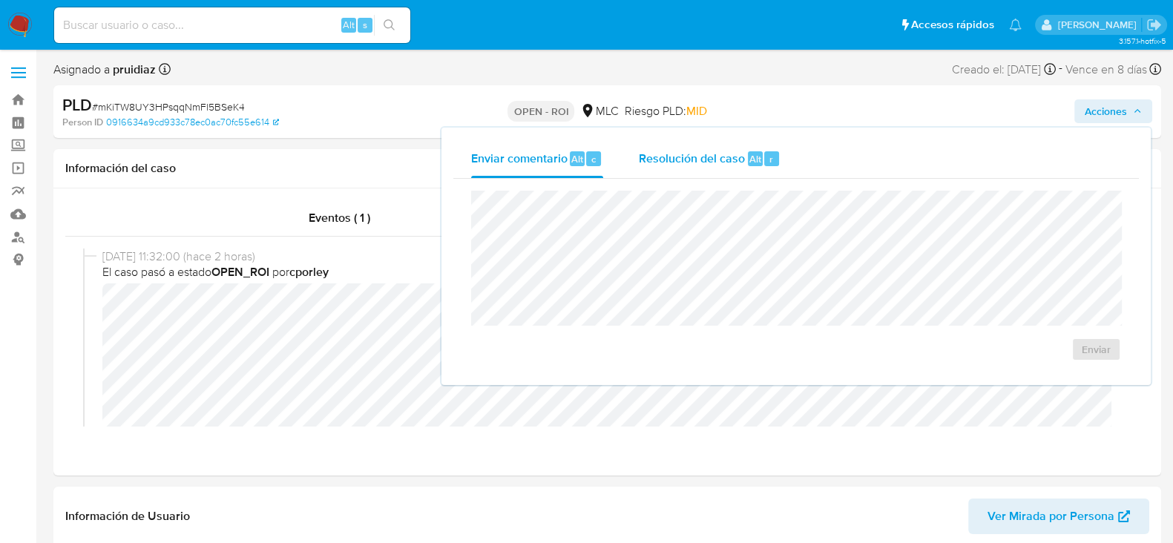
click at [702, 161] on span "Resolución del caso" at bounding box center [692, 158] width 106 height 17
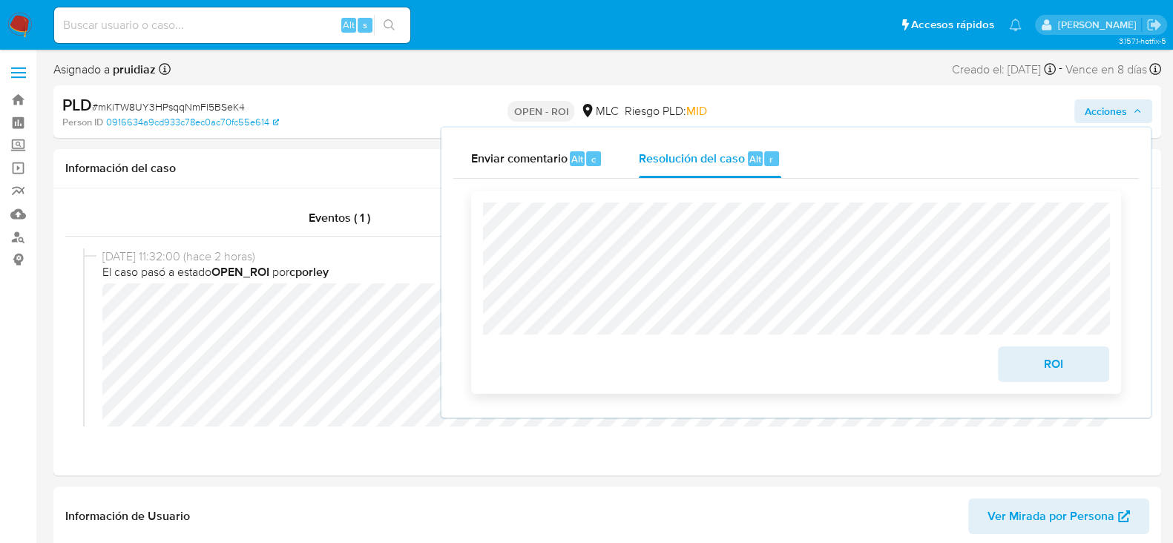
click at [1062, 366] on span "ROI" at bounding box center [1053, 364] width 73 height 33
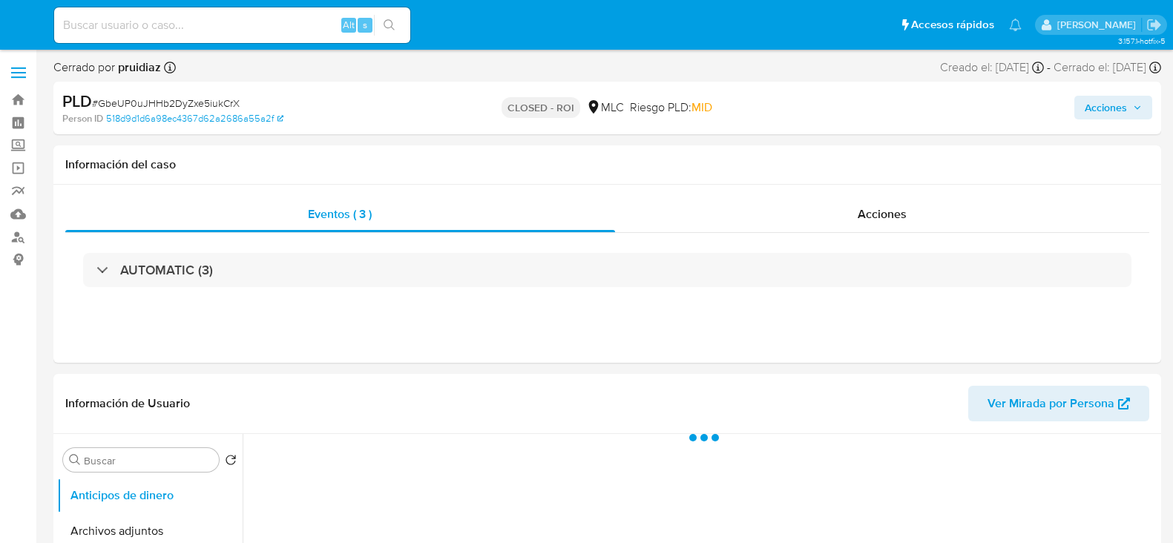
select select "10"
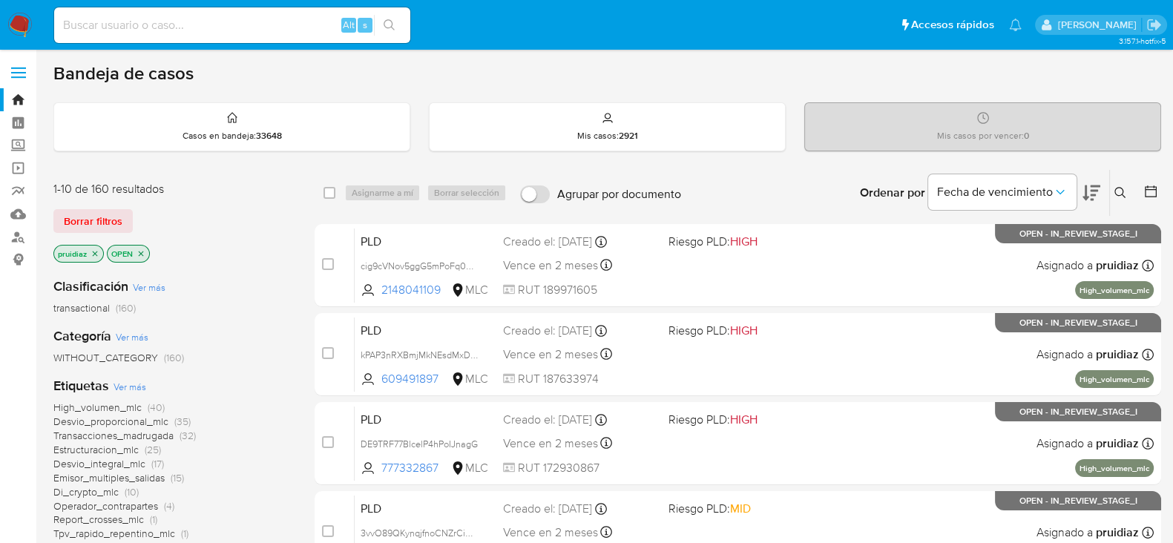
click at [1093, 190] on icon at bounding box center [1091, 193] width 18 height 16
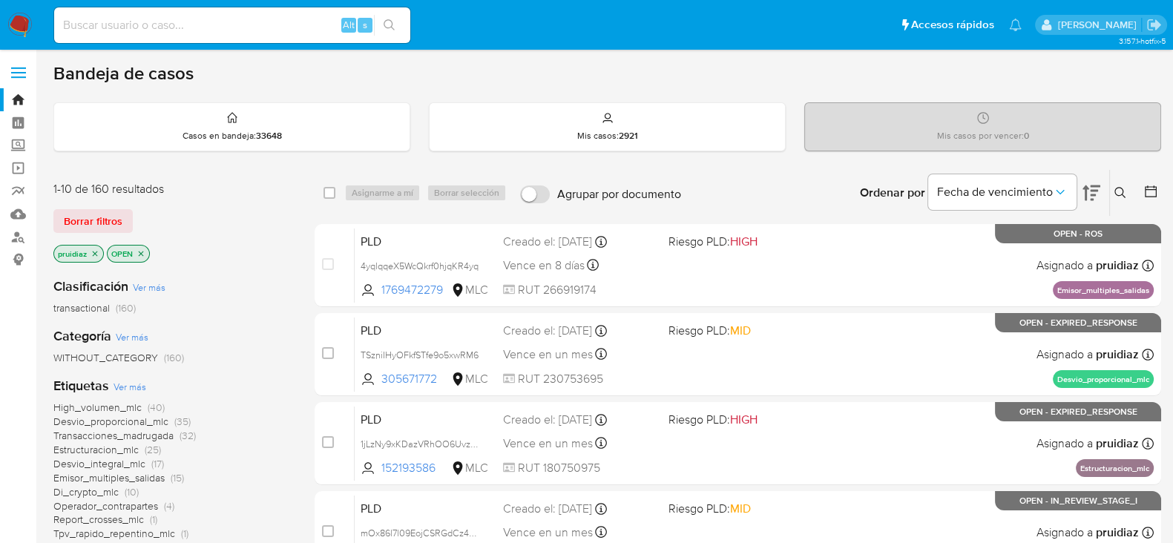
click at [24, 29] on img at bounding box center [19, 25] width 25 height 25
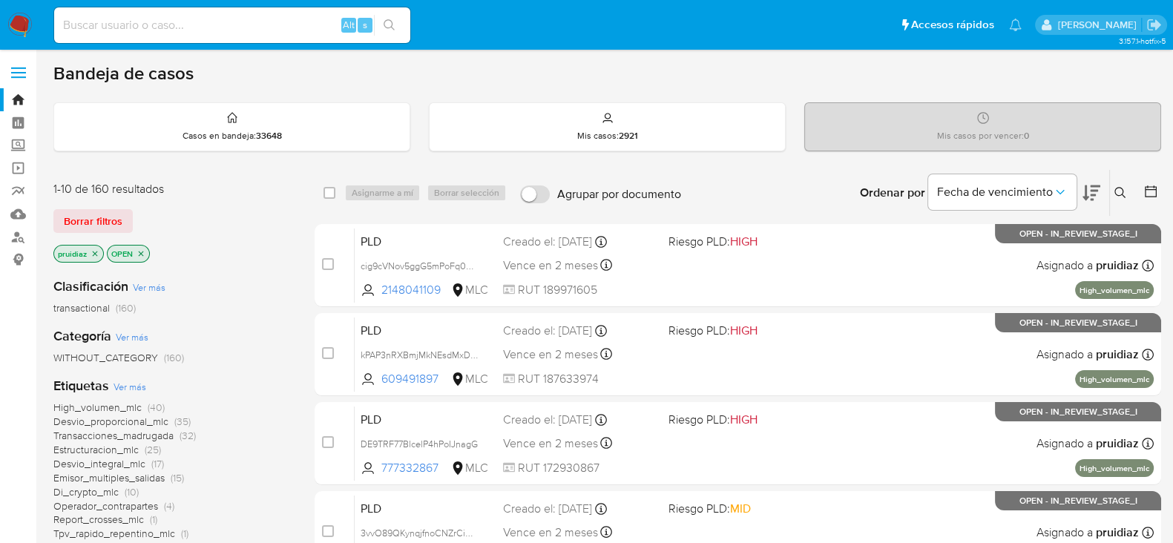
click at [1091, 188] on icon at bounding box center [1091, 193] width 18 height 18
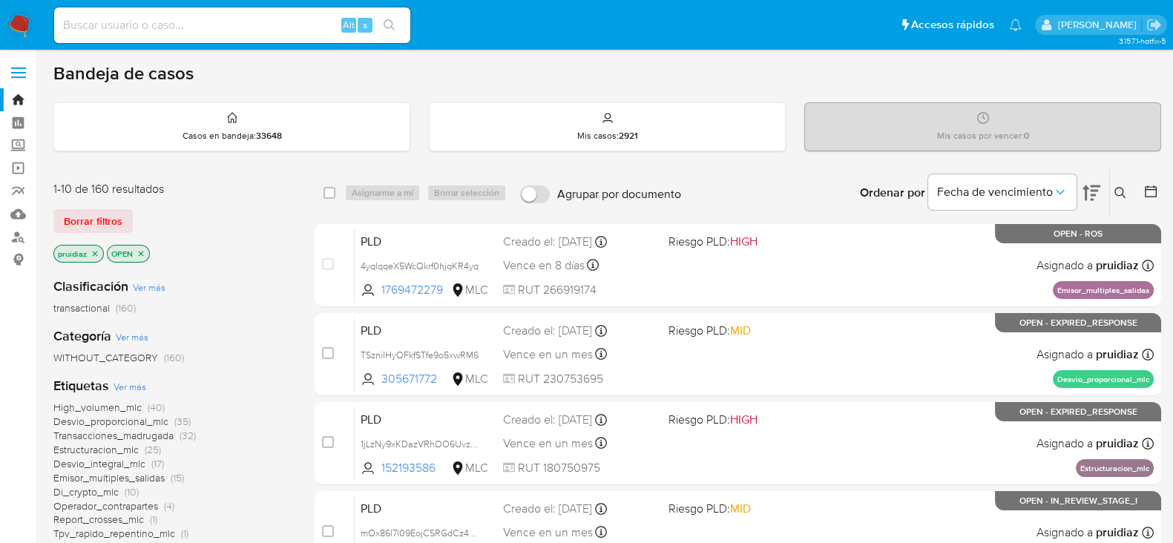
click at [1147, 191] on icon at bounding box center [1150, 191] width 15 height 15
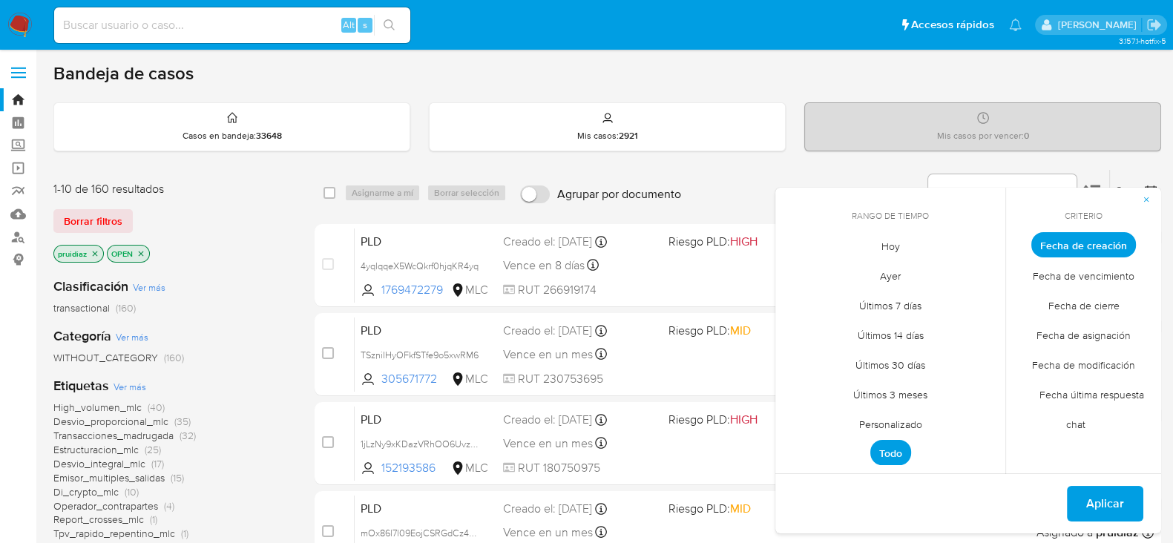
click at [873, 419] on span "Personalizado" at bounding box center [890, 424] width 94 height 30
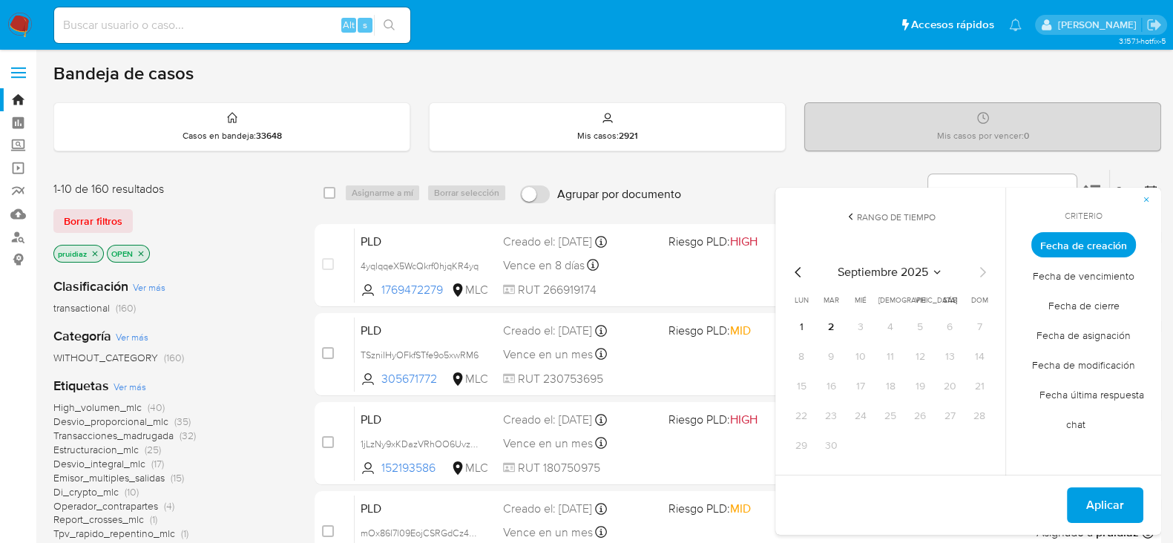
click at [794, 265] on icon "Mes anterior" at bounding box center [798, 272] width 18 height 18
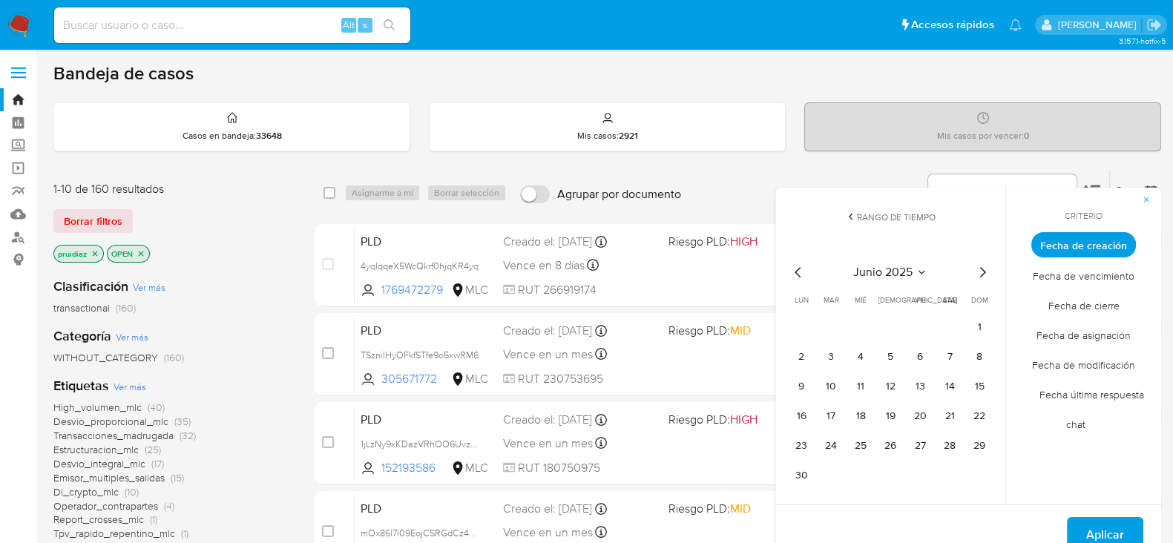
click at [977, 269] on icon "Mes siguiente" at bounding box center [982, 272] width 18 height 18
click at [834, 324] on button "1" at bounding box center [831, 327] width 24 height 24
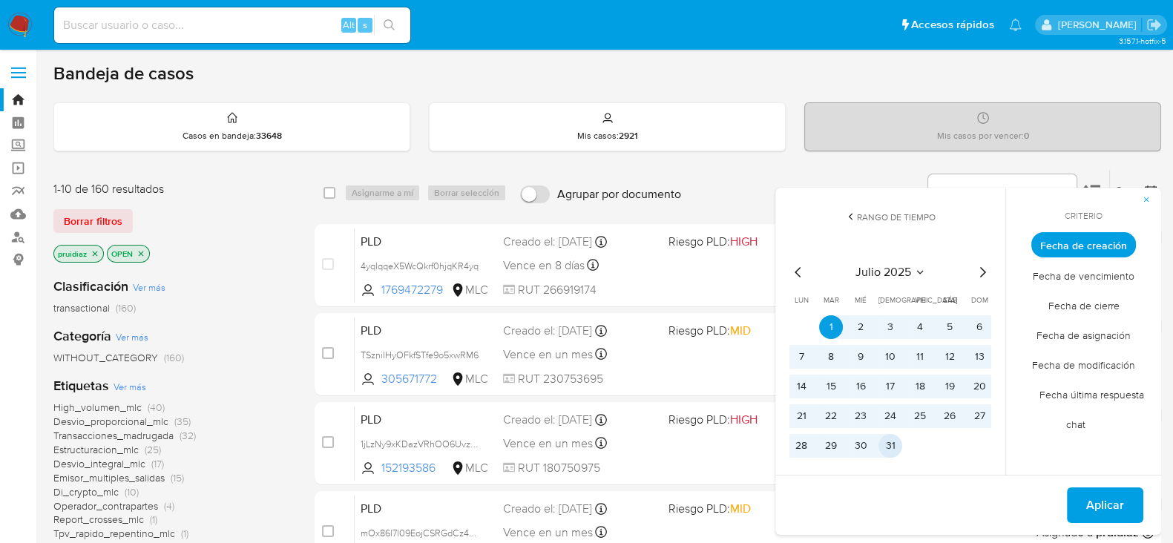
click at [889, 447] on button "31" at bounding box center [890, 446] width 24 height 24
click at [1104, 498] on span "Aplicar" at bounding box center [1105, 505] width 38 height 33
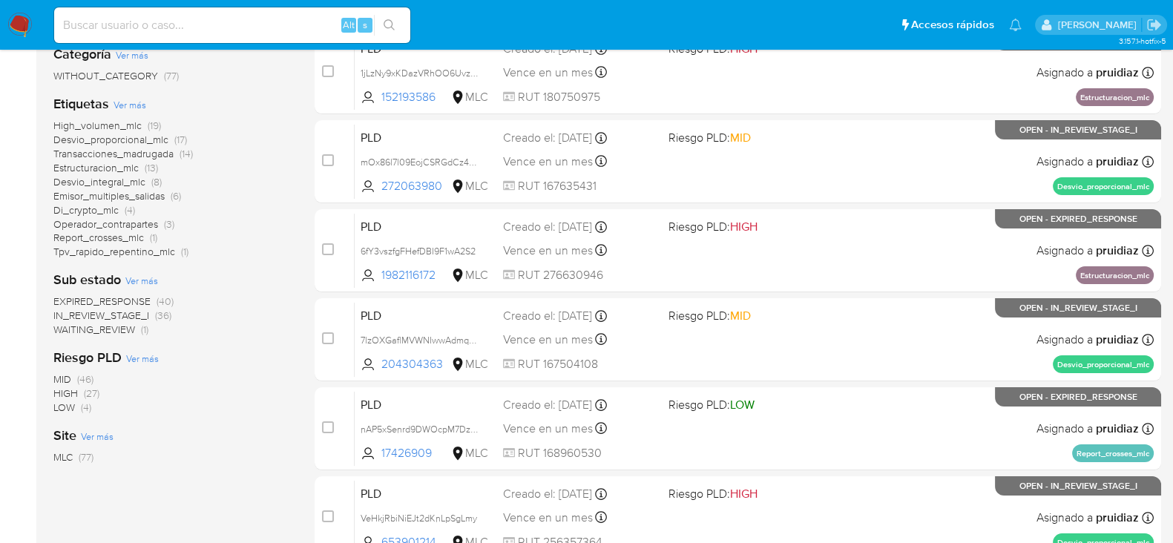
scroll to position [279, 0]
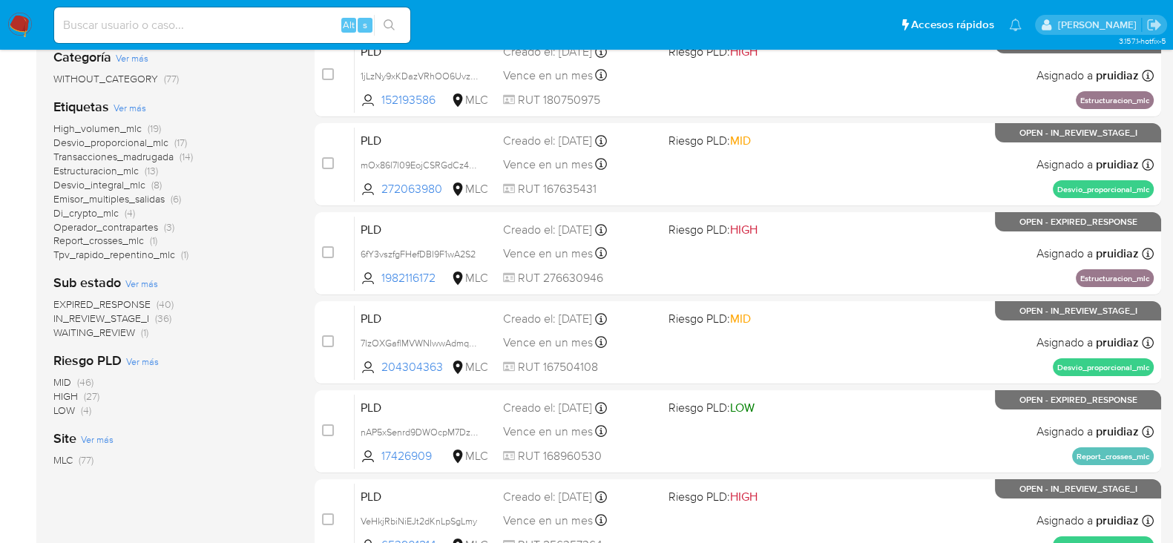
click at [139, 302] on span "EXPIRED_RESPONSE" at bounding box center [101, 304] width 97 height 15
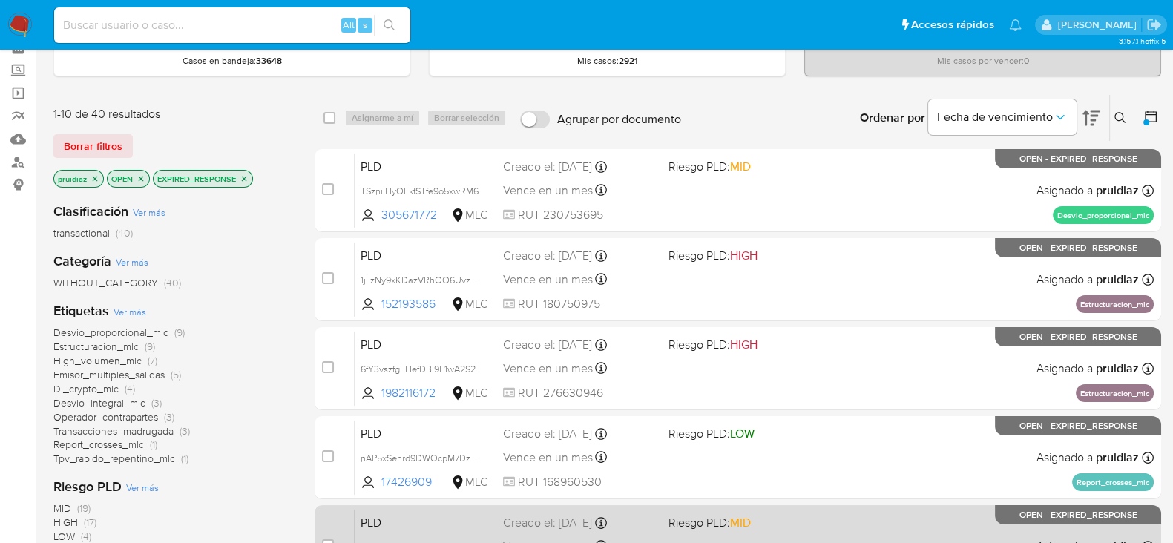
scroll to position [77, 0]
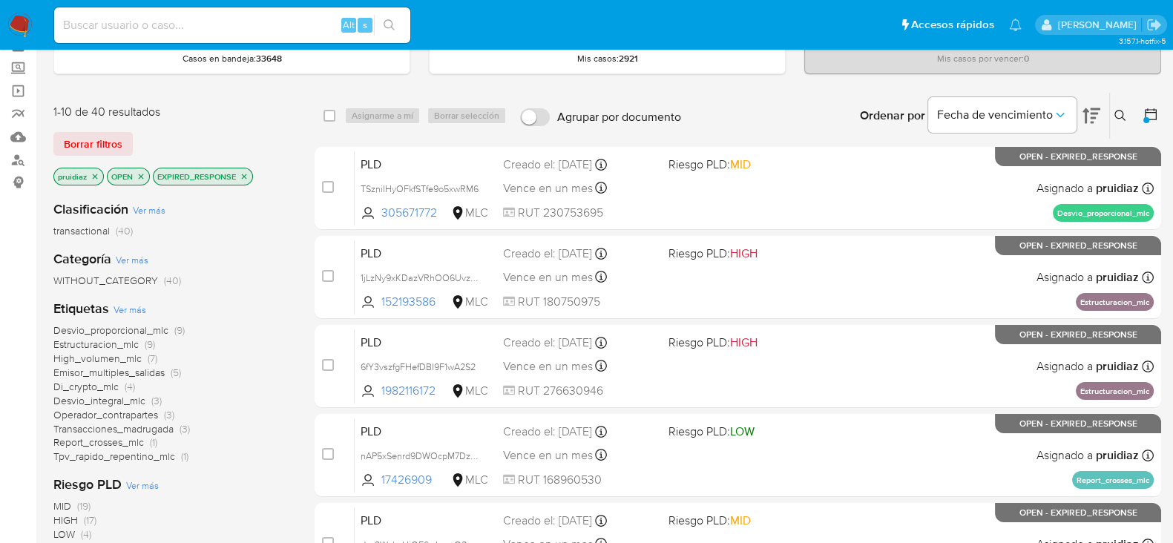
click at [125, 340] on span "Estructuracion_mlc" at bounding box center [95, 344] width 85 height 15
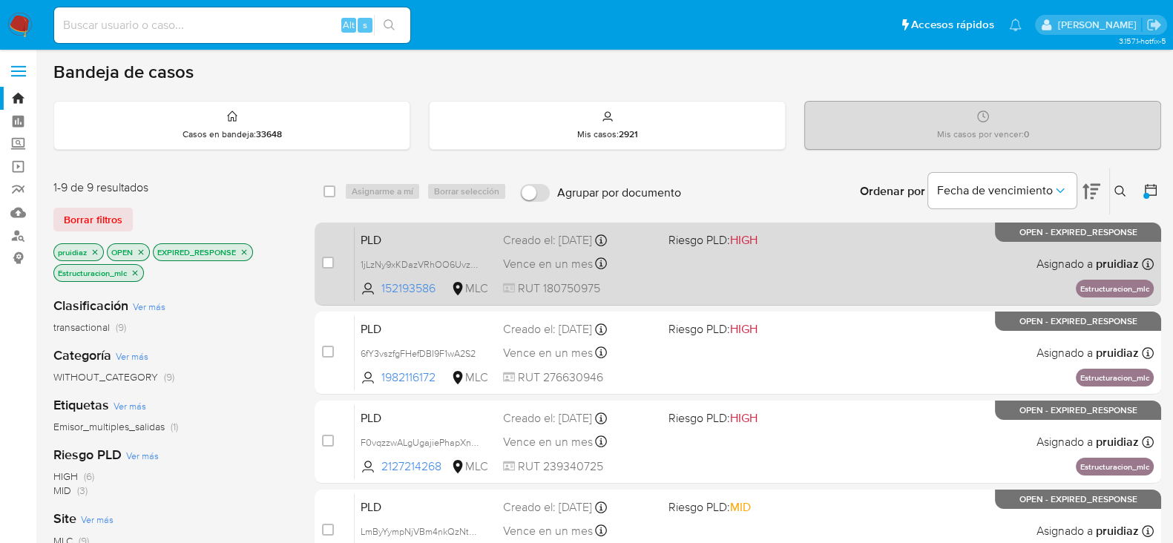
scroll to position [1, 0]
click at [868, 267] on div "PLD 1jLzNy9xKDazVRhOO6UvzM4Q 152193586 MLC Riesgo PLD: HIGH Creado el: 12/07/20…" at bounding box center [754, 264] width 799 height 75
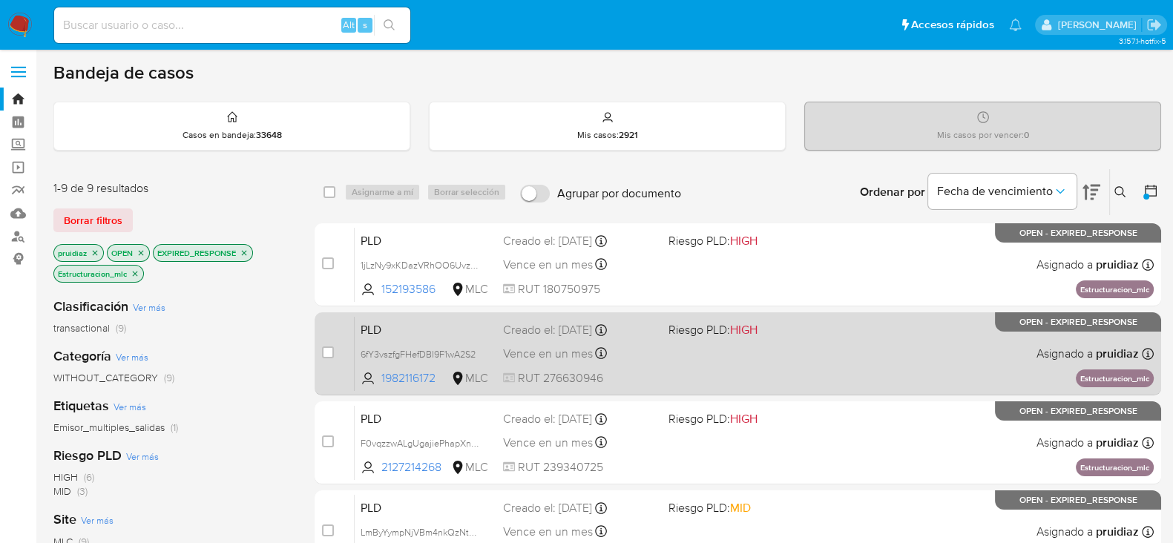
click at [810, 349] on div "PLD 6fY3vszfgFHefDBI9F1wA2S2 1982116172 MLC Riesgo PLD: HIGH Creado el: 12/07/2…" at bounding box center [754, 353] width 799 height 75
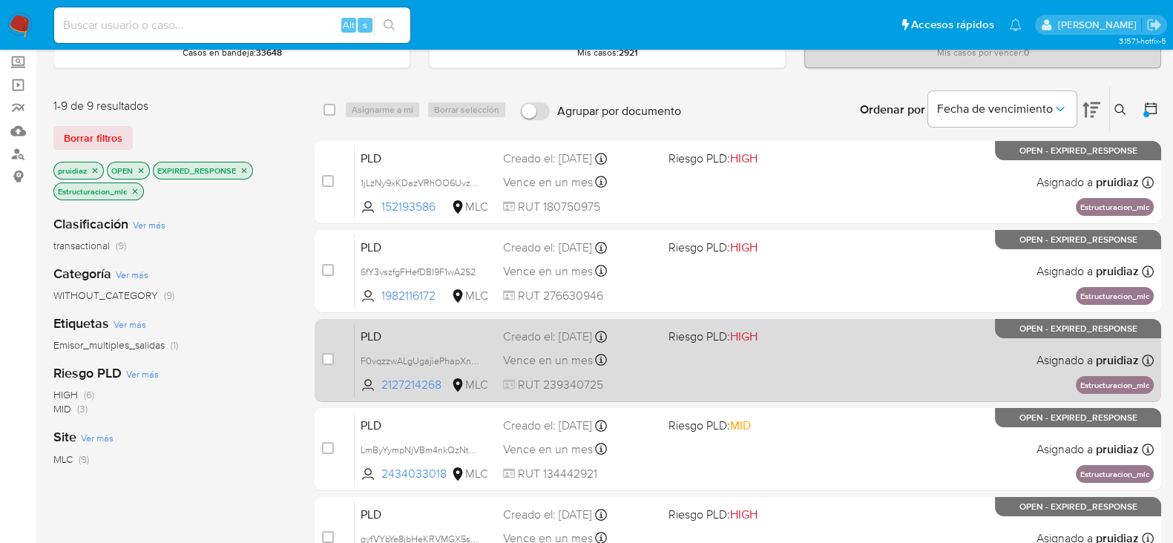
click at [824, 350] on div "PLD F0vqzzwALgUgajiePhapXnHT 2127214268 MLC Riesgo PLD: HIGH Creado el: 12/07/2…" at bounding box center [754, 360] width 799 height 75
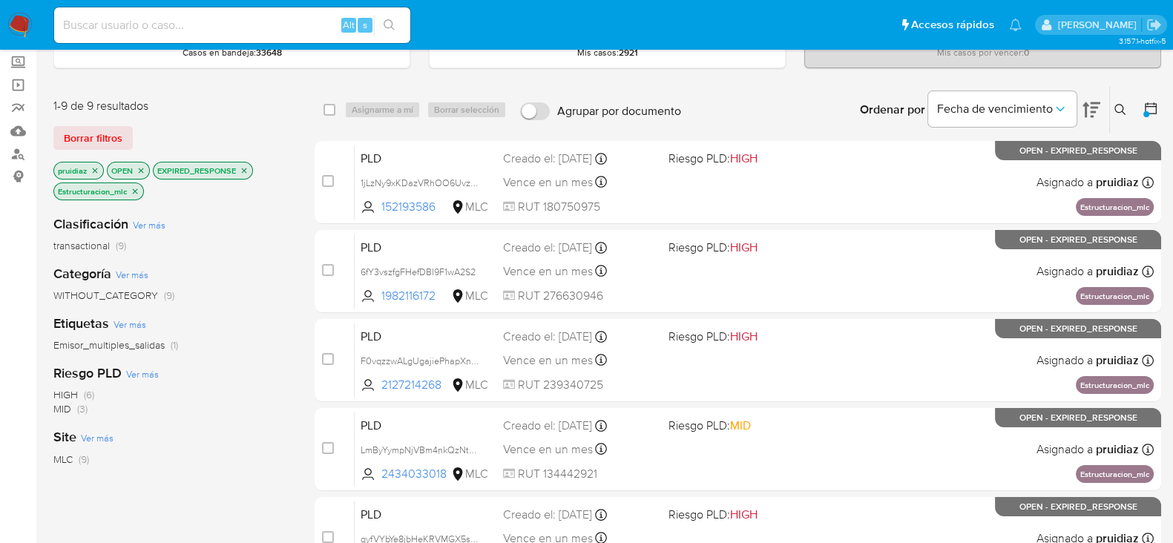
scroll to position [0, 0]
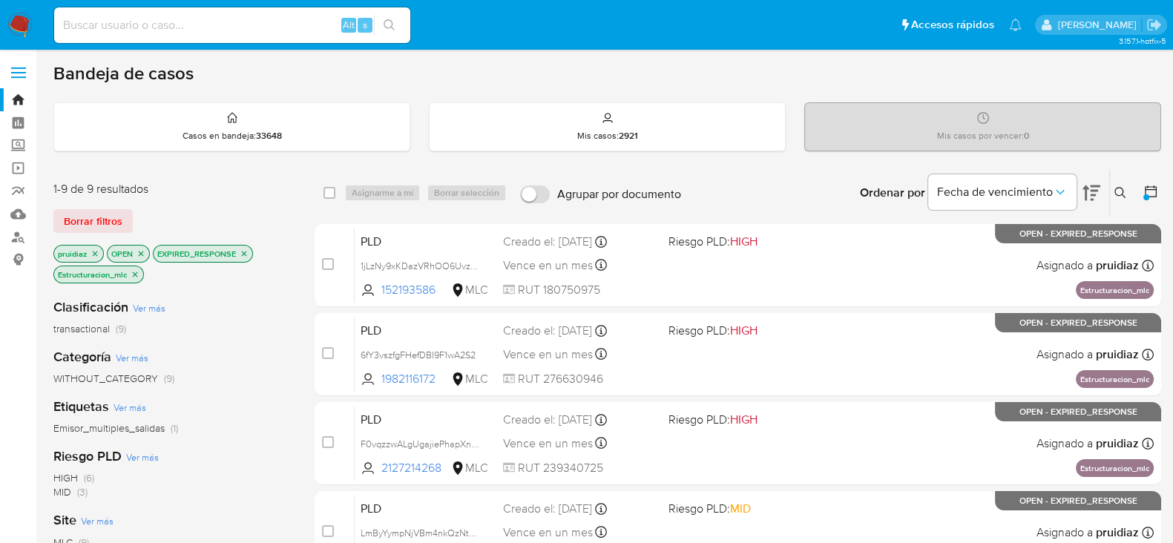
click at [36, 27] on nav "Pausado Ver notificaciones Alt s Accesos rápidos Presiona las siguientes teclas…" at bounding box center [586, 25] width 1173 height 50
click at [27, 27] on img at bounding box center [19, 25] width 25 height 25
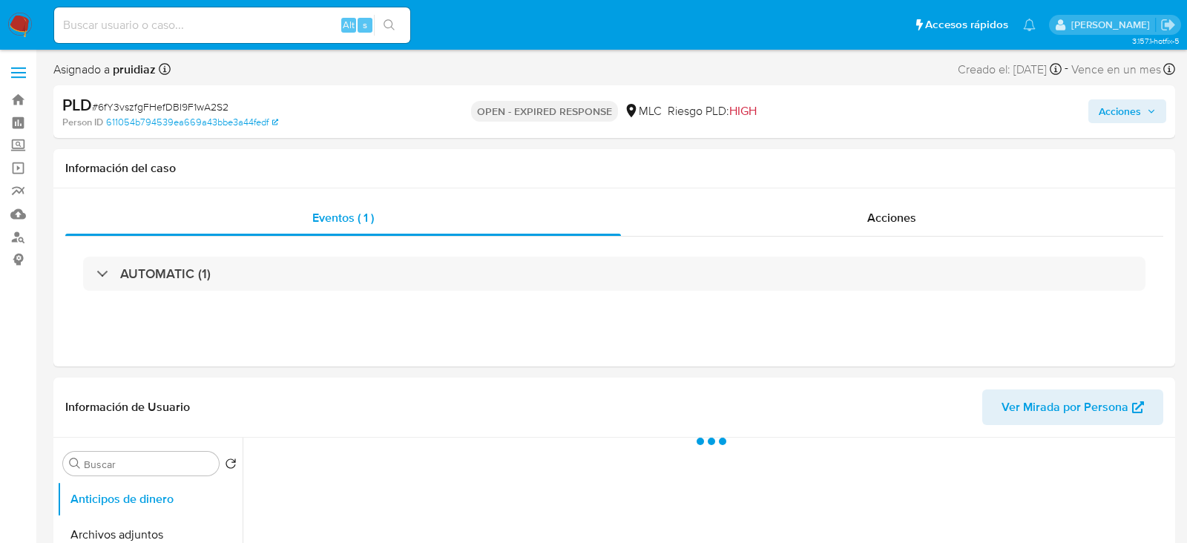
select select "10"
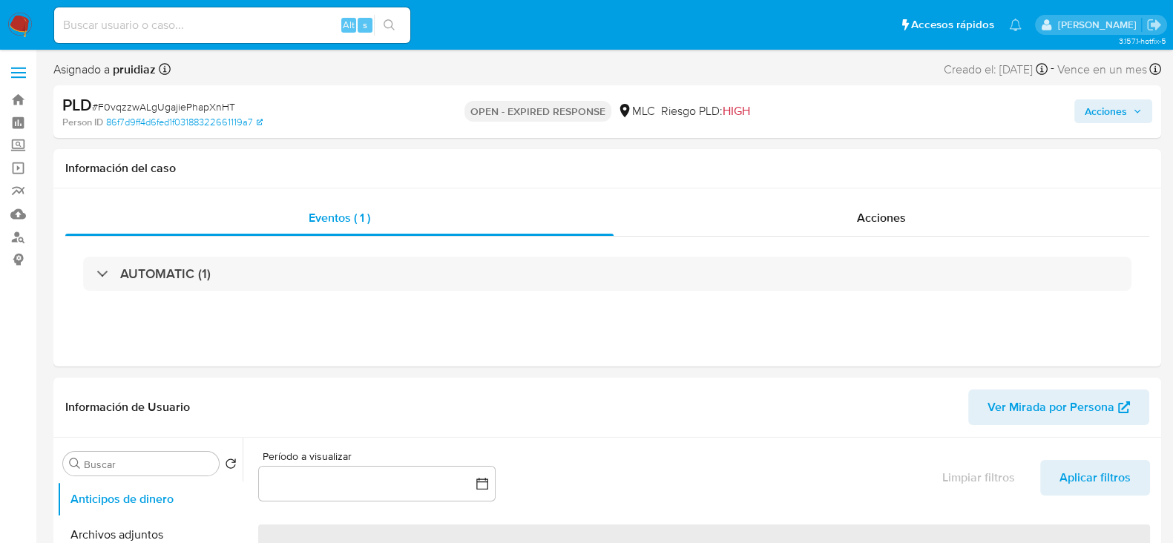
select select "10"
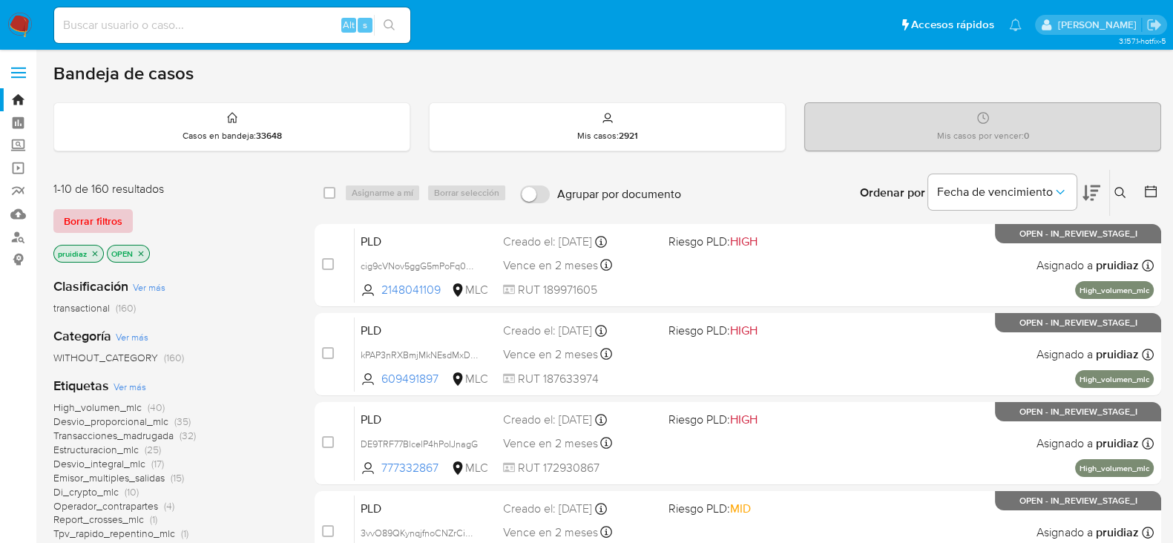
click at [128, 211] on button "Borrar filtros" at bounding box center [92, 221] width 79 height 24
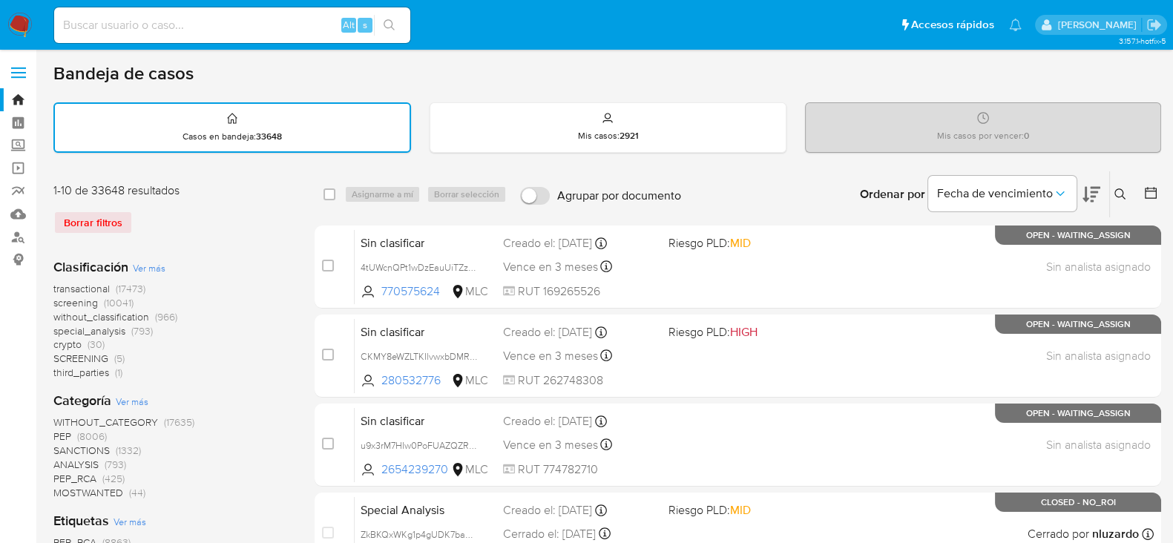
click at [1153, 196] on icon at bounding box center [1150, 192] width 15 height 15
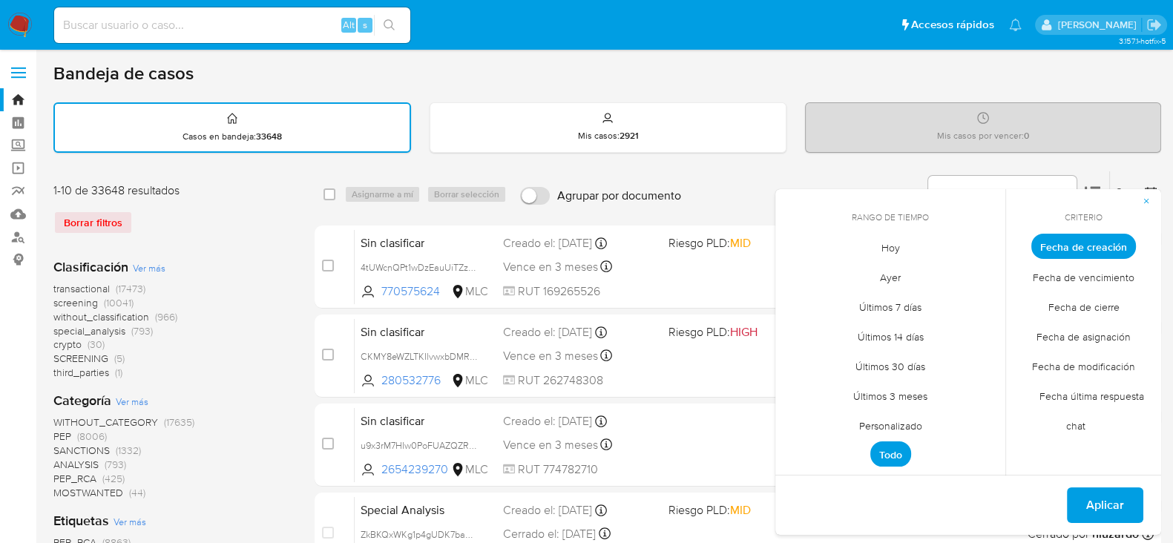
click at [899, 421] on span "Personalizado" at bounding box center [890, 425] width 94 height 30
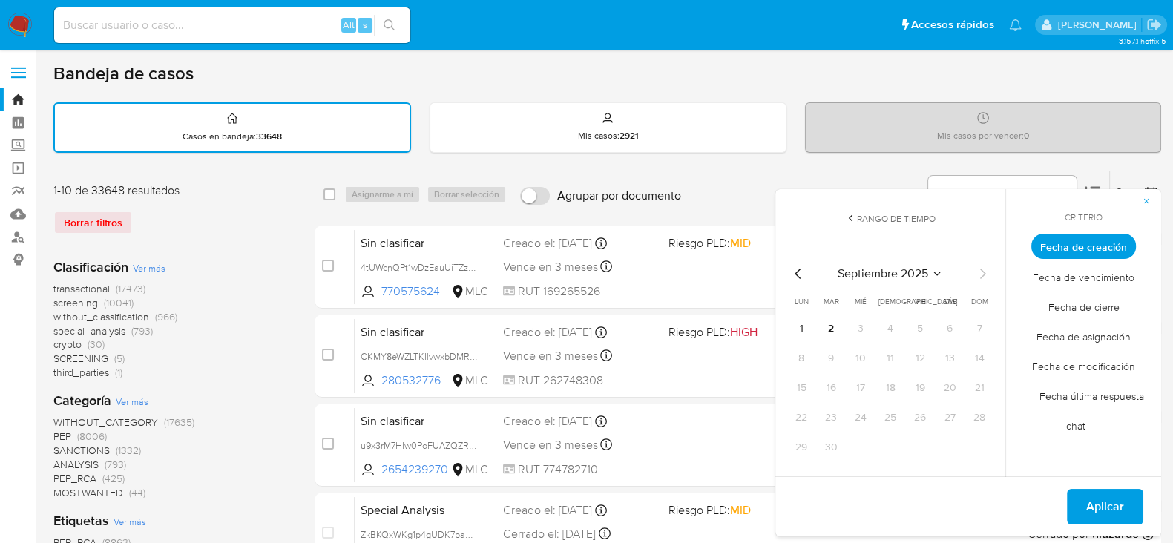
click at [798, 272] on icon "Mes anterior" at bounding box center [798, 274] width 18 height 18
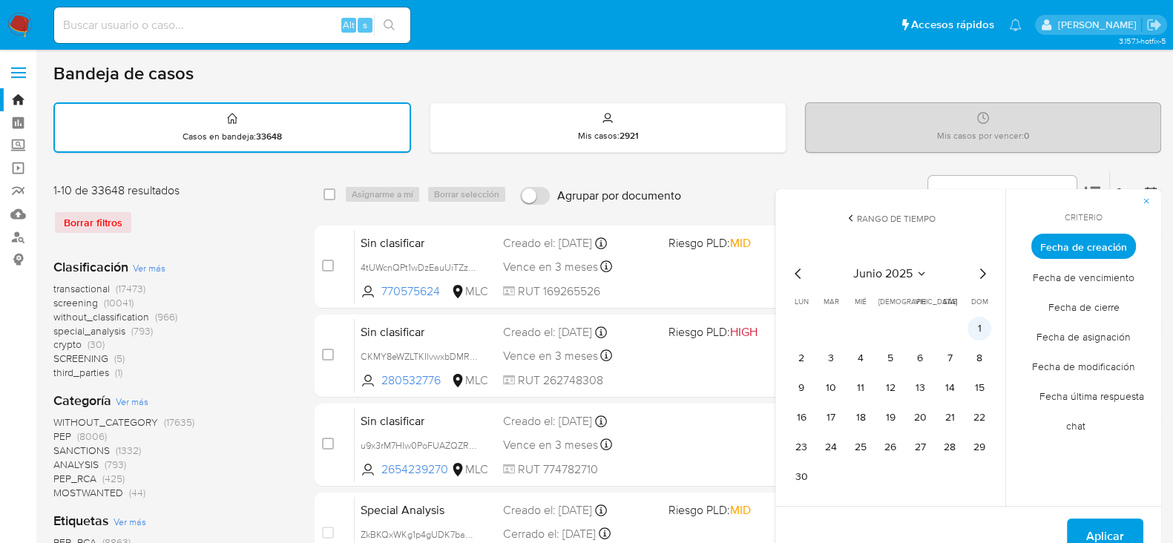
click at [975, 328] on button "1" at bounding box center [979, 329] width 24 height 24
click at [797, 471] on button "30" at bounding box center [801, 477] width 24 height 24
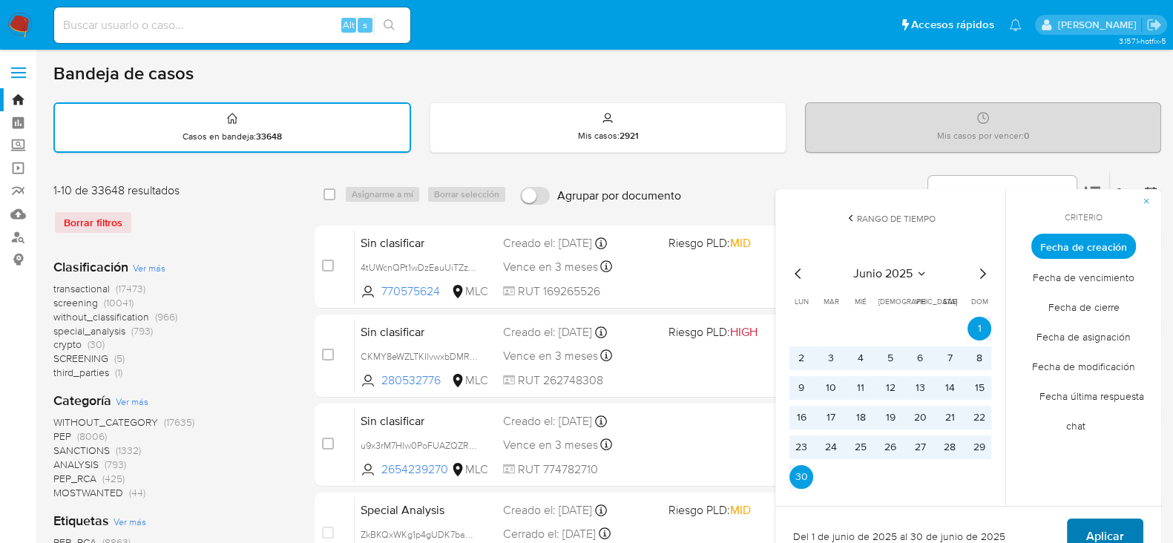
click at [1112, 527] on span "Aplicar" at bounding box center [1105, 536] width 38 height 33
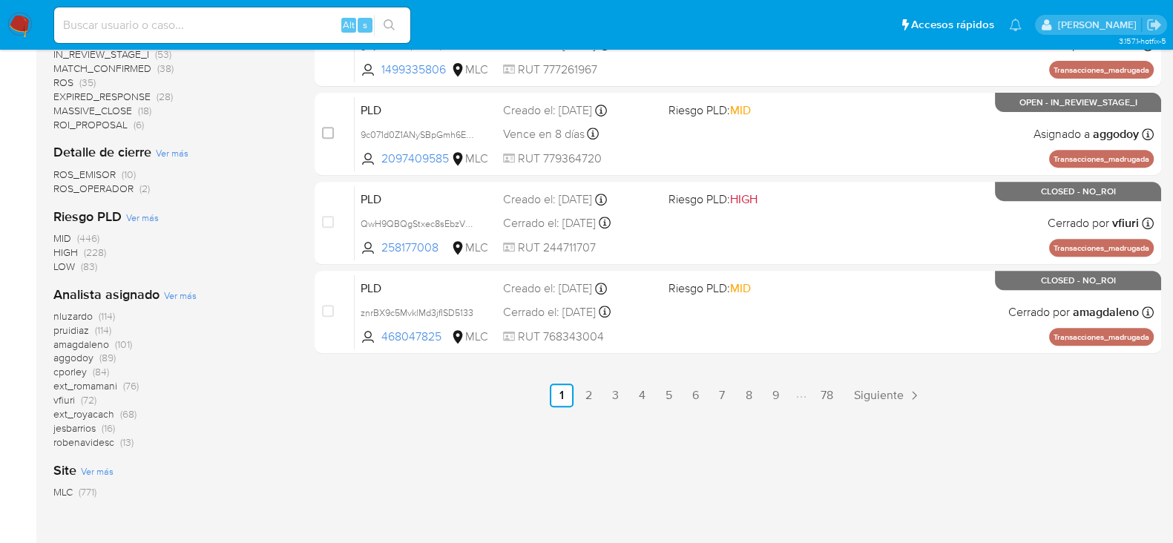
scroll to position [757, 0]
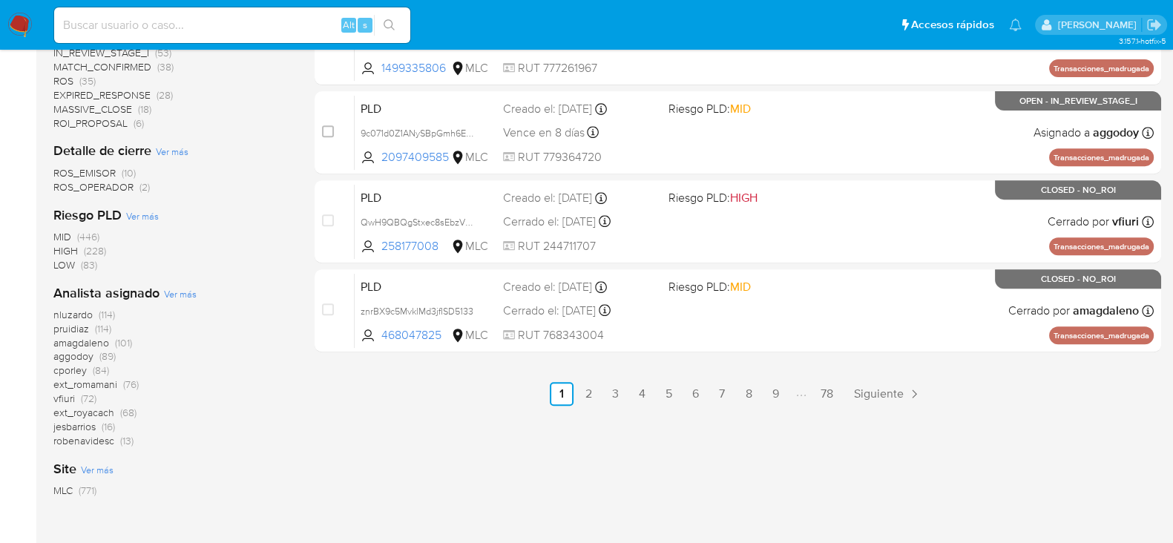
click at [64, 396] on span "vfiuri" at bounding box center [64, 398] width 22 height 15
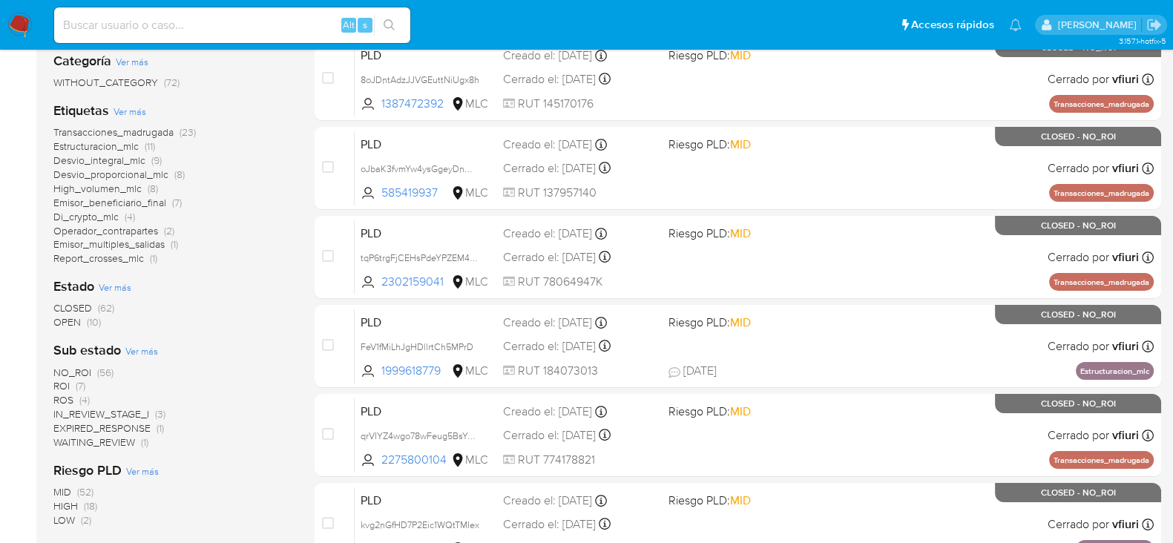
scroll to position [265, 0]
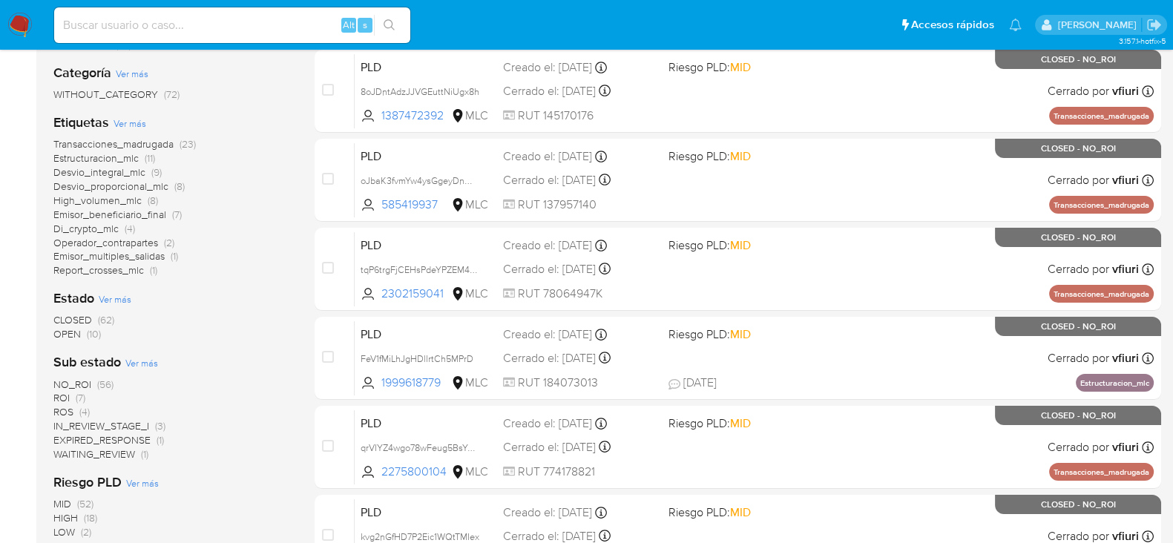
click at [56, 333] on span "OPEN" at bounding box center [66, 333] width 27 height 15
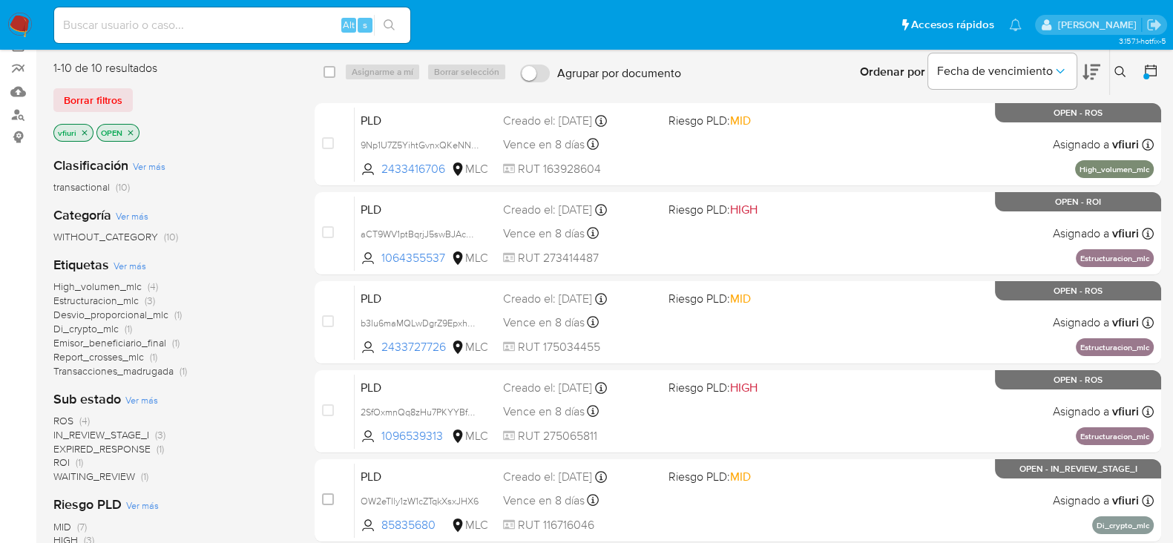
scroll to position [120, 0]
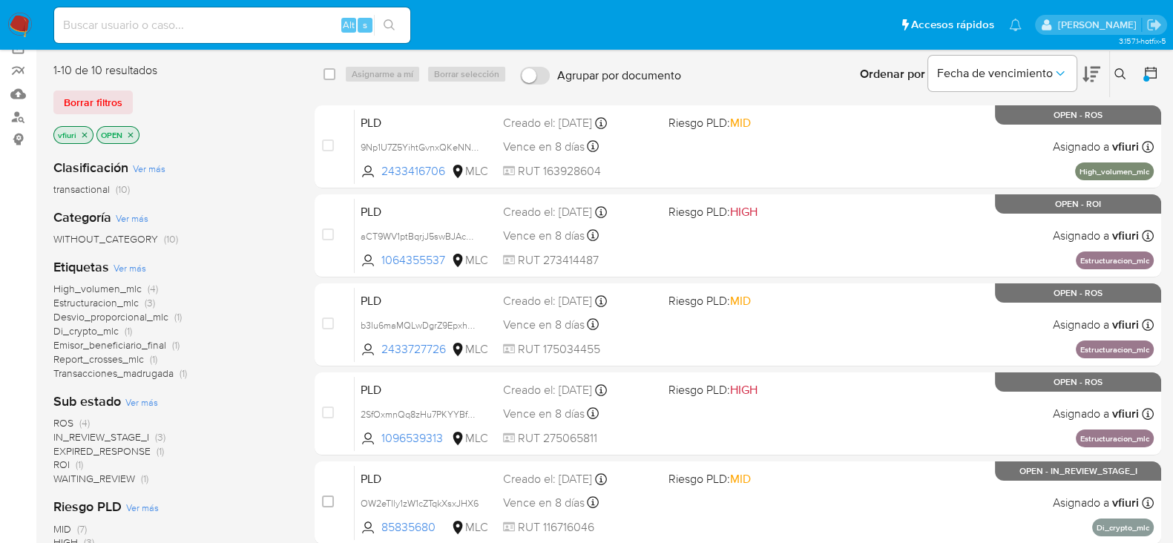
click at [21, 27] on img at bounding box center [19, 25] width 25 height 25
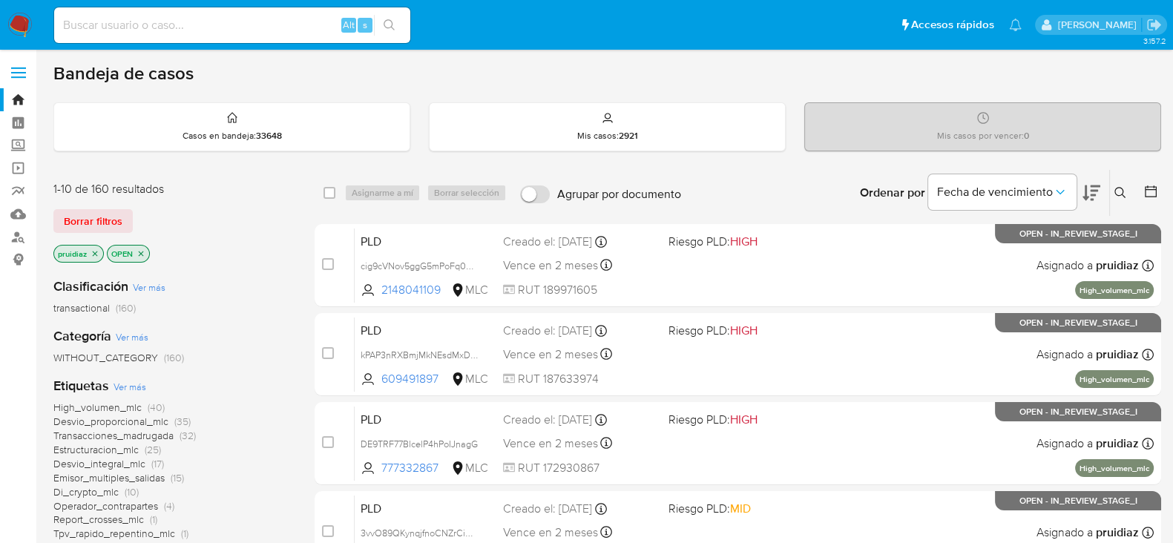
click at [1097, 197] on icon at bounding box center [1091, 193] width 18 height 18
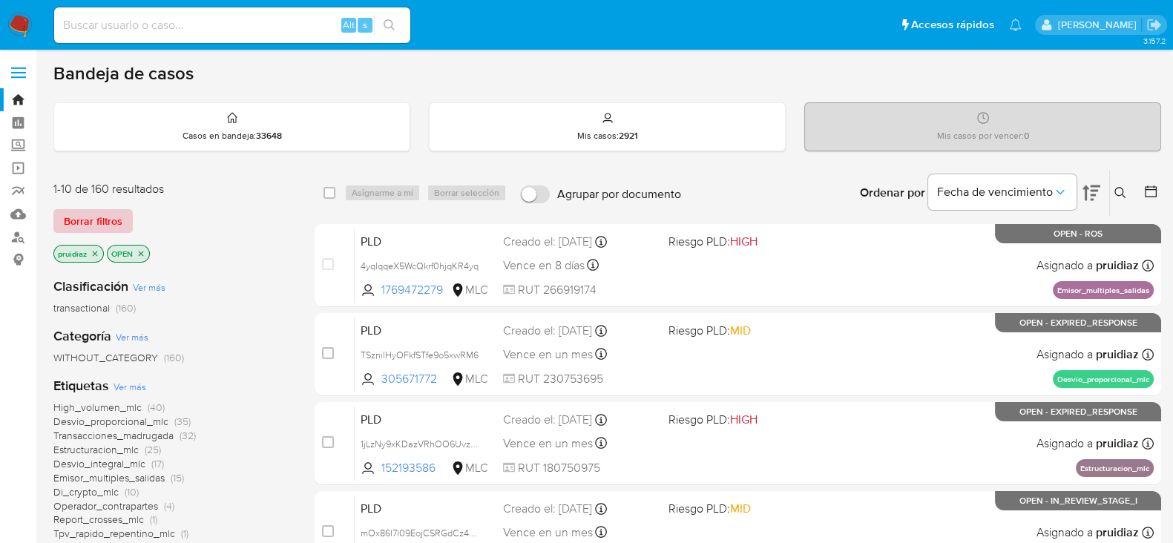
click at [89, 211] on span "Borrar filtros" at bounding box center [93, 221] width 59 height 21
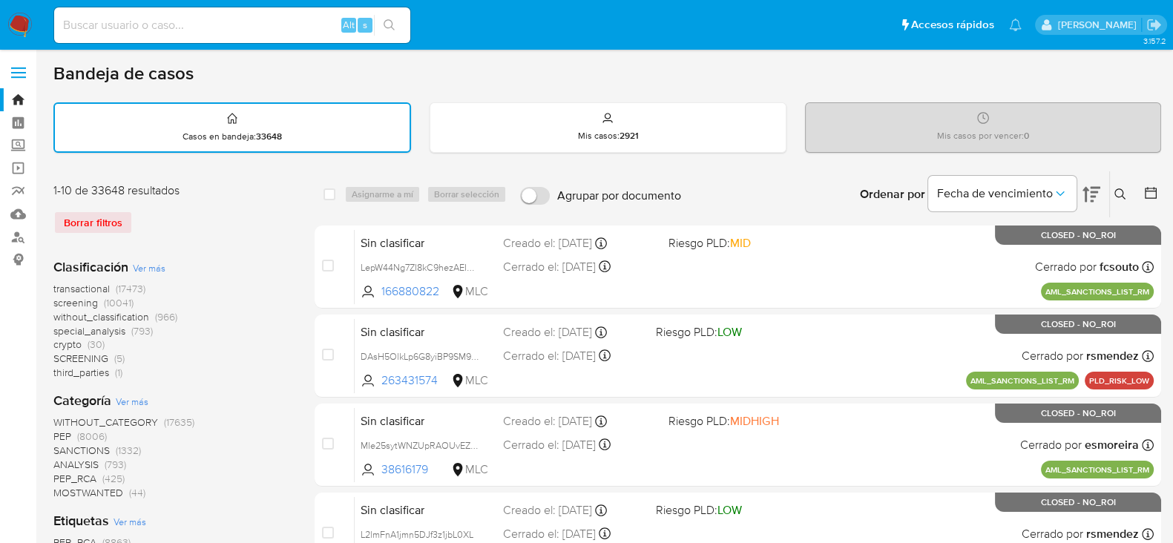
click at [1153, 188] on icon at bounding box center [1150, 192] width 15 height 15
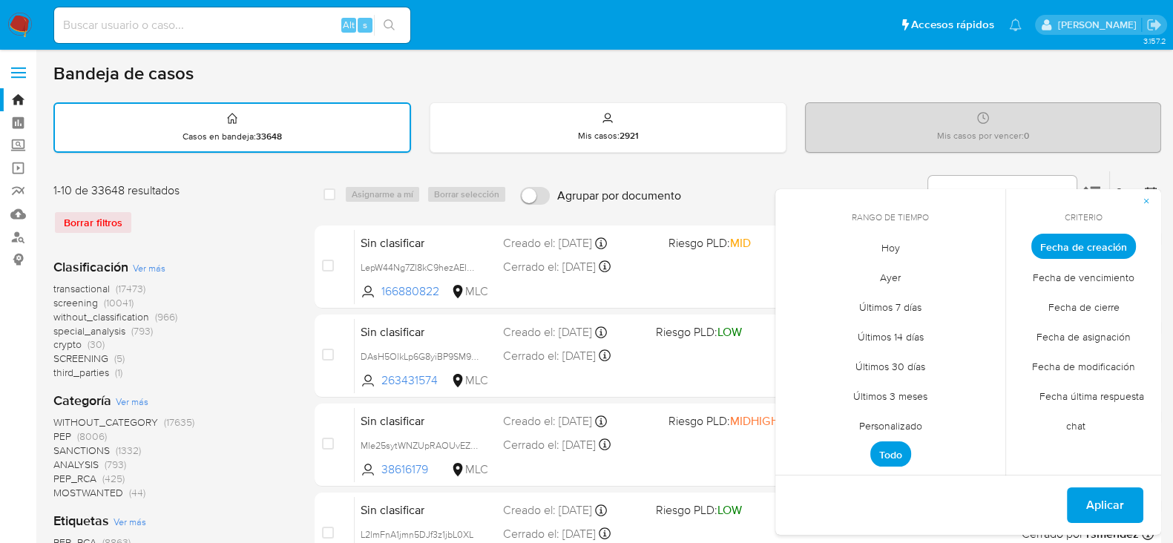
click at [876, 432] on span "Personalizado" at bounding box center [890, 425] width 94 height 30
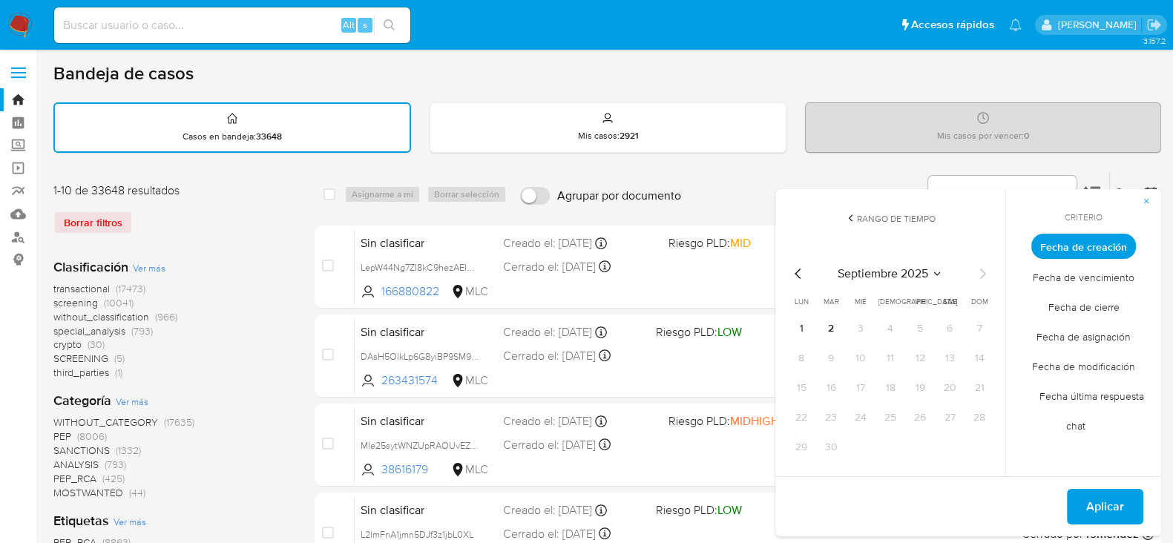
click at [795, 272] on icon "Mes anterior" at bounding box center [797, 274] width 6 height 10
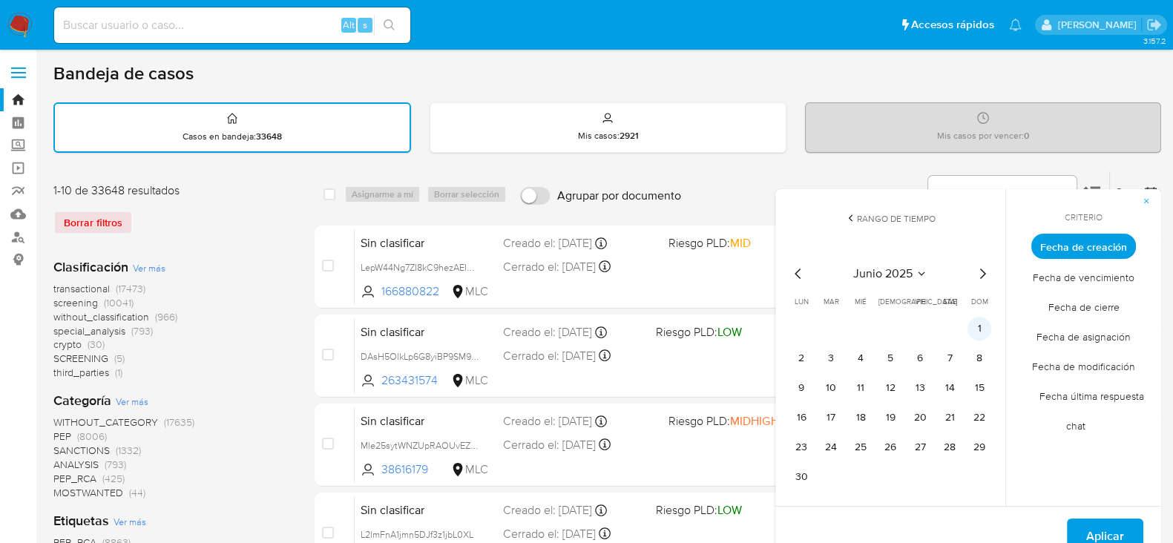
click at [977, 329] on button "1" at bounding box center [979, 329] width 24 height 24
click at [808, 472] on button "30" at bounding box center [801, 477] width 24 height 24
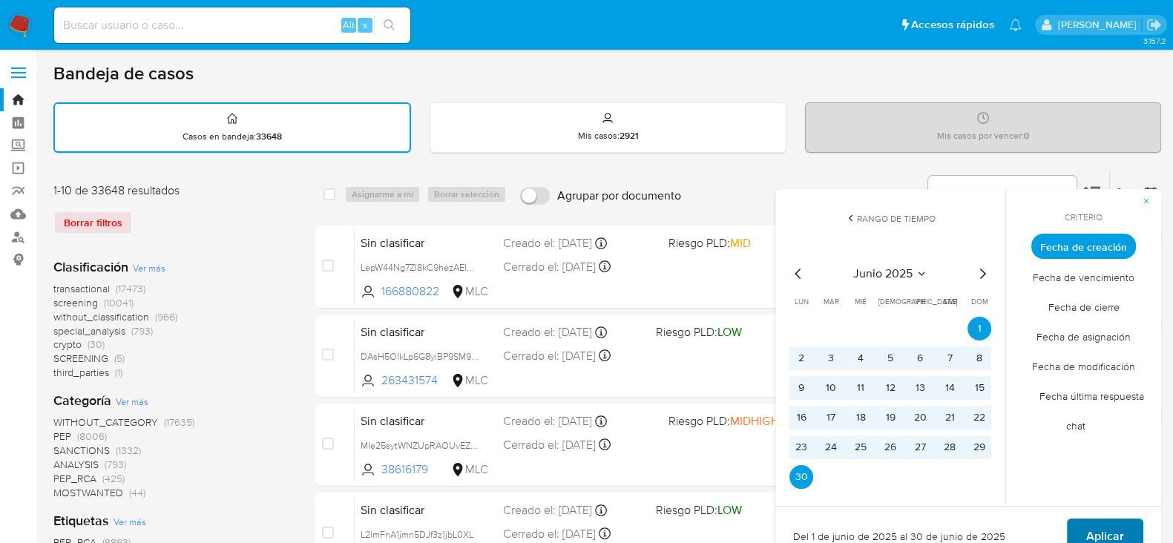
click at [1083, 524] on button "Aplicar" at bounding box center [1105, 536] width 76 height 36
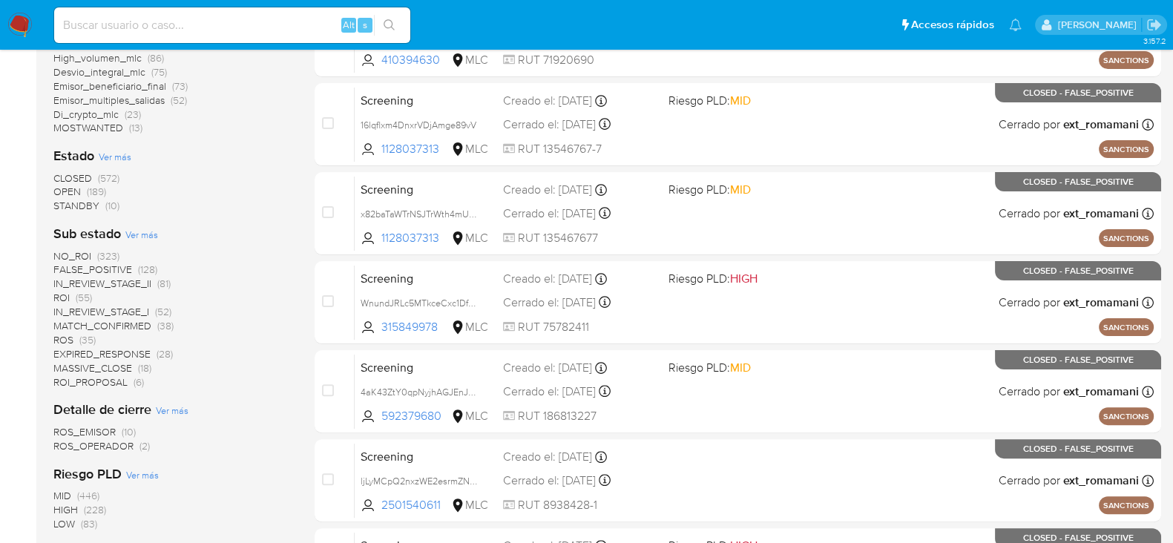
scroll to position [494, 0]
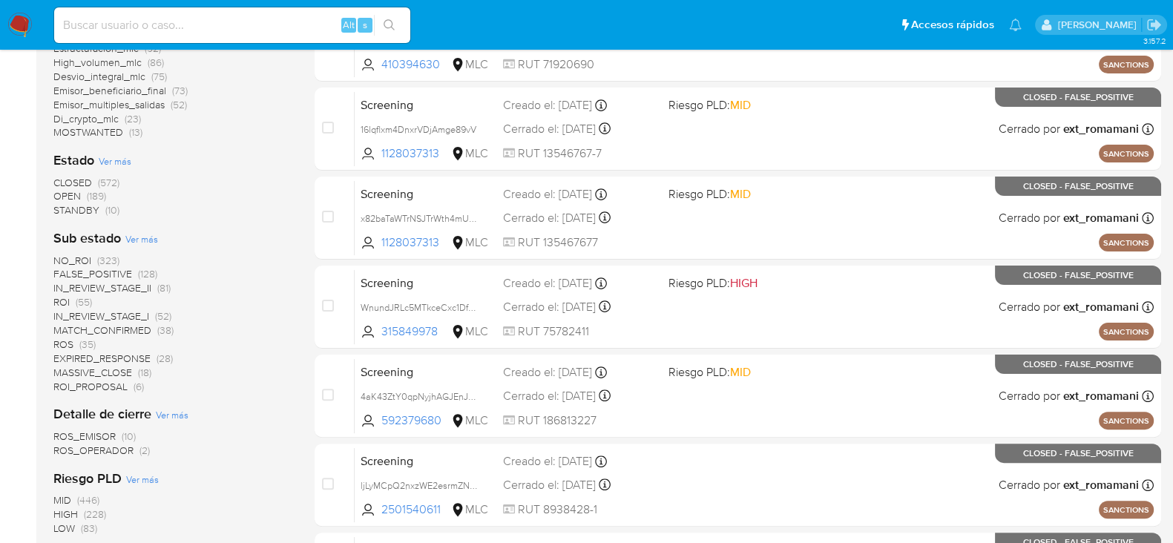
click at [67, 195] on span "OPEN" at bounding box center [66, 195] width 27 height 15
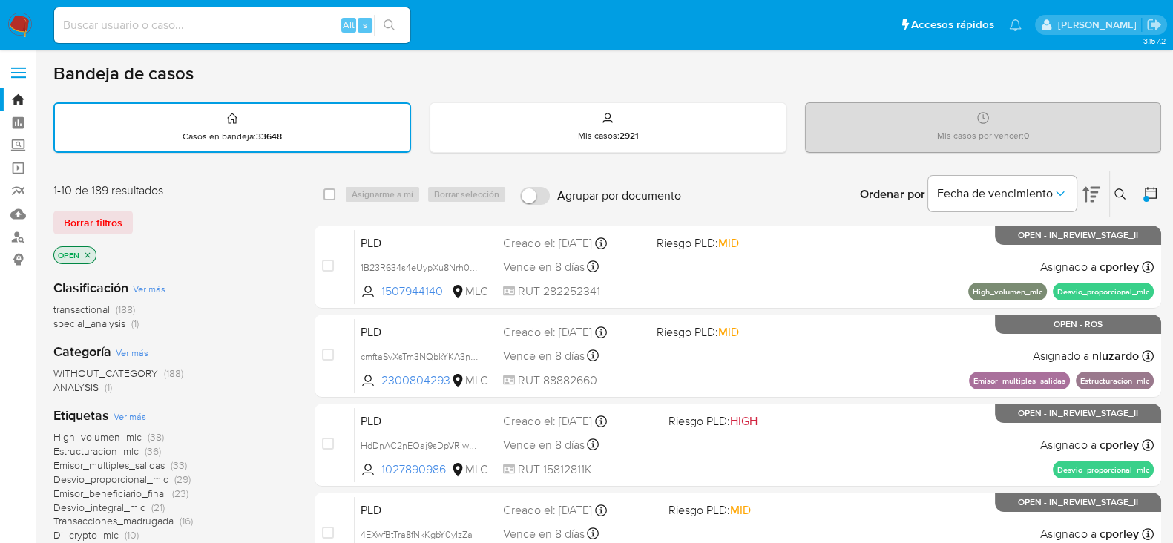
click at [19, 13] on img at bounding box center [19, 25] width 25 height 25
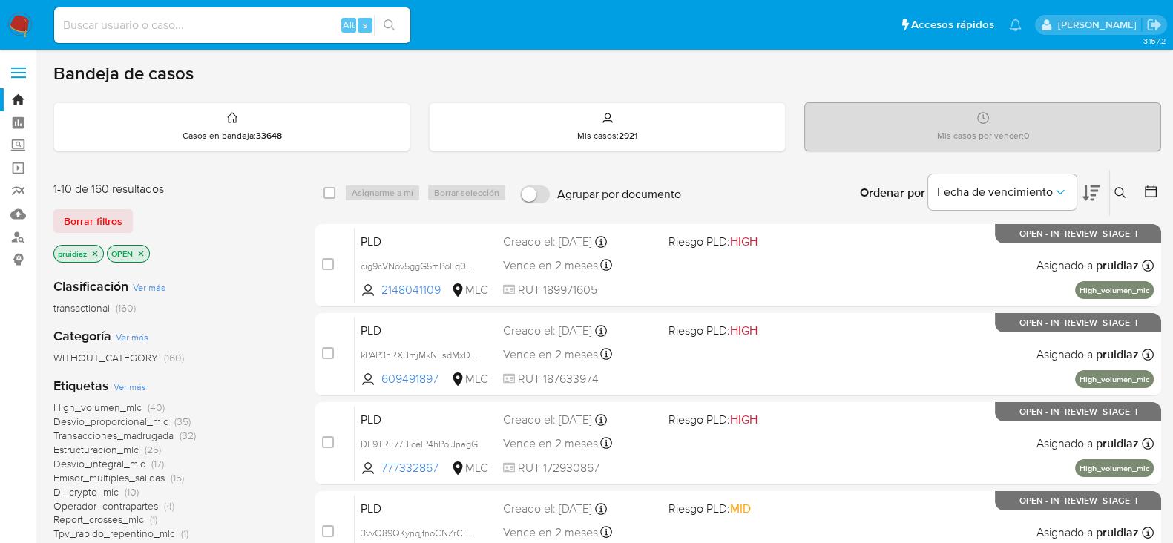
click at [1090, 193] on icon at bounding box center [1091, 193] width 18 height 16
